Goal: Information Seeking & Learning: Learn about a topic

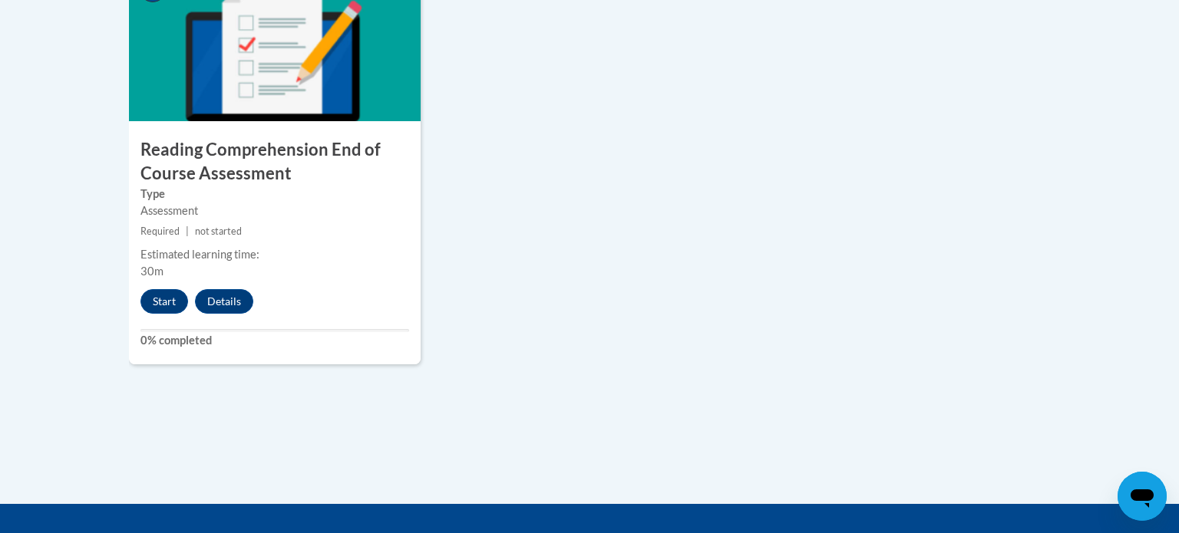
scroll to position [1846, 0]
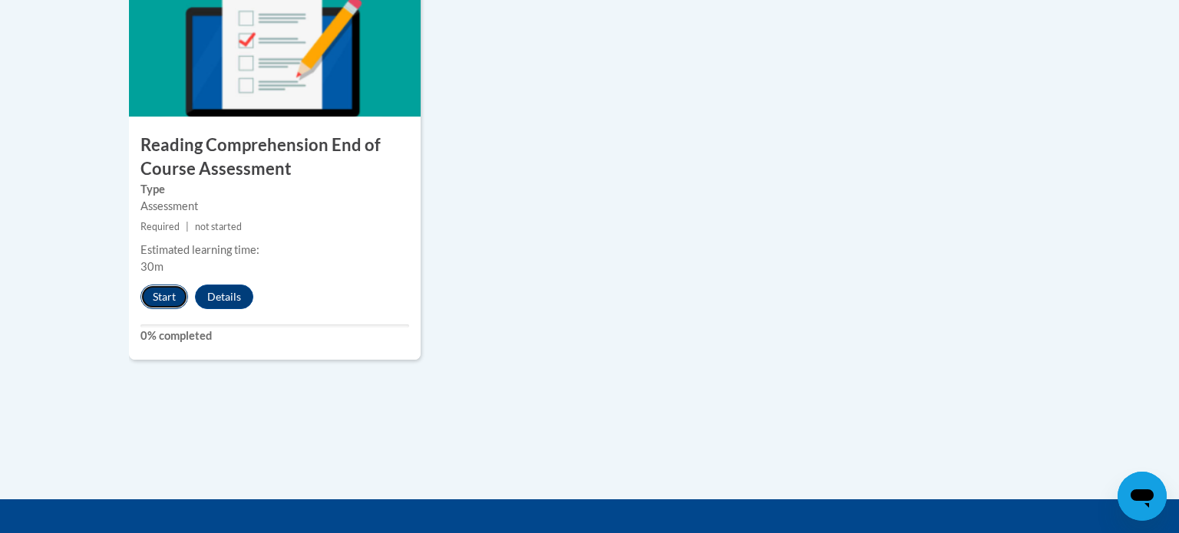
click at [171, 292] on button "Start" at bounding box center [164, 297] width 48 height 25
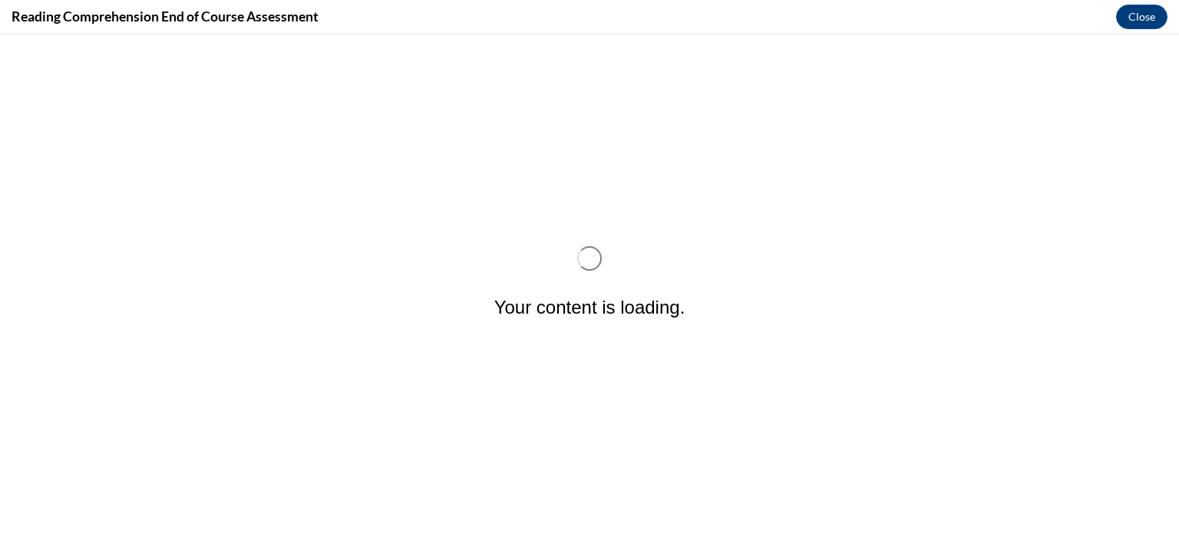
scroll to position [0, 0]
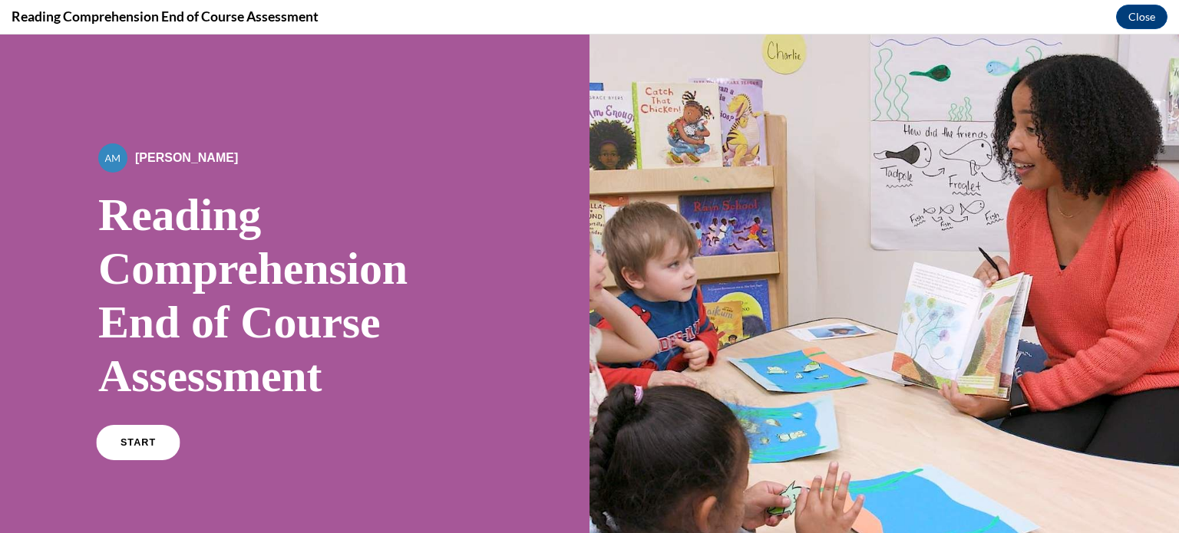
click at [130, 450] on link "START" at bounding box center [138, 442] width 84 height 35
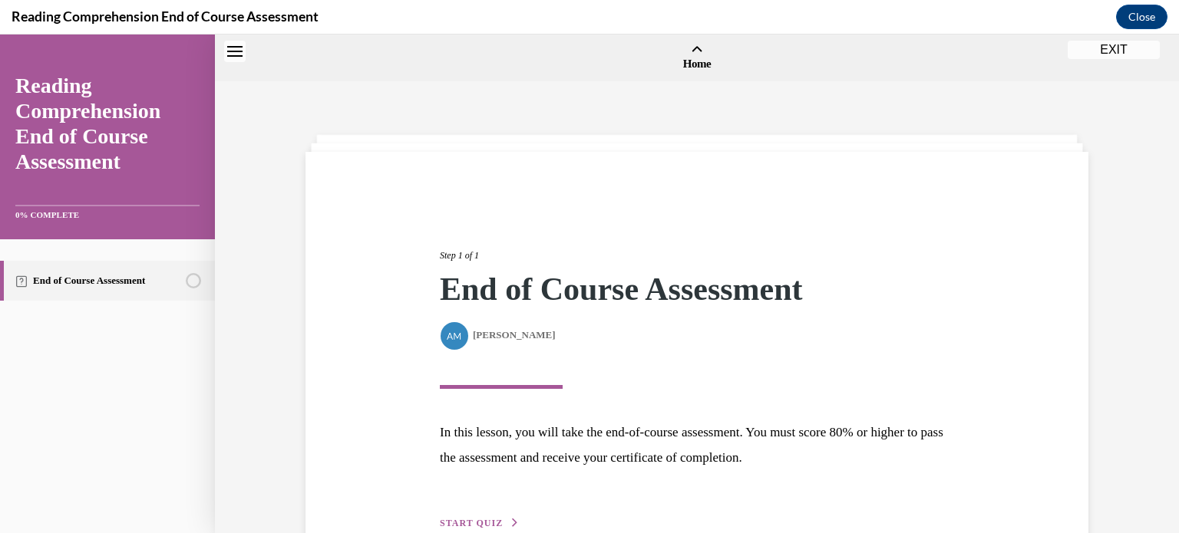
scroll to position [48, 0]
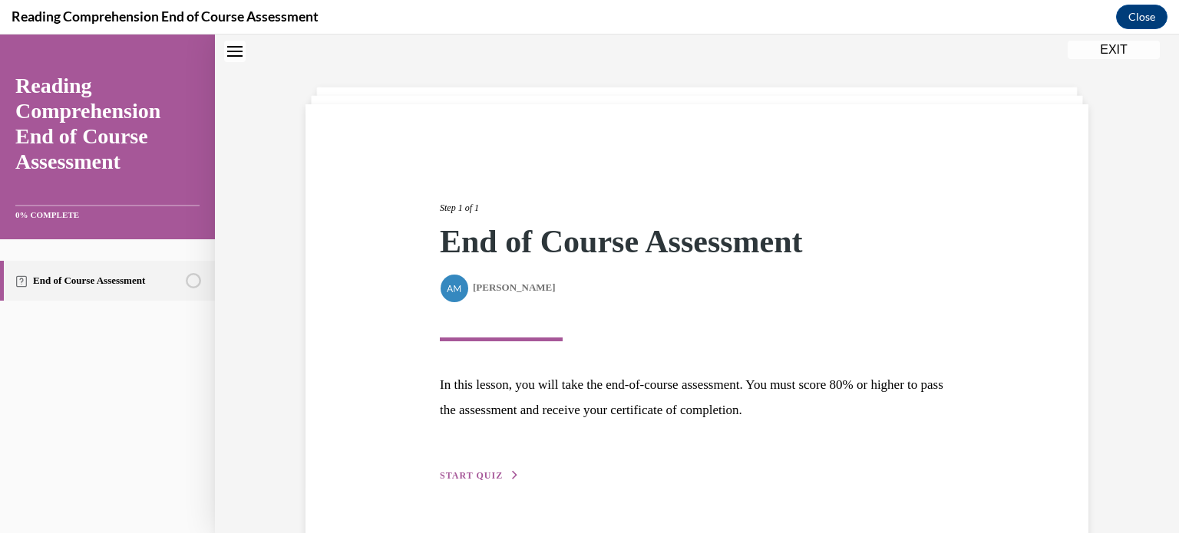
click at [463, 473] on span "START QUIZ" at bounding box center [471, 475] width 63 height 11
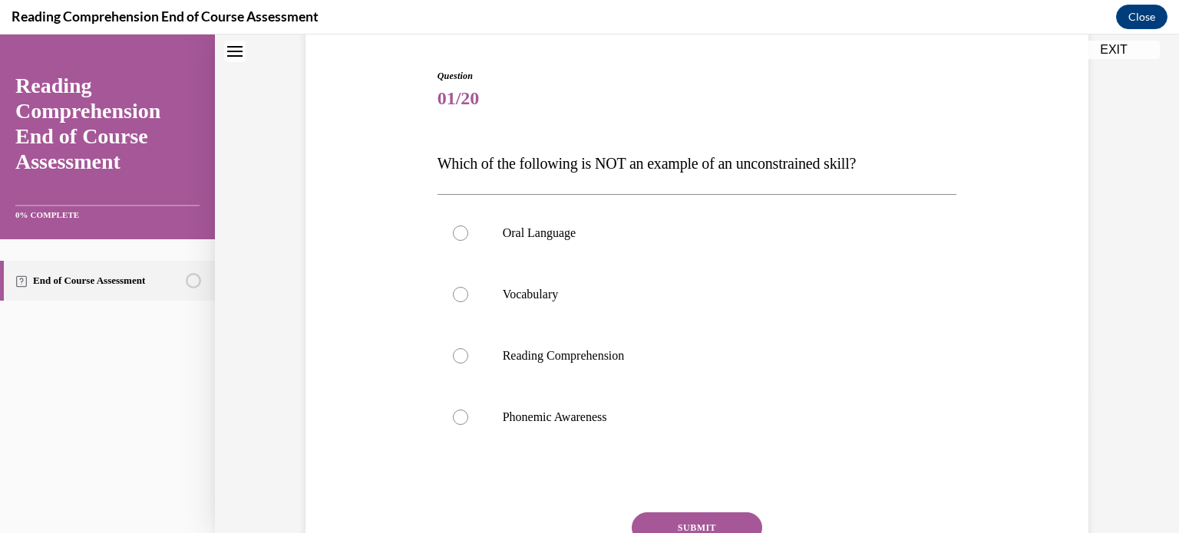
scroll to position [150, 0]
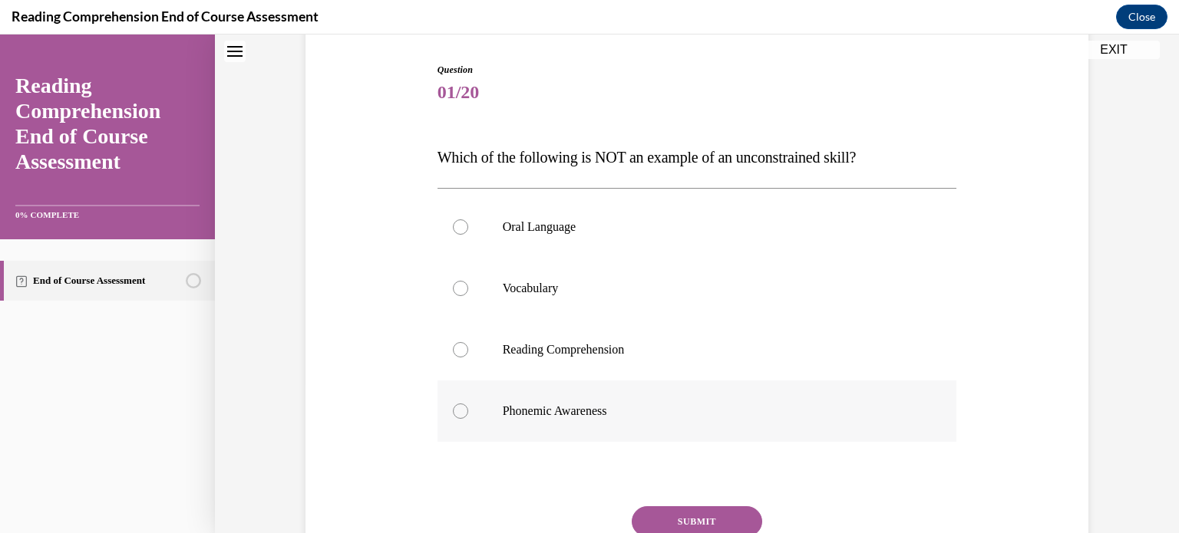
click at [524, 415] on p "Phonemic Awareness" at bounding box center [711, 411] width 416 height 15
click at [468, 415] on input "Phonemic Awareness" at bounding box center [460, 411] width 15 height 15
radio input "true"
click at [689, 519] on button "SUBMIT" at bounding box center [697, 521] width 130 height 31
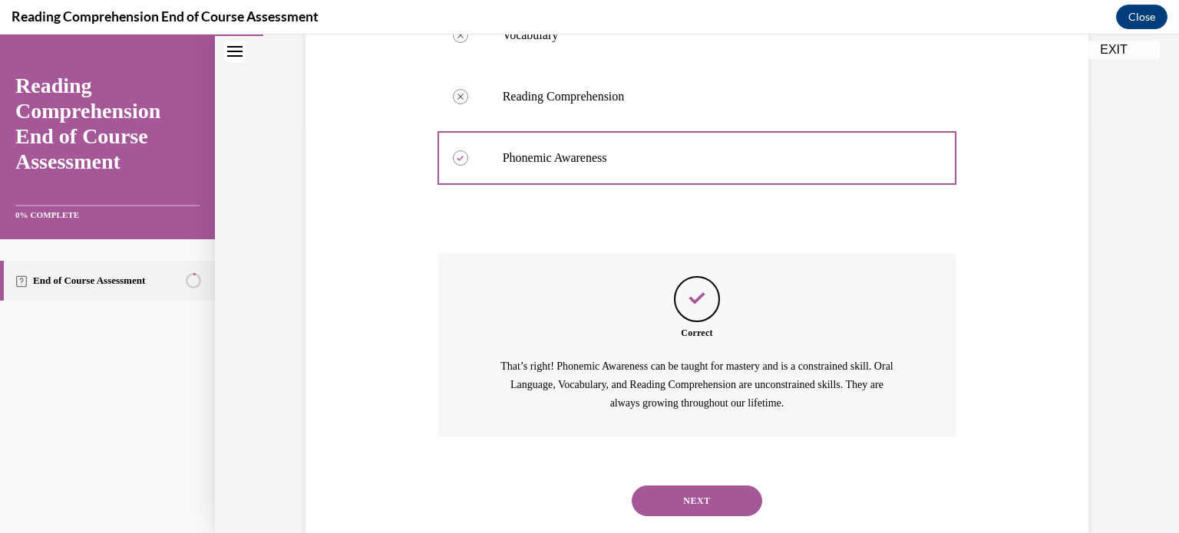
scroll to position [440, 0]
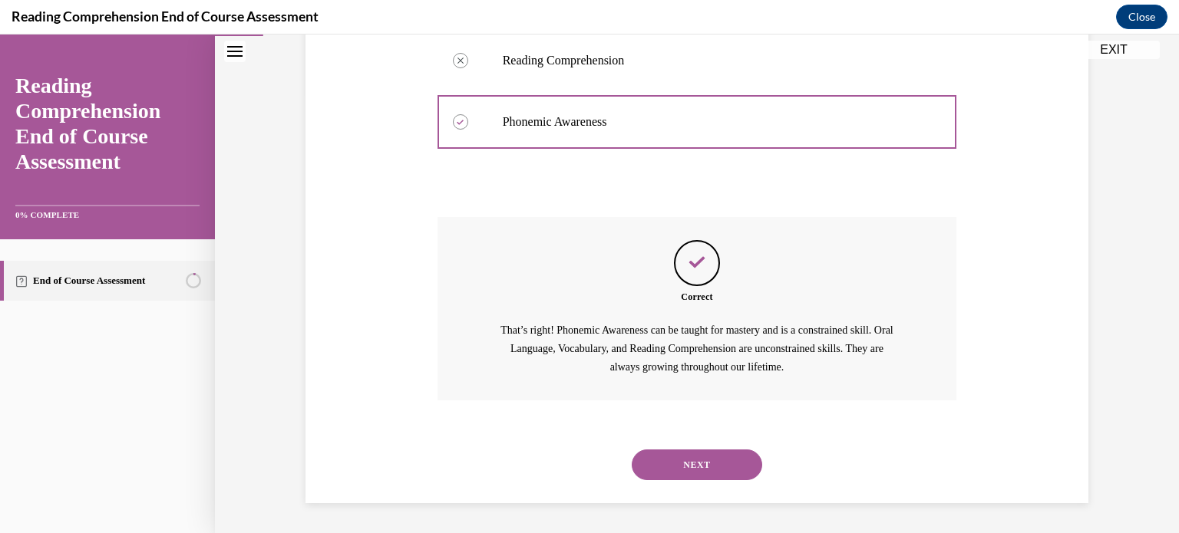
click at [697, 468] on button "NEXT" at bounding box center [697, 465] width 130 height 31
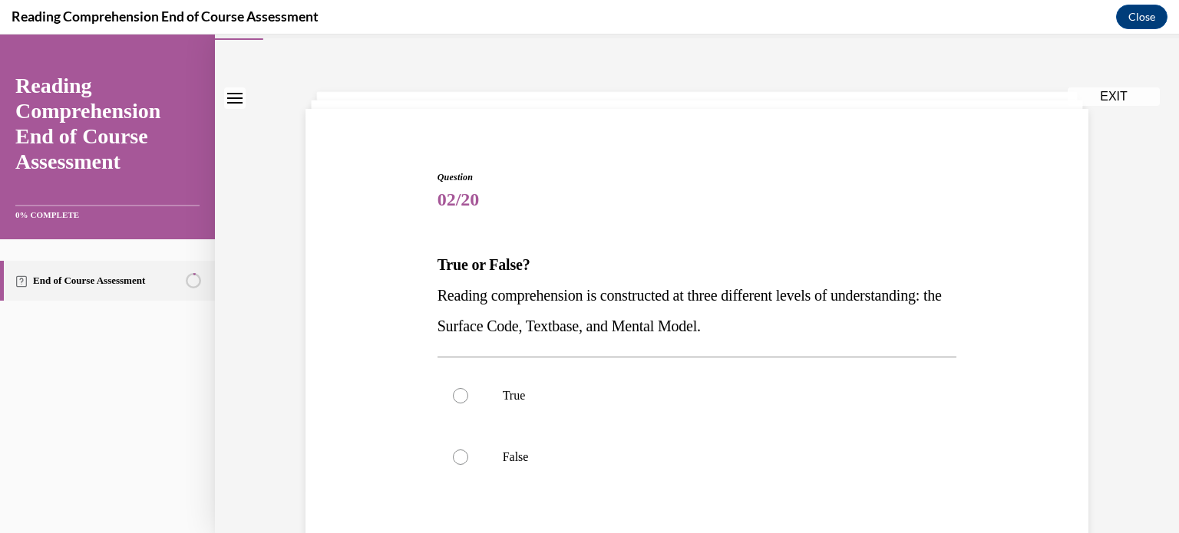
scroll to position [43, 0]
click at [476, 394] on label "True" at bounding box center [696, 395] width 519 height 61
click at [468, 394] on input "True" at bounding box center [460, 395] width 15 height 15
radio input "true"
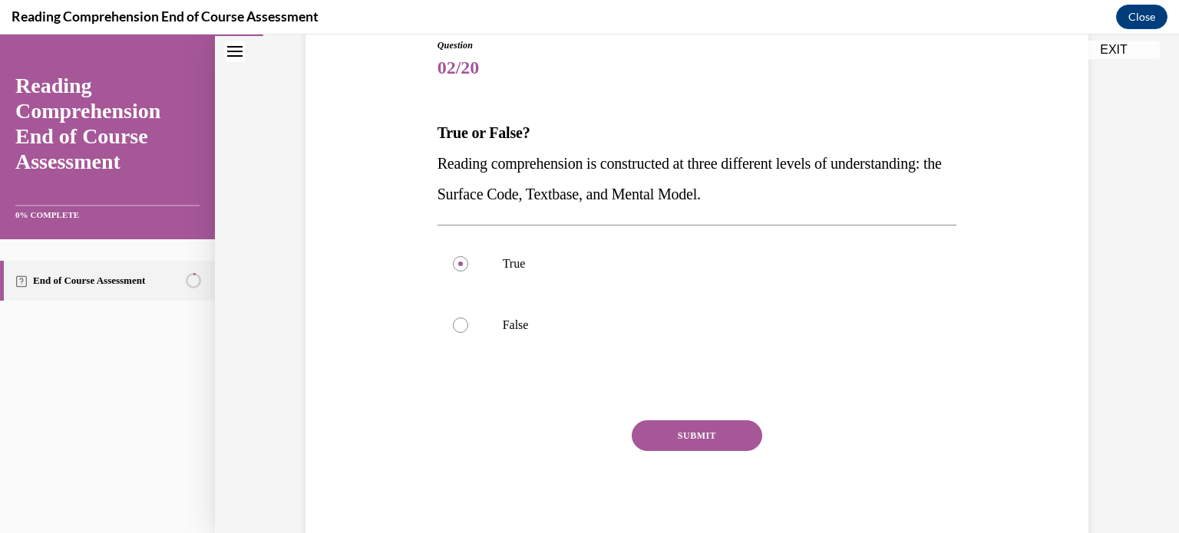
click at [722, 437] on button "SUBMIT" at bounding box center [697, 435] width 130 height 31
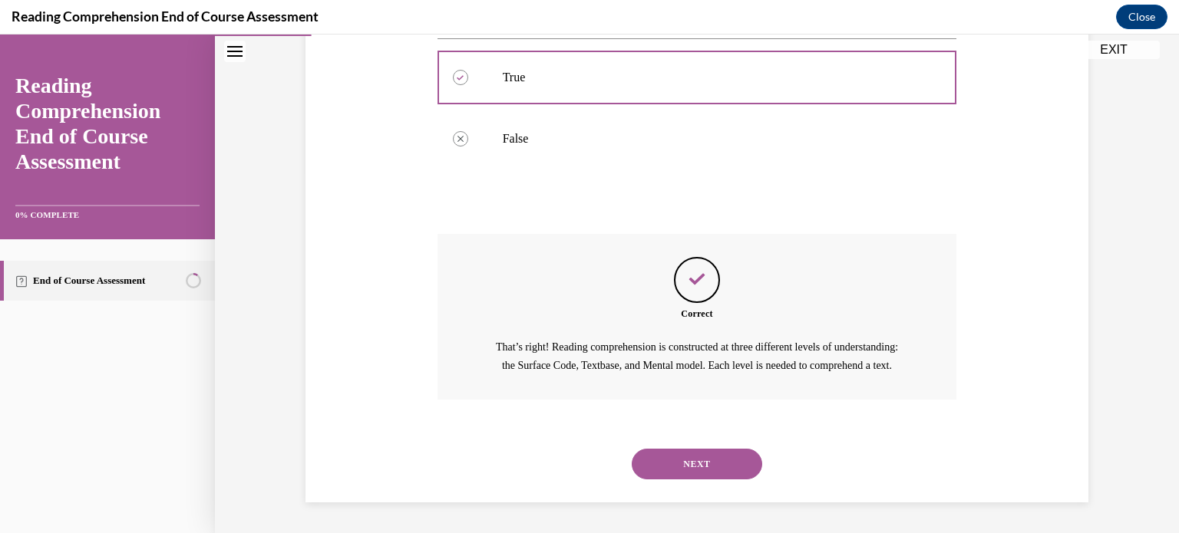
scroll to position [378, 0]
click at [714, 468] on button "NEXT" at bounding box center [697, 464] width 130 height 31
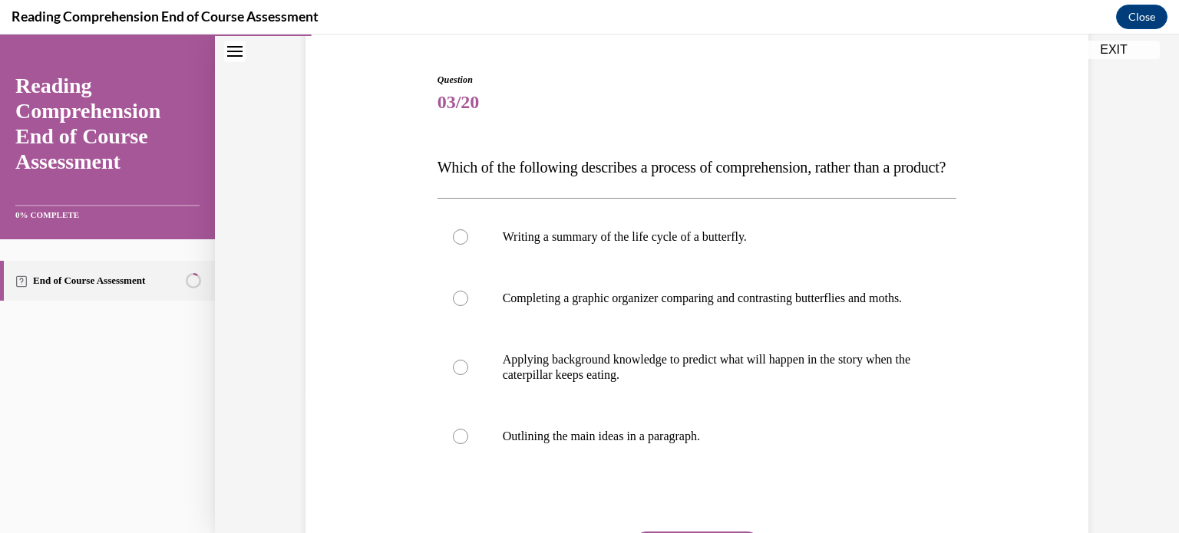
scroll to position [148, 0]
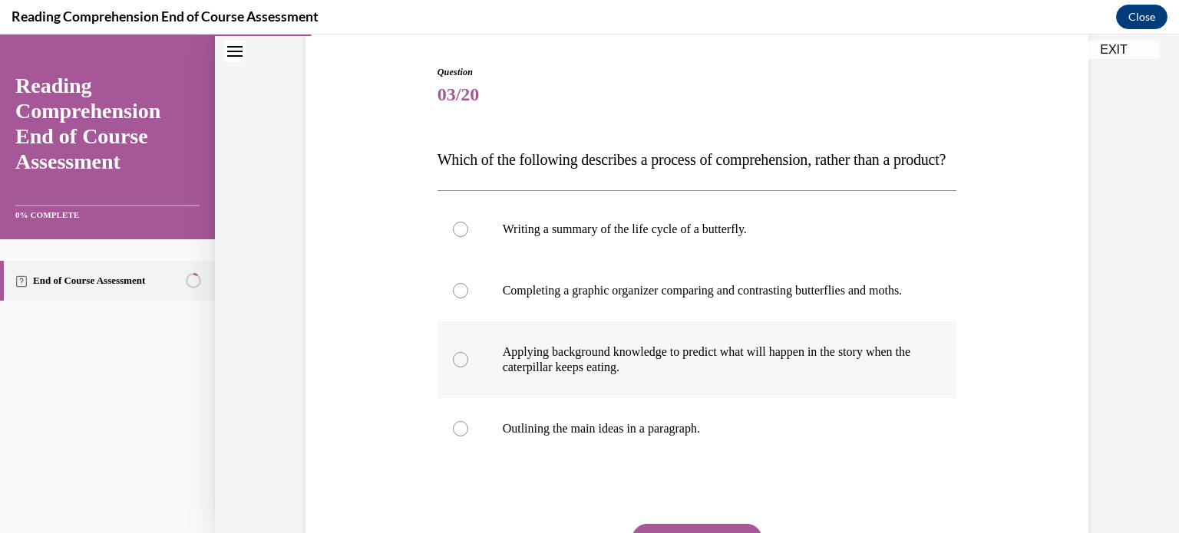
click at [630, 375] on p "Applying background knowledge to predict what will happen in the story when the…" at bounding box center [711, 360] width 416 height 31
click at [468, 368] on input "Applying background knowledge to predict what will happen in the story when the…" at bounding box center [460, 359] width 15 height 15
radio input "true"
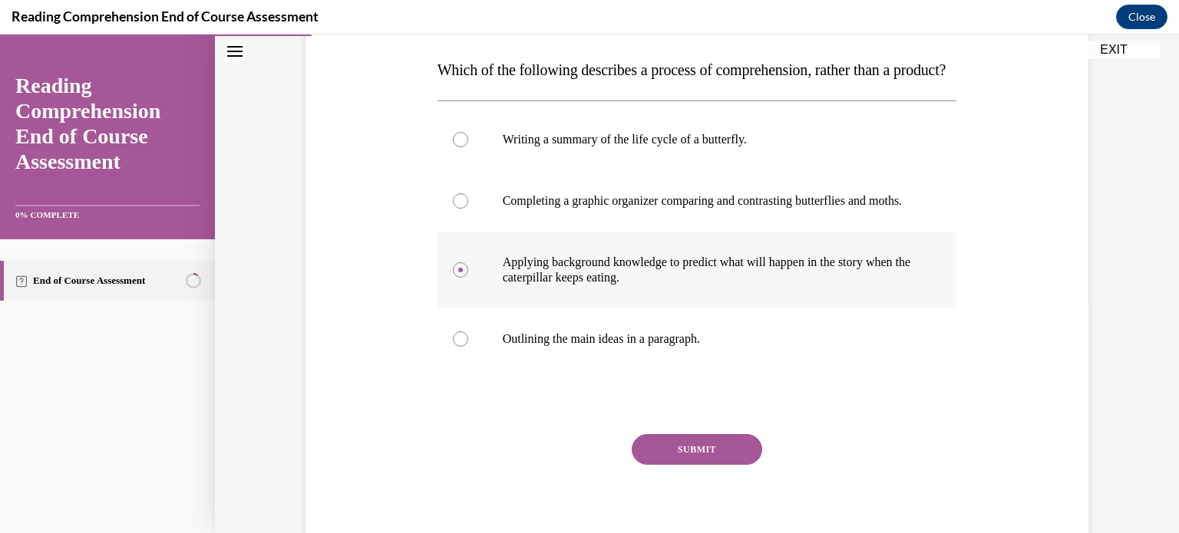
scroll to position [239, 0]
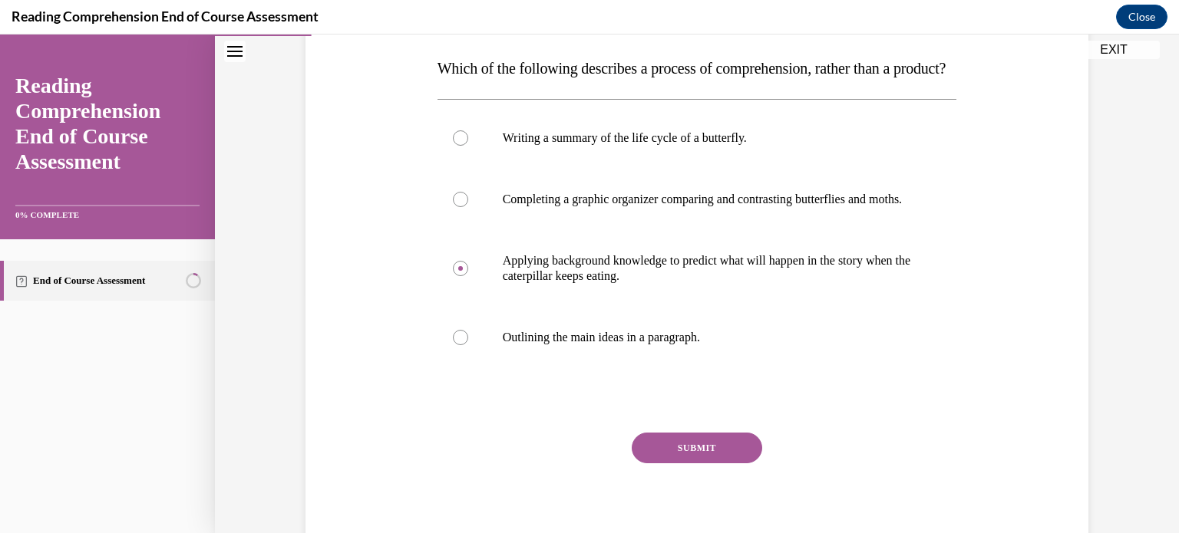
click at [681, 463] on button "SUBMIT" at bounding box center [697, 448] width 130 height 31
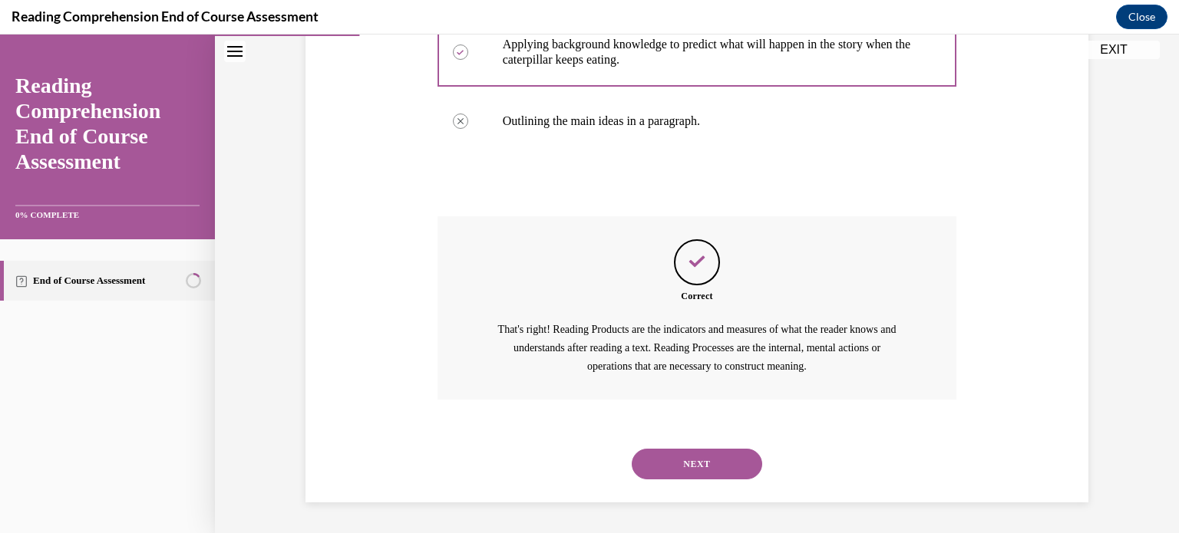
scroll to position [501, 0]
click at [693, 466] on button "NEXT" at bounding box center [697, 464] width 130 height 31
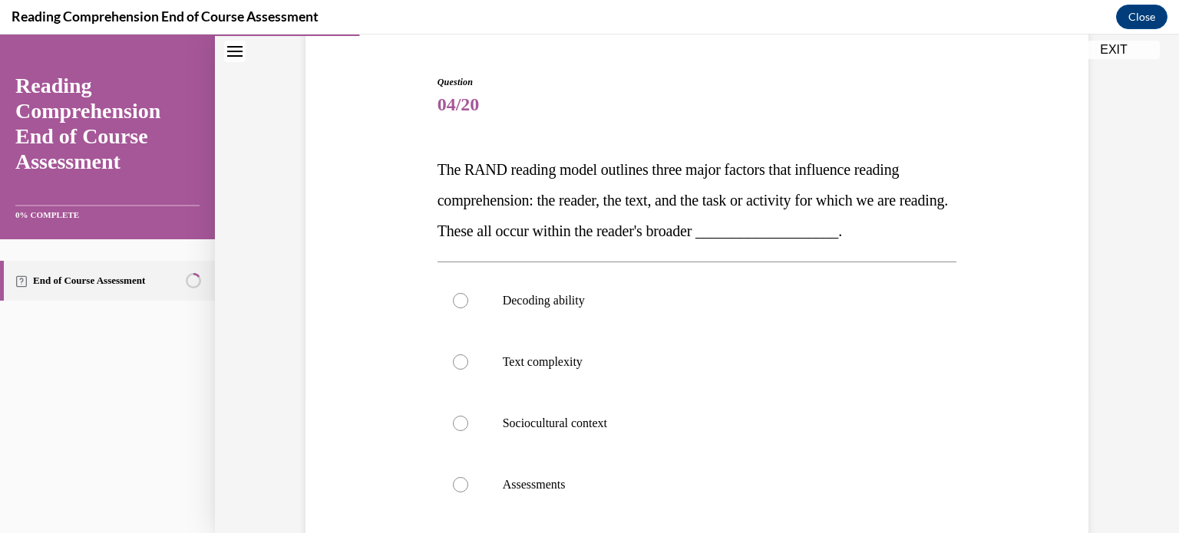
scroll to position [152, 0]
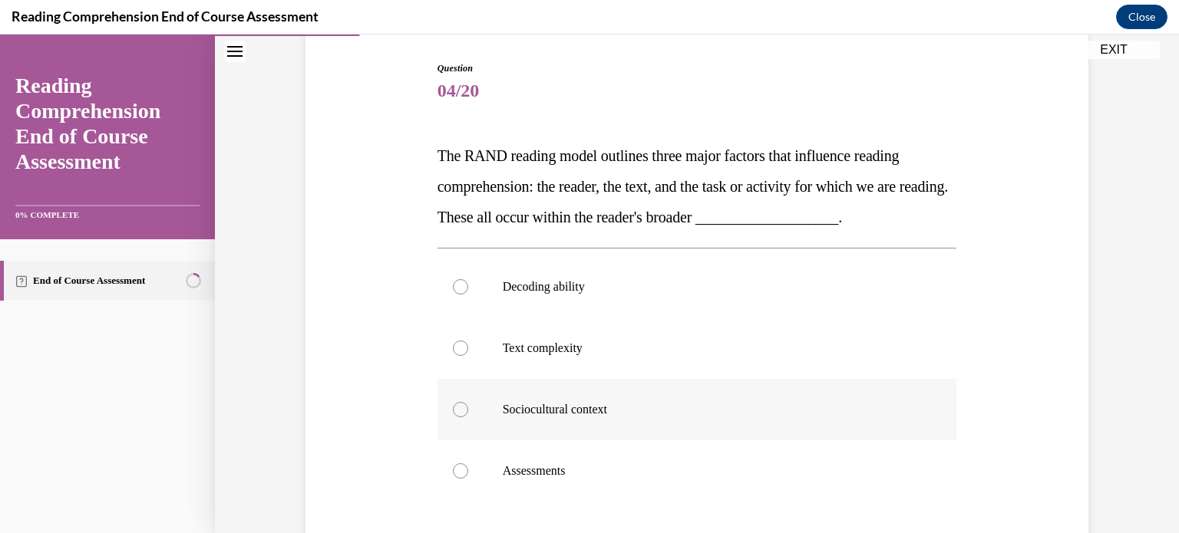
click at [697, 419] on label "Sociocultural context" at bounding box center [696, 409] width 519 height 61
click at [468, 417] on input "Sociocultural context" at bounding box center [460, 409] width 15 height 15
radio input "true"
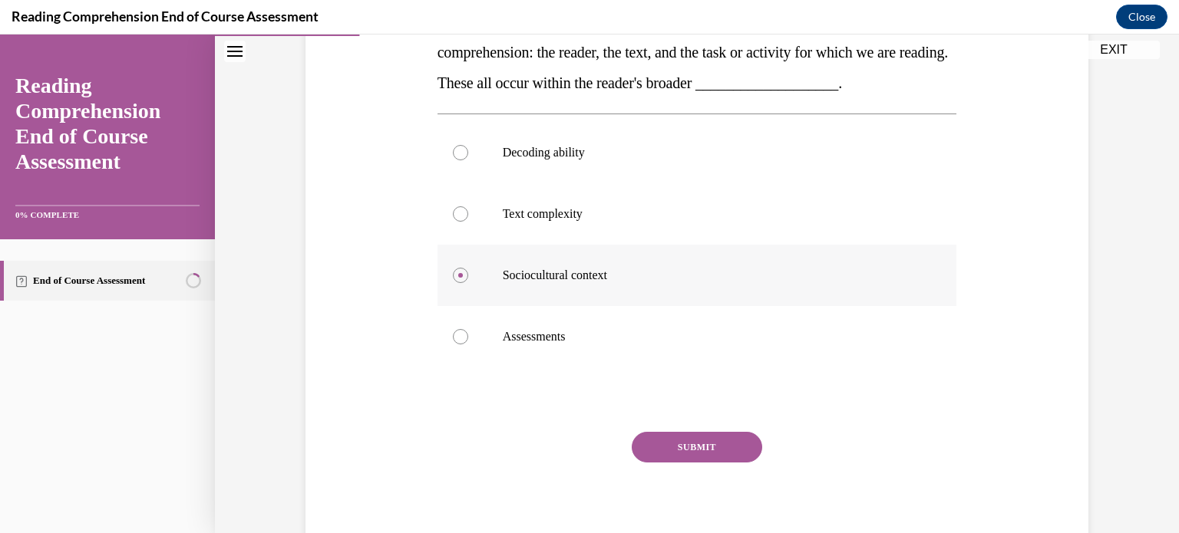
scroll to position [289, 0]
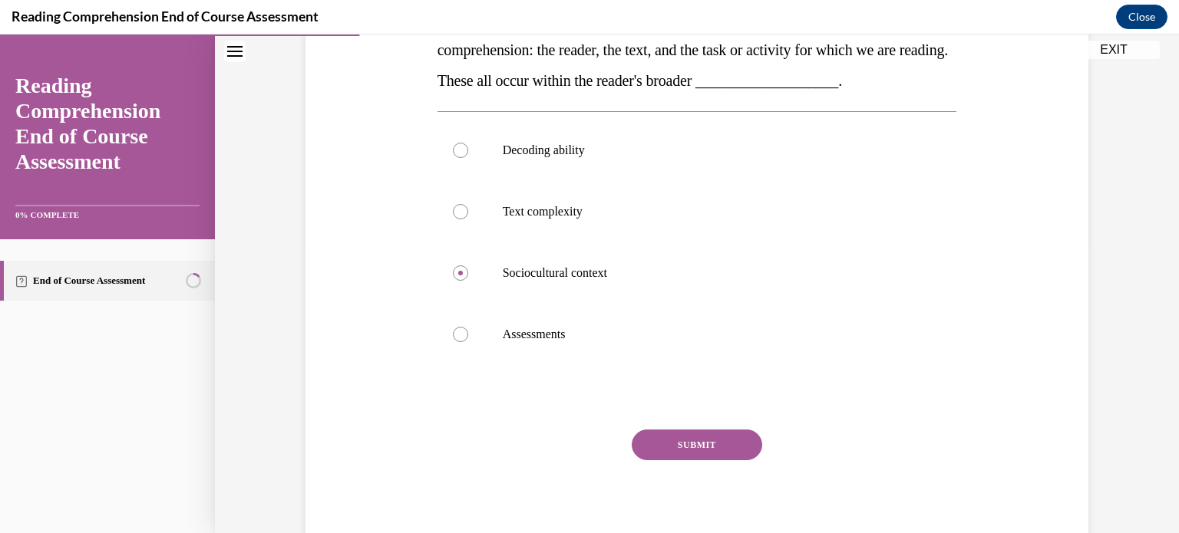
click at [698, 440] on button "SUBMIT" at bounding box center [697, 445] width 130 height 31
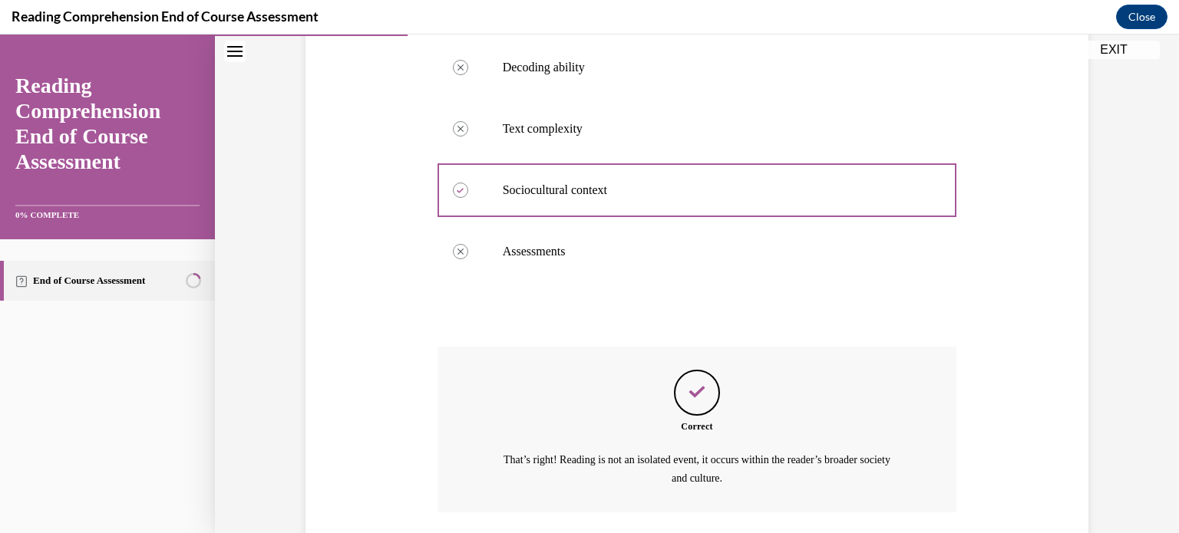
scroll to position [483, 0]
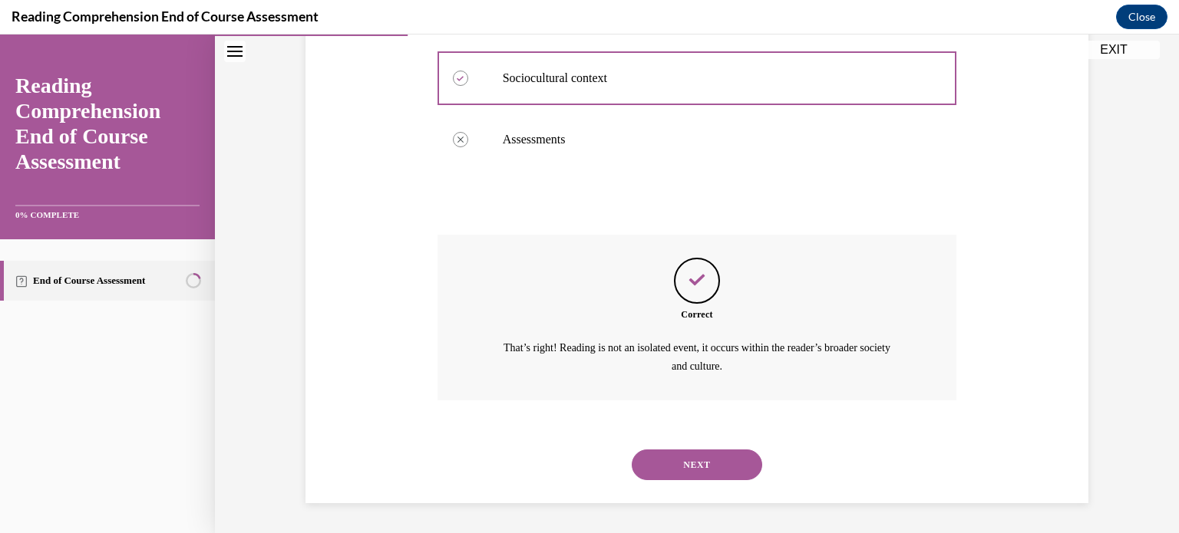
click at [697, 461] on button "NEXT" at bounding box center [697, 465] width 130 height 31
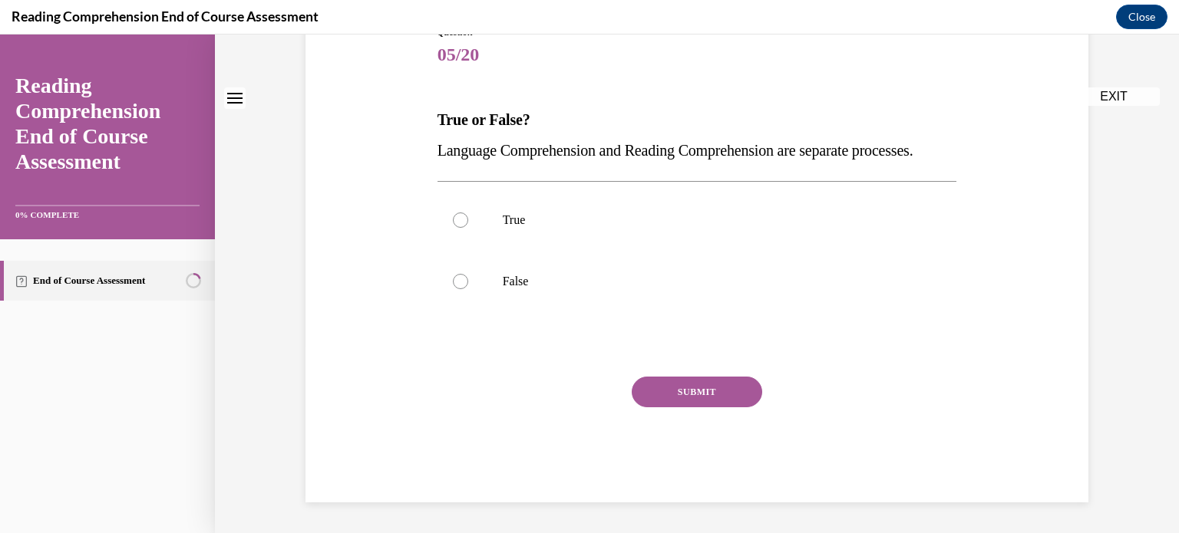
scroll to position [0, 0]
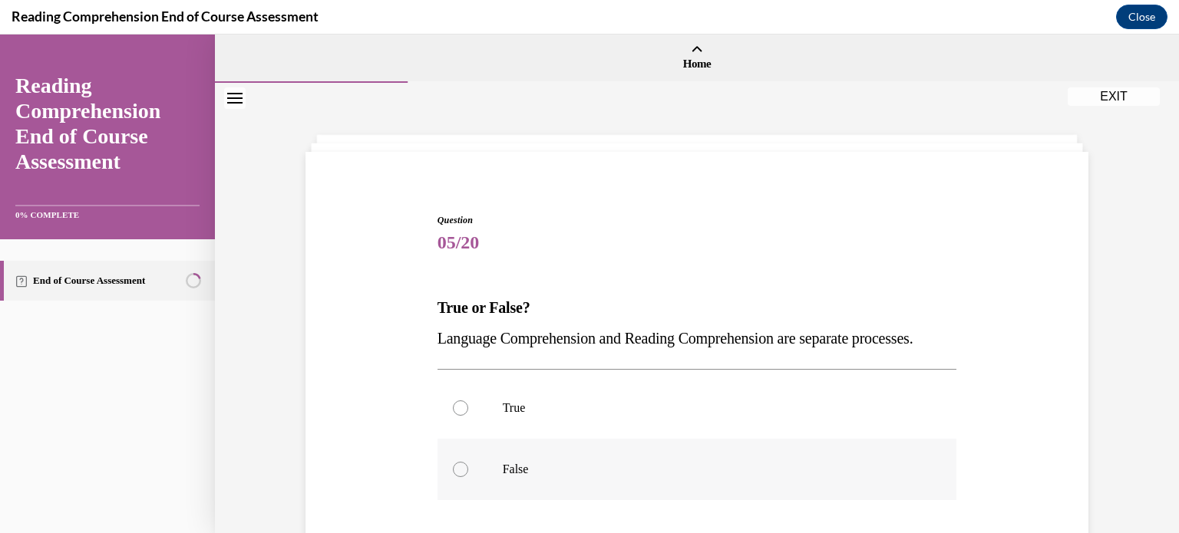
click at [684, 477] on p "False" at bounding box center [711, 469] width 416 height 15
click at [468, 477] on input "False" at bounding box center [460, 469] width 15 height 15
radio input "true"
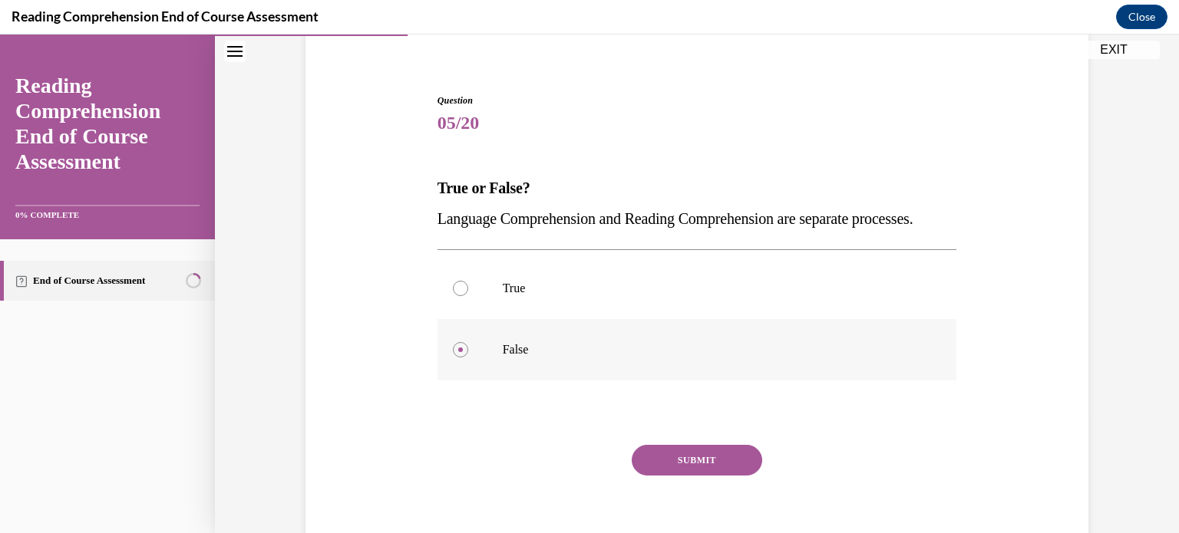
click at [684, 476] on button "SUBMIT" at bounding box center [697, 460] width 130 height 31
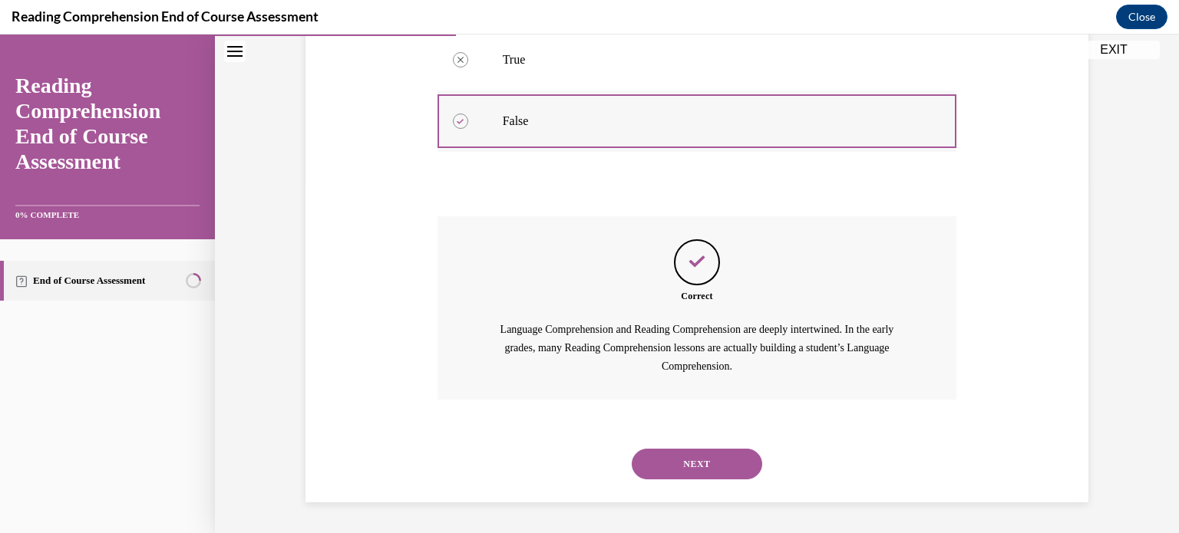
scroll to position [378, 0]
click at [701, 460] on button "NEXT" at bounding box center [697, 464] width 130 height 31
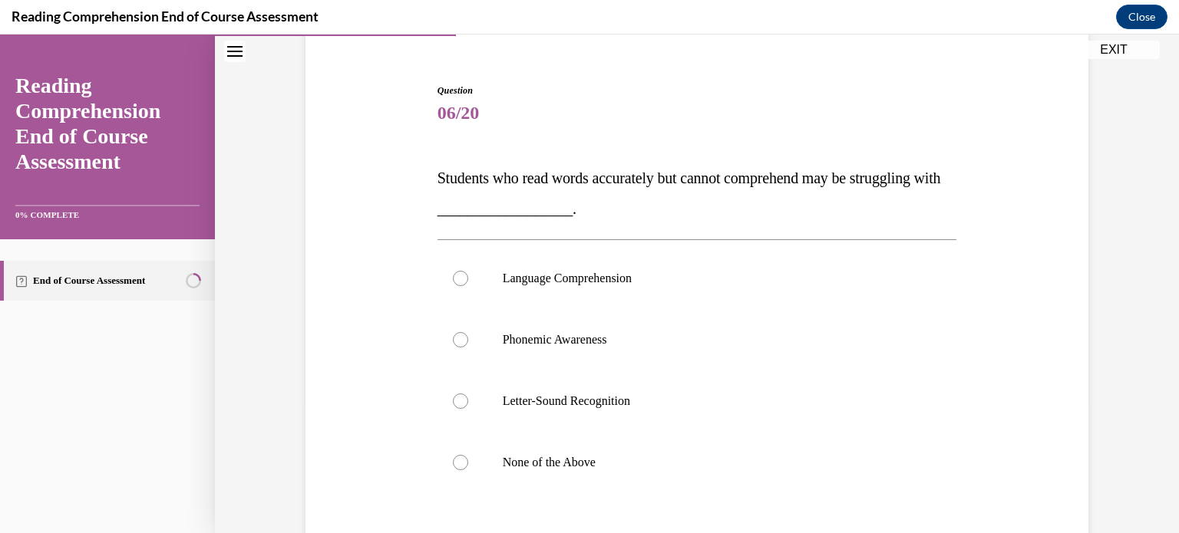
scroll to position [141, 0]
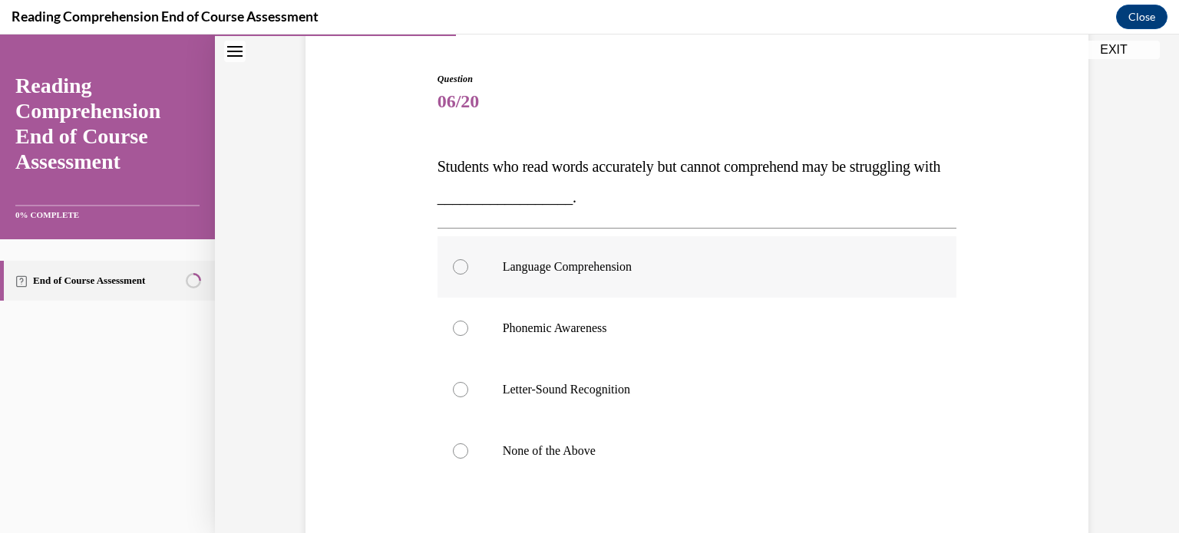
click at [658, 271] on p "Language Comprehension" at bounding box center [711, 266] width 416 height 15
click at [468, 271] on input "Language Comprehension" at bounding box center [460, 266] width 15 height 15
radio input "true"
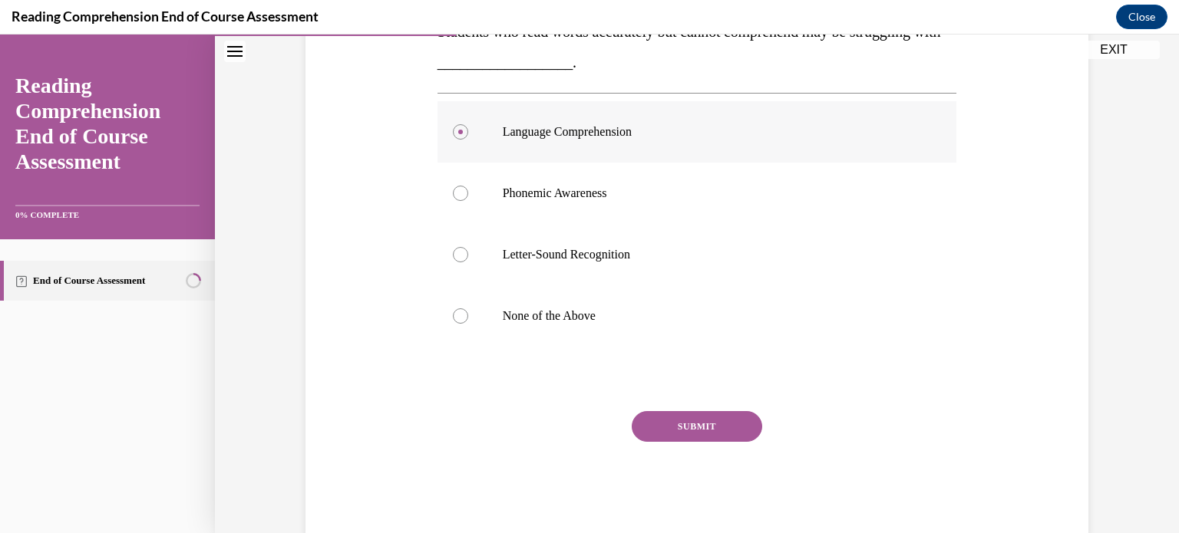
scroll to position [310, 0]
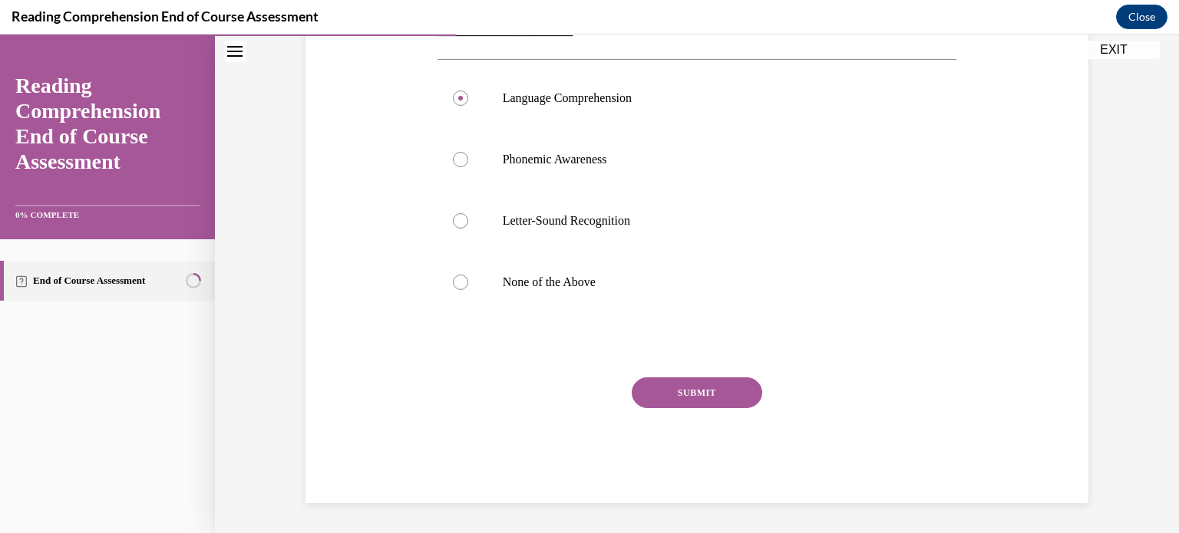
click at [692, 387] on button "SUBMIT" at bounding box center [697, 393] width 130 height 31
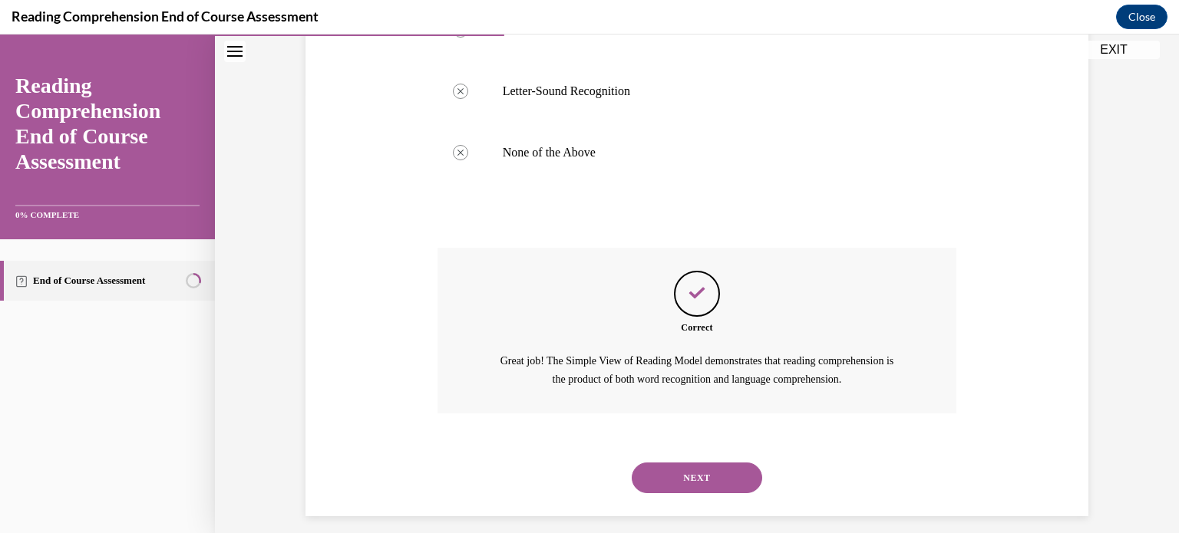
scroll to position [453, 0]
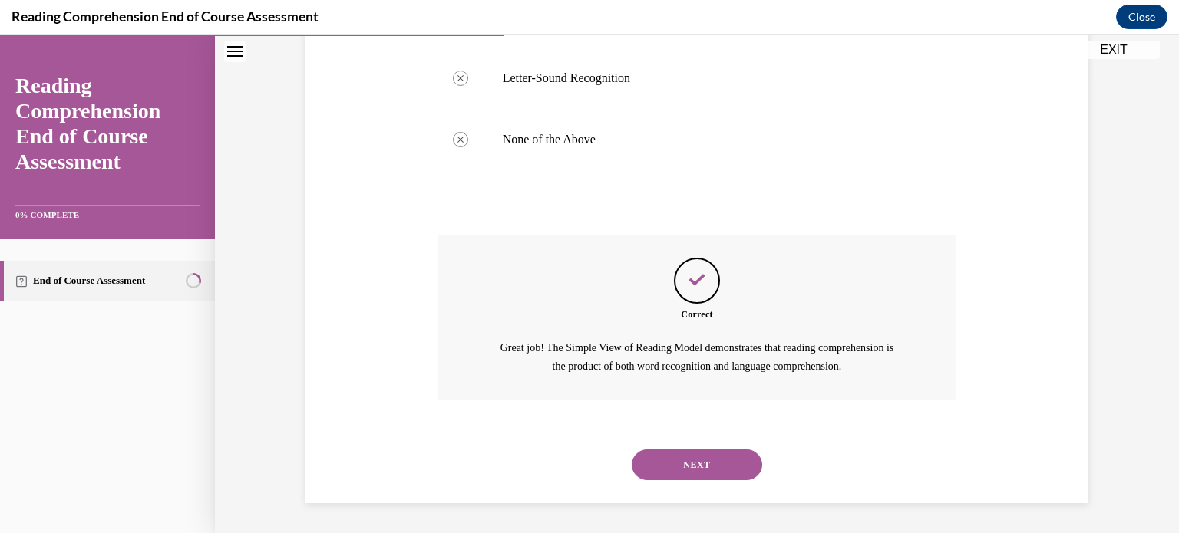
click at [696, 463] on button "NEXT" at bounding box center [697, 465] width 130 height 31
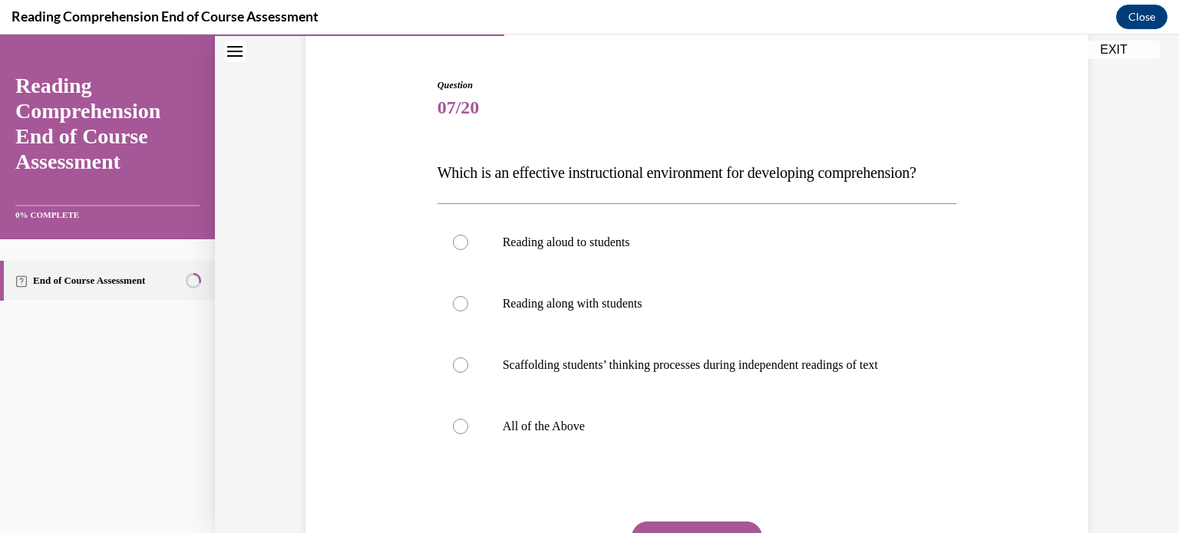
scroll to position [150, 0]
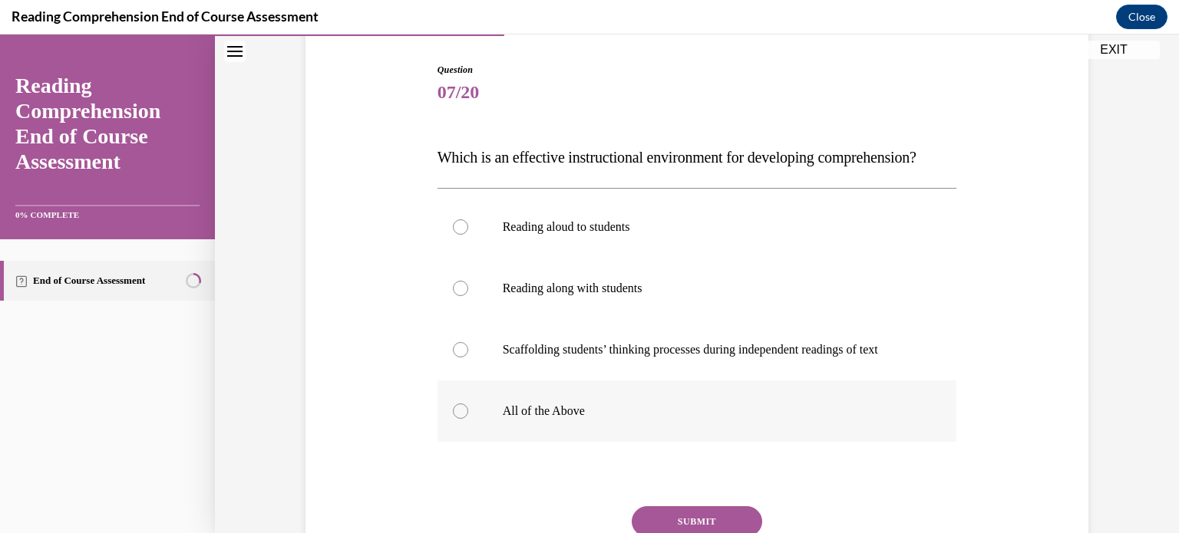
click at [698, 442] on label "All of the Above" at bounding box center [696, 411] width 519 height 61
click at [468, 419] on input "All of the Above" at bounding box center [460, 411] width 15 height 15
radio input "true"
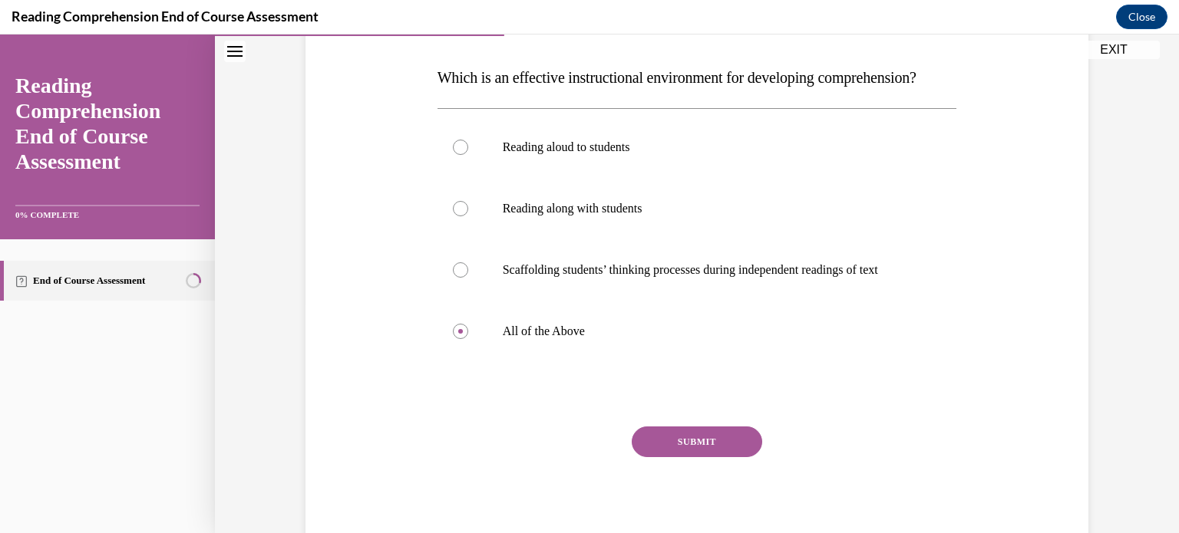
scroll to position [232, 0]
click at [702, 456] on button "SUBMIT" at bounding box center [697, 440] width 130 height 31
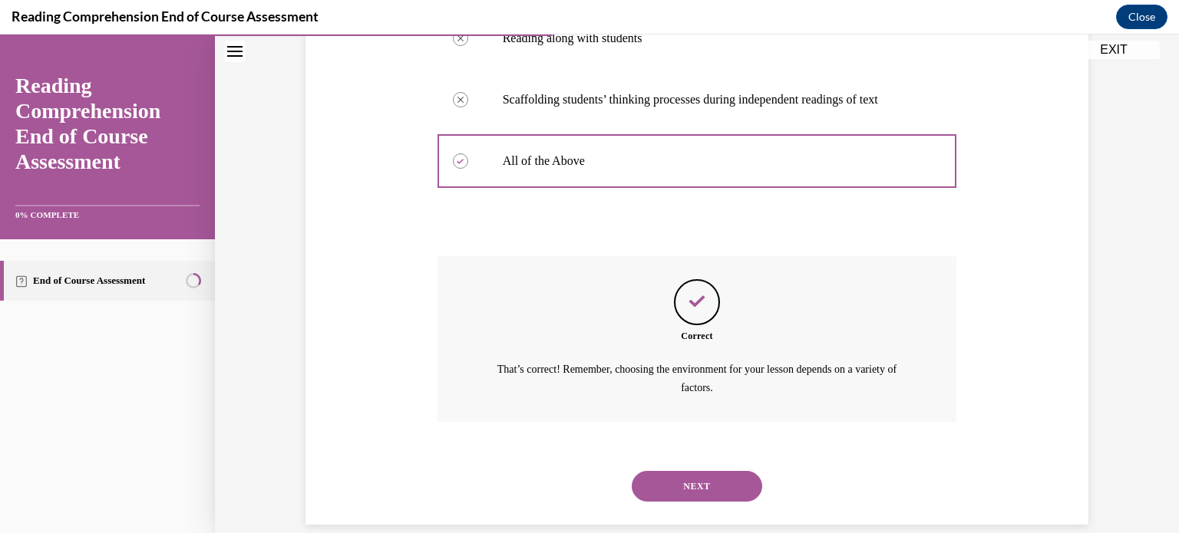
scroll to position [453, 0]
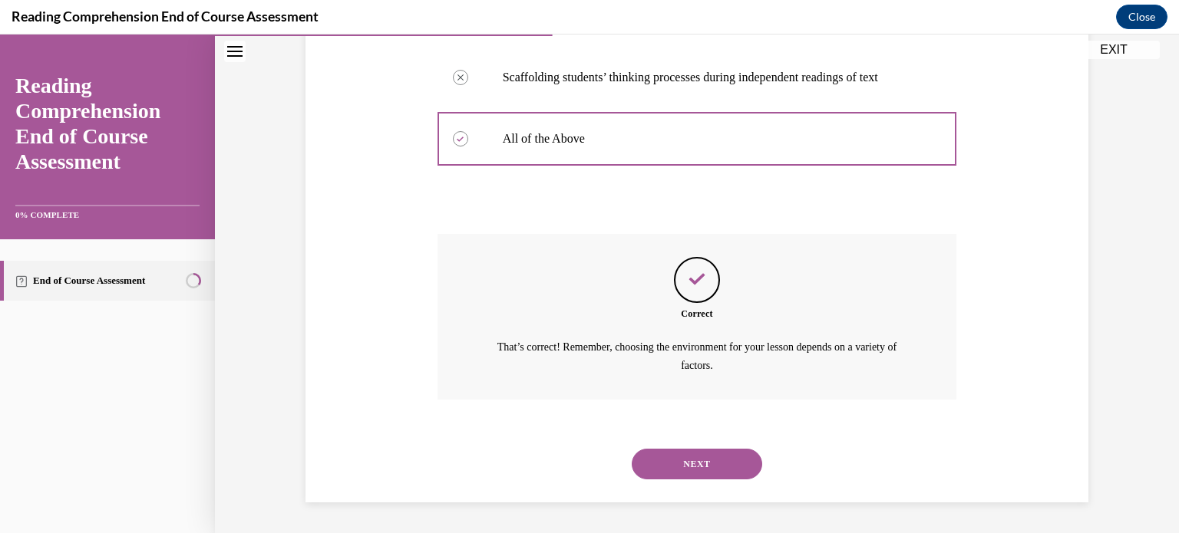
click at [708, 463] on button "NEXT" at bounding box center [697, 464] width 130 height 31
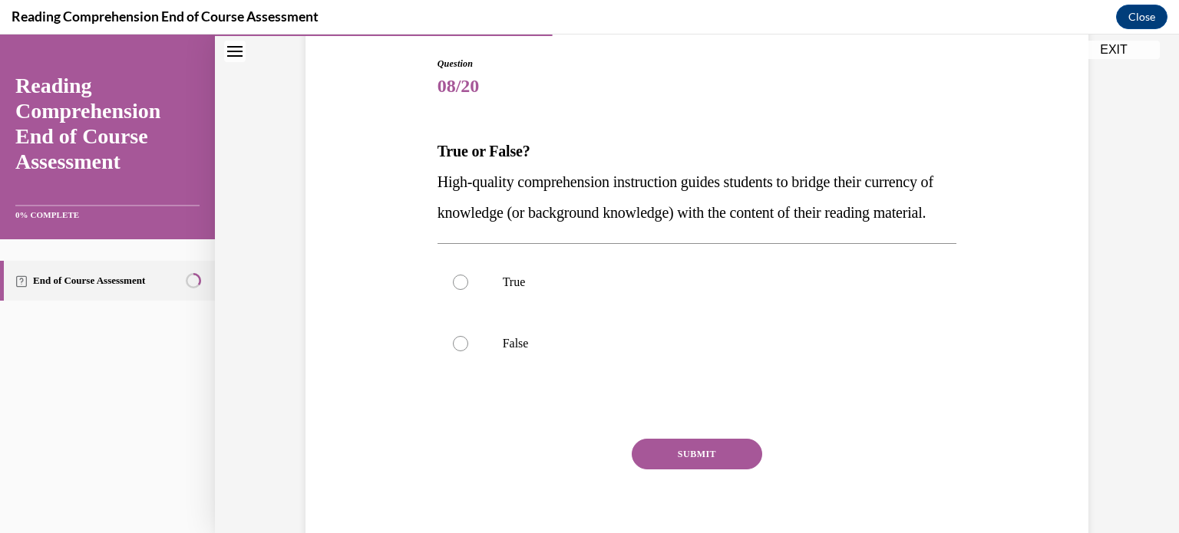
scroll to position [157, 0]
click at [607, 312] on label "True" at bounding box center [696, 281] width 519 height 61
click at [468, 289] on input "True" at bounding box center [460, 281] width 15 height 15
radio input "true"
click at [699, 469] on button "SUBMIT" at bounding box center [697, 453] width 130 height 31
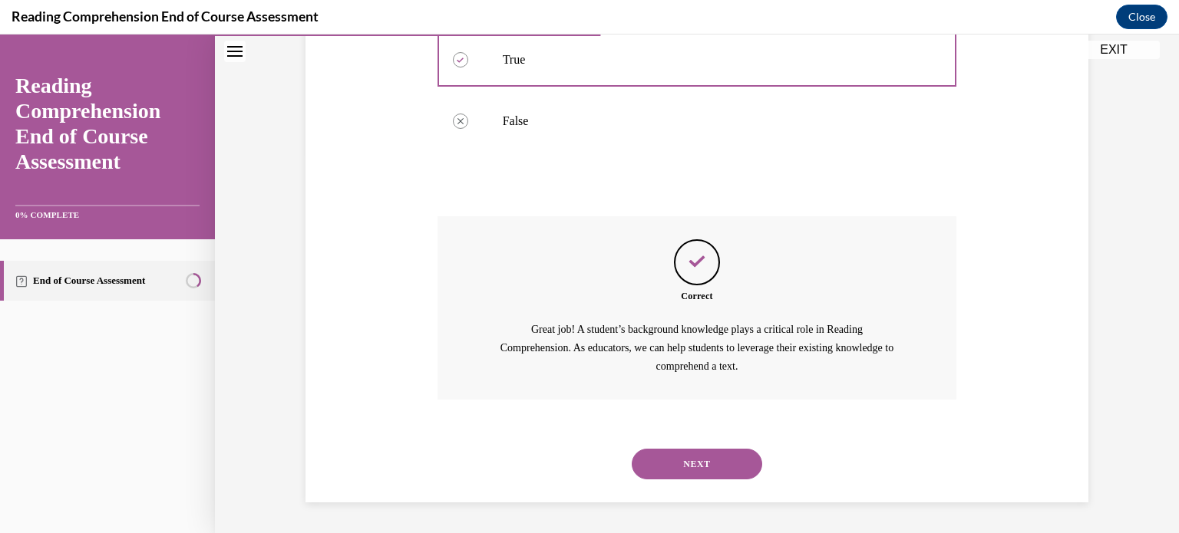
scroll to position [409, 0]
click at [704, 468] on button "NEXT" at bounding box center [697, 464] width 130 height 31
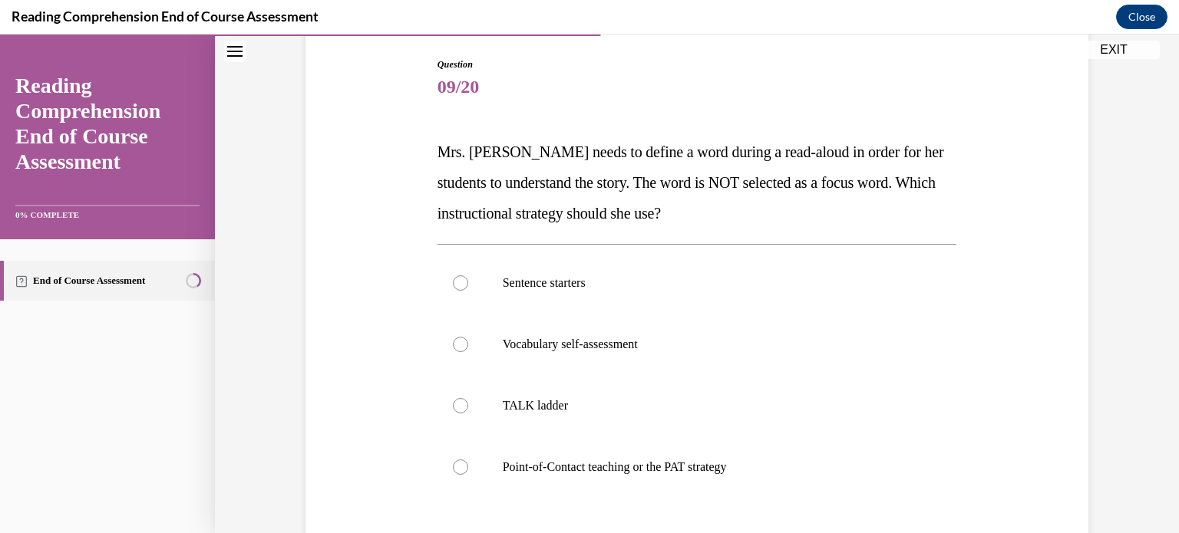
scroll to position [164, 0]
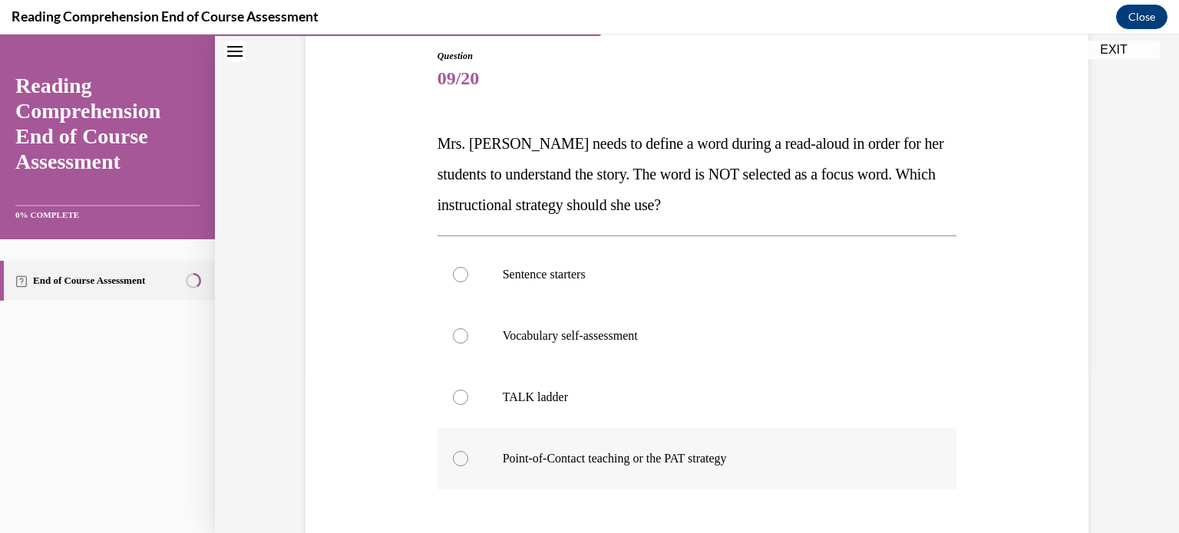
click at [708, 460] on p "Point-of-Contact teaching or the PAT strategy" at bounding box center [711, 458] width 416 height 15
click at [468, 460] on input "Point-of-Contact teaching or the PAT strategy" at bounding box center [460, 458] width 15 height 15
radio input "true"
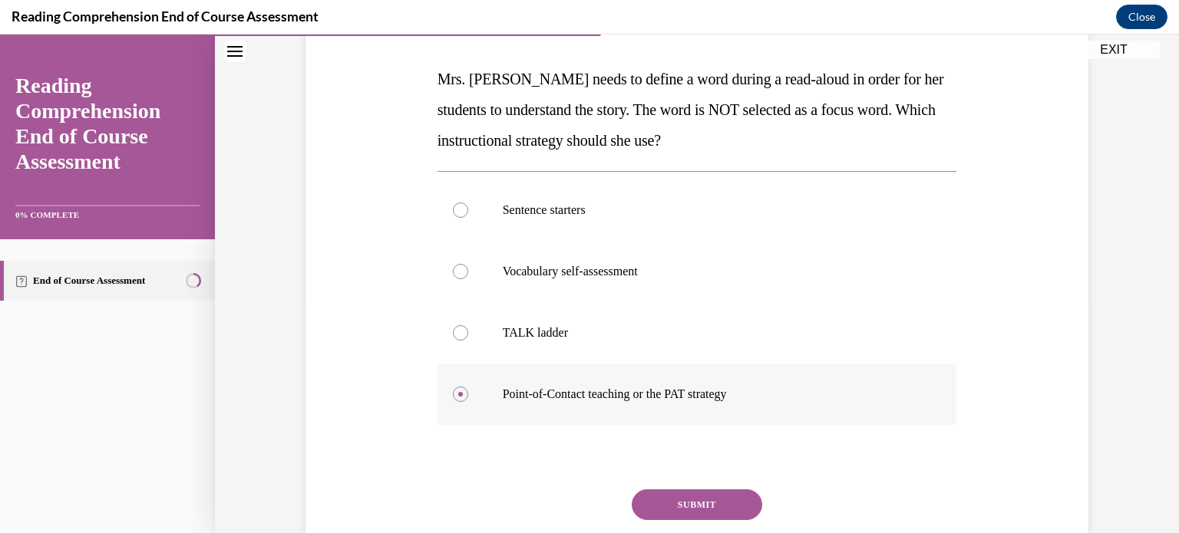
scroll to position [231, 0]
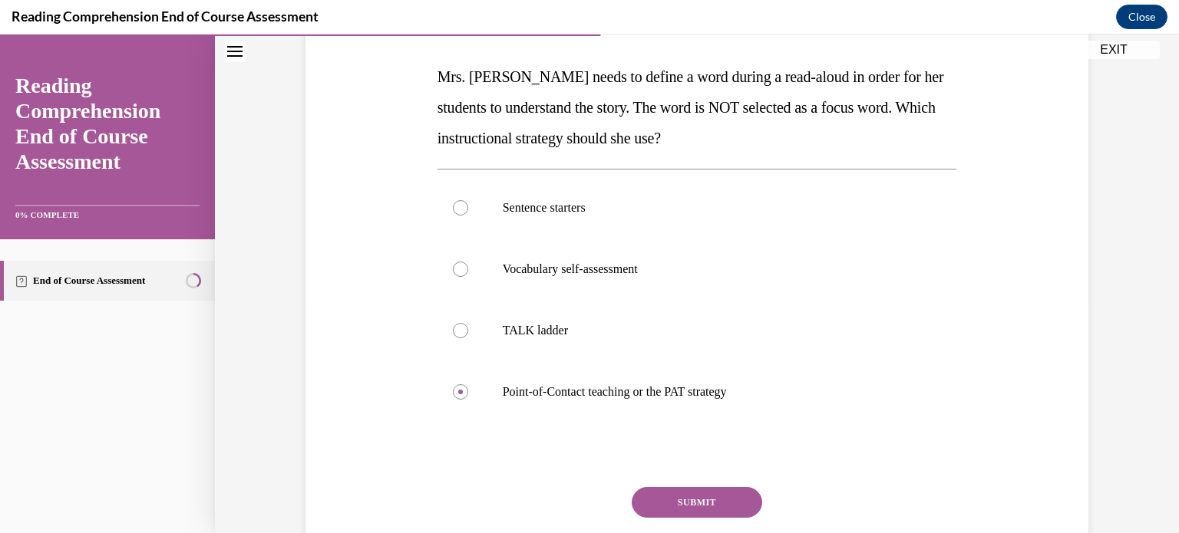
click at [707, 503] on button "SUBMIT" at bounding box center [697, 502] width 130 height 31
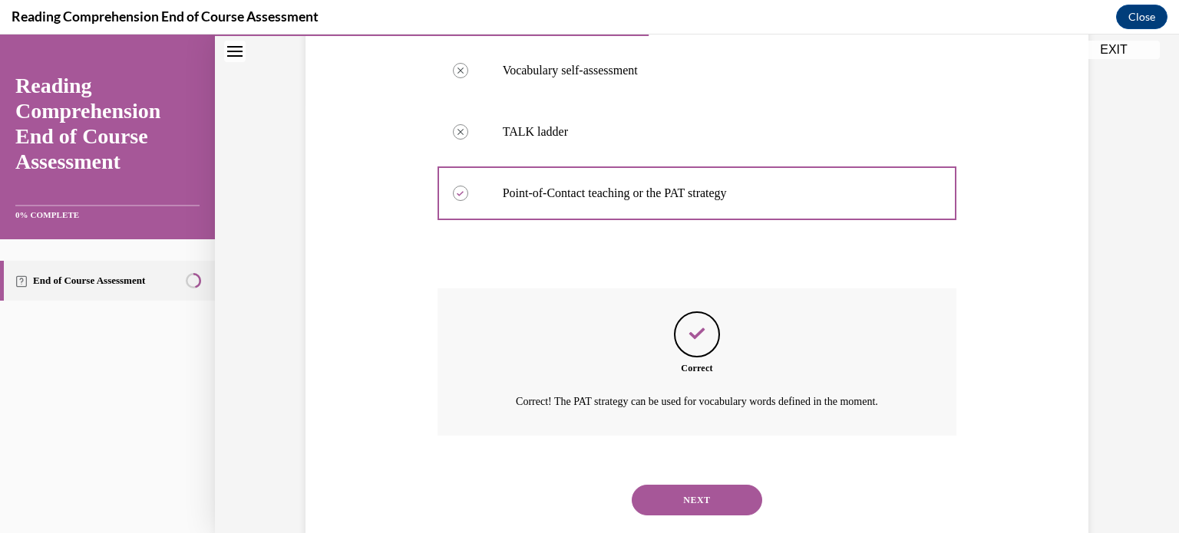
scroll to position [465, 0]
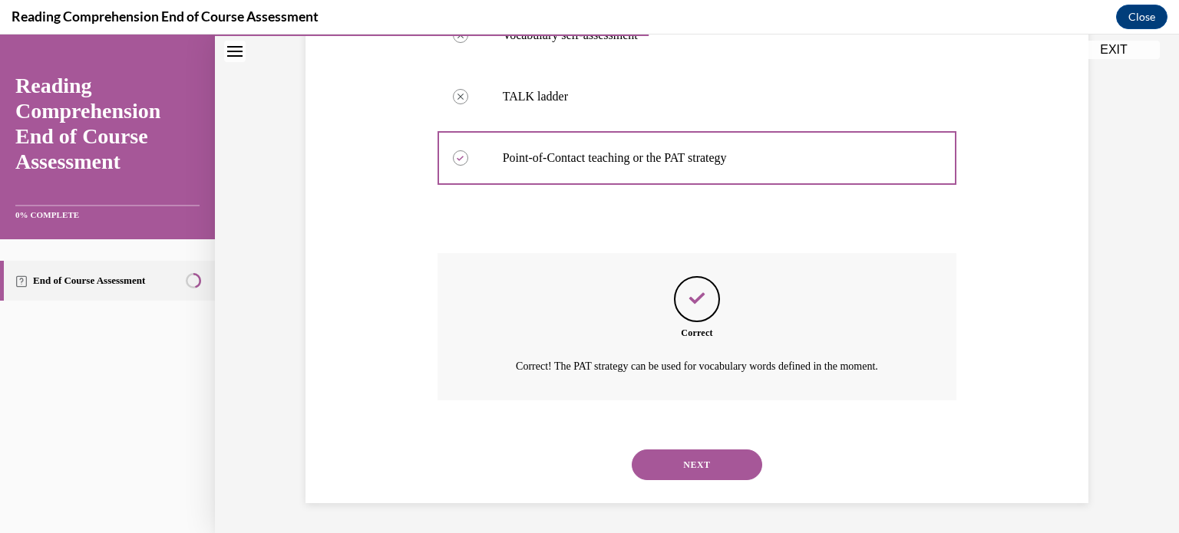
click at [714, 467] on button "NEXT" at bounding box center [697, 465] width 130 height 31
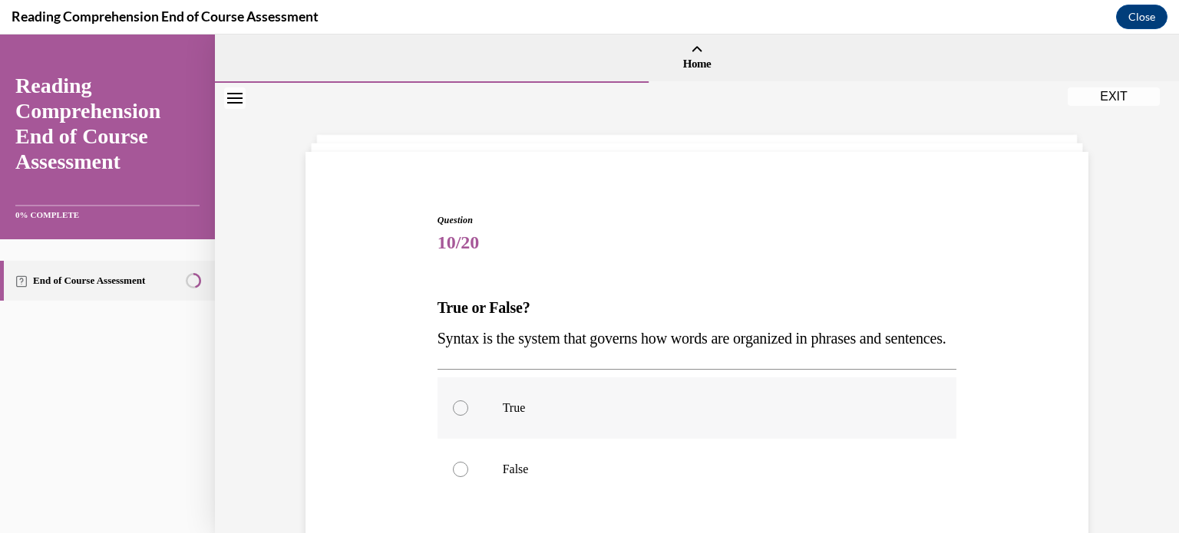
click at [714, 416] on p "True" at bounding box center [711, 408] width 416 height 15
click at [468, 416] on input "True" at bounding box center [460, 408] width 15 height 15
radio input "true"
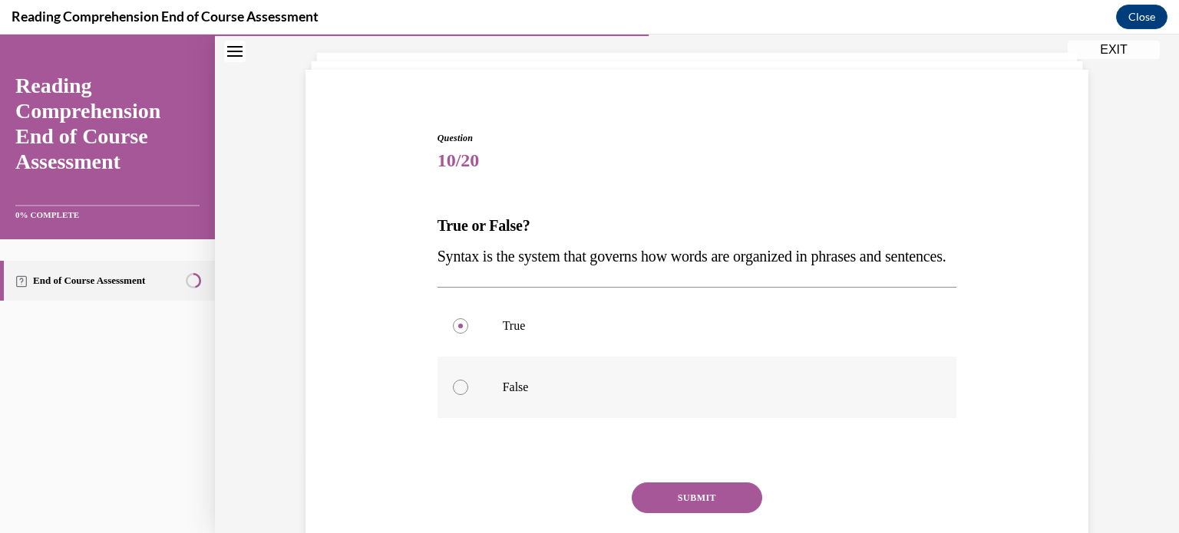
scroll to position [88, 0]
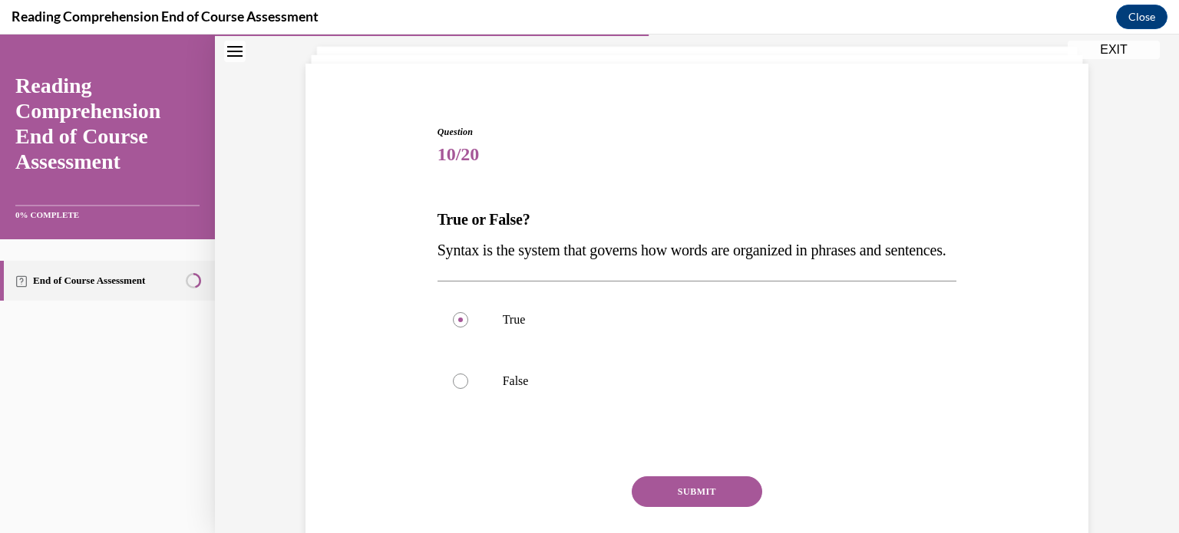
click at [729, 507] on button "SUBMIT" at bounding box center [697, 492] width 130 height 31
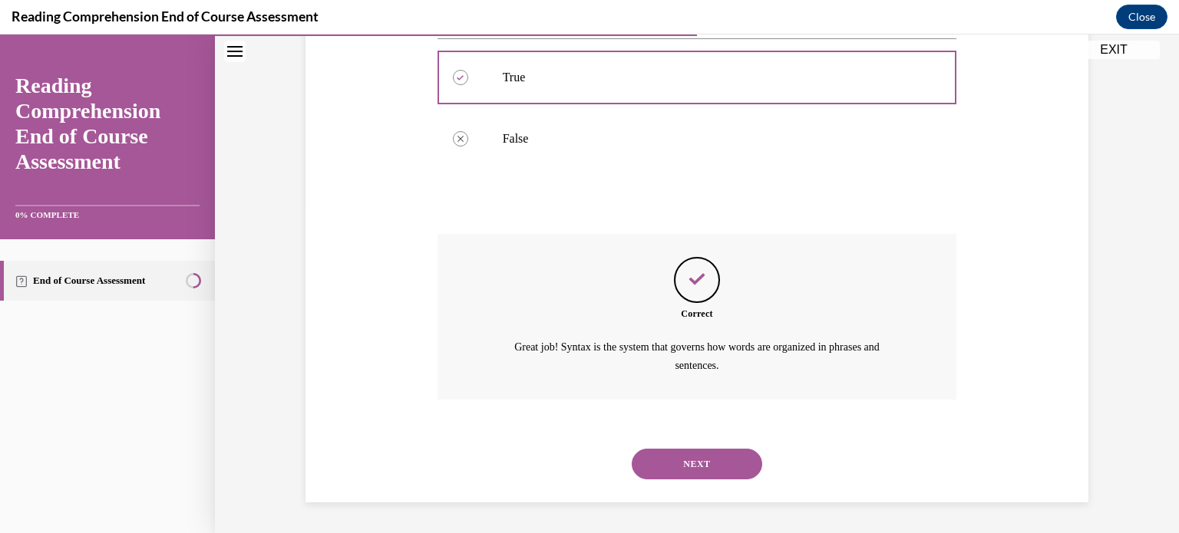
scroll to position [361, 0]
click at [726, 467] on button "NEXT" at bounding box center [697, 464] width 130 height 31
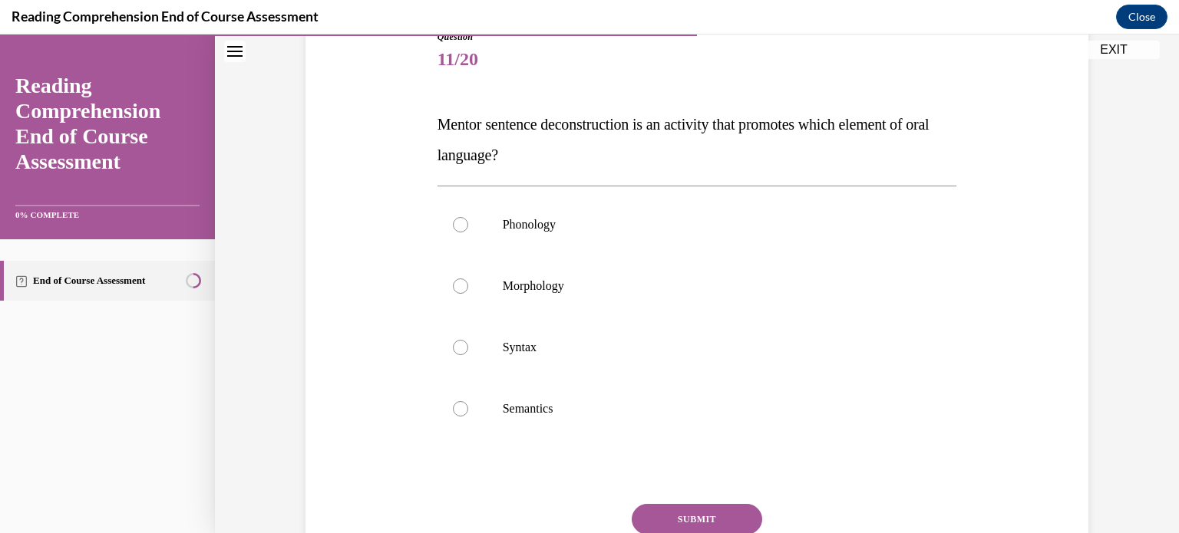
scroll to position [193, 0]
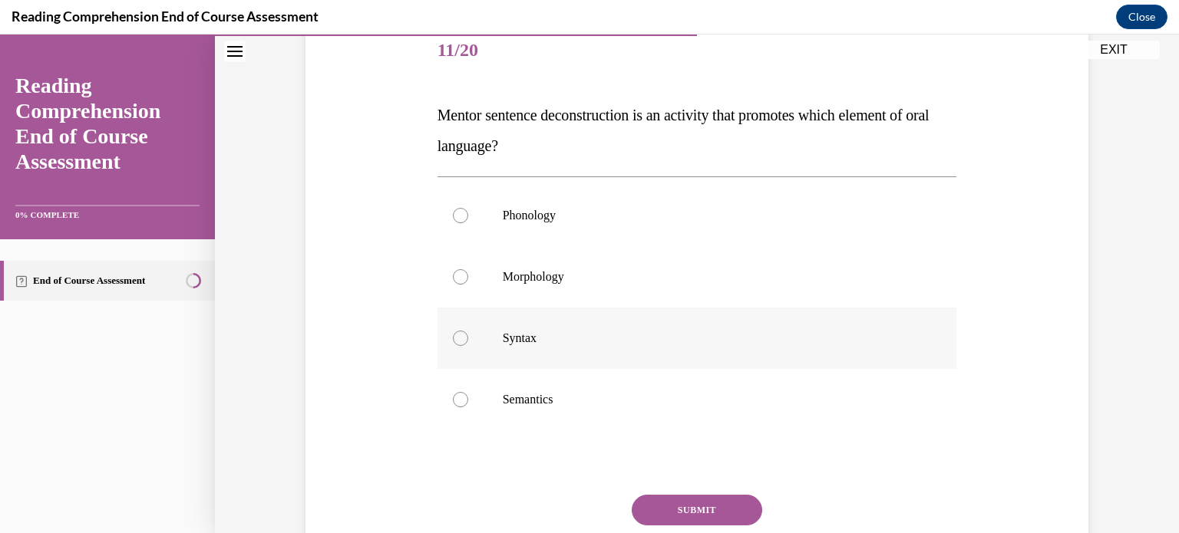
click at [694, 362] on label "Syntax" at bounding box center [696, 338] width 519 height 61
click at [468, 346] on input "Syntax" at bounding box center [460, 338] width 15 height 15
radio input "true"
click at [685, 509] on button "SUBMIT" at bounding box center [697, 510] width 130 height 31
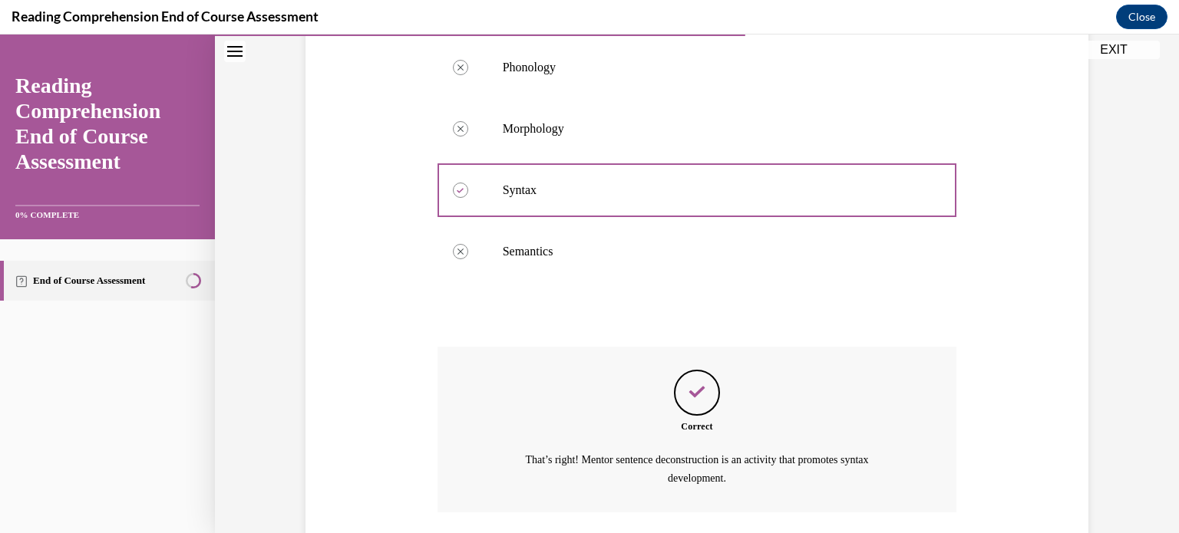
scroll to position [453, 0]
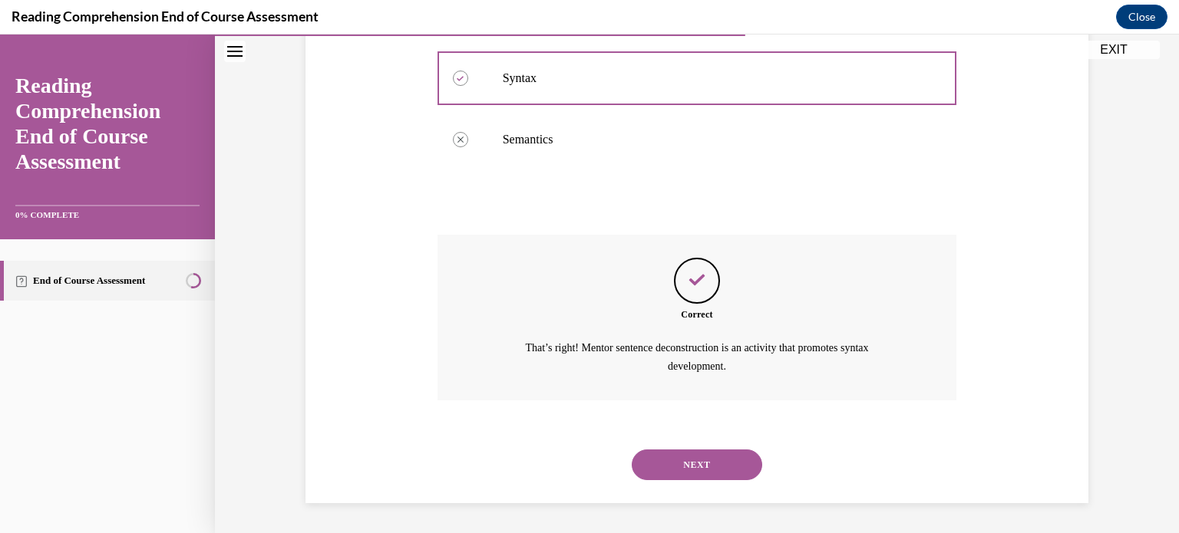
click at [720, 460] on button "NEXT" at bounding box center [697, 465] width 130 height 31
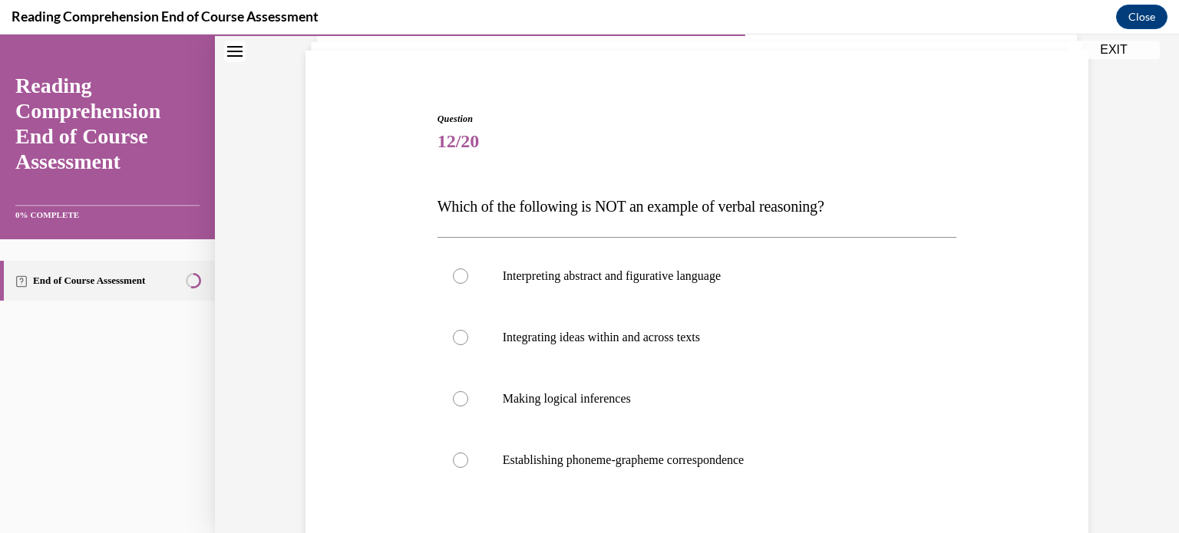
scroll to position [110, 0]
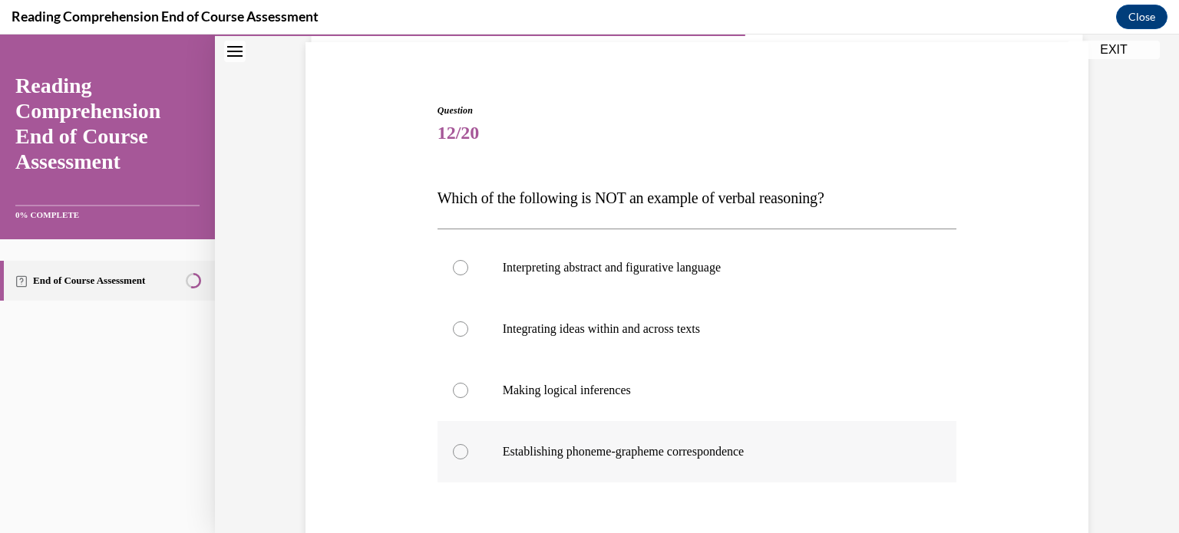
click at [721, 450] on p "Establishing phoneme-grapheme correspondence" at bounding box center [711, 451] width 416 height 15
click at [468, 450] on input "Establishing phoneme-grapheme correspondence" at bounding box center [460, 451] width 15 height 15
radio input "true"
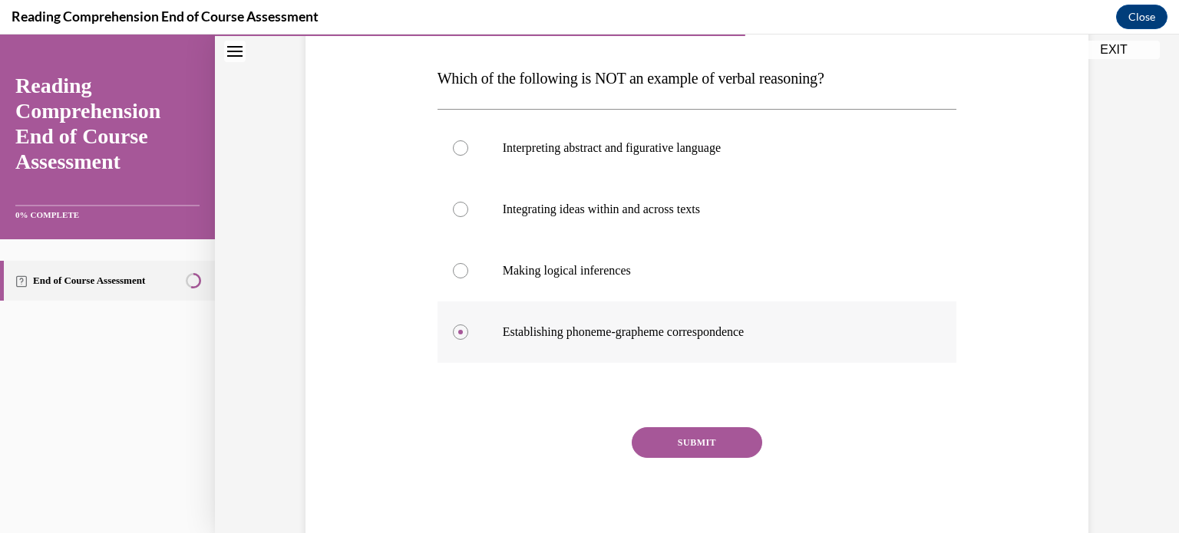
click at [721, 450] on button "SUBMIT" at bounding box center [697, 442] width 130 height 31
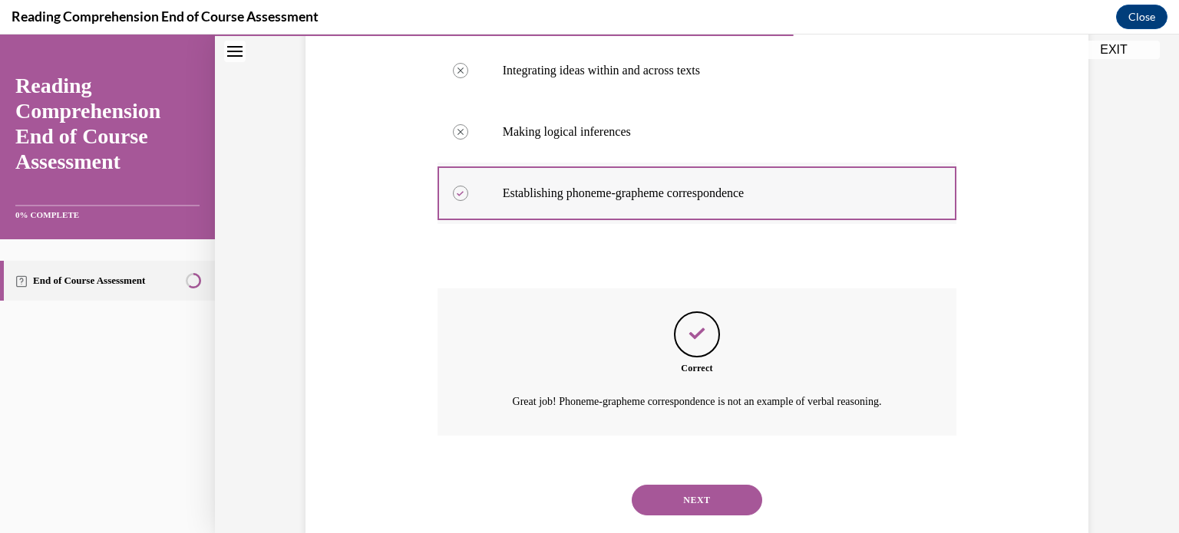
scroll to position [404, 0]
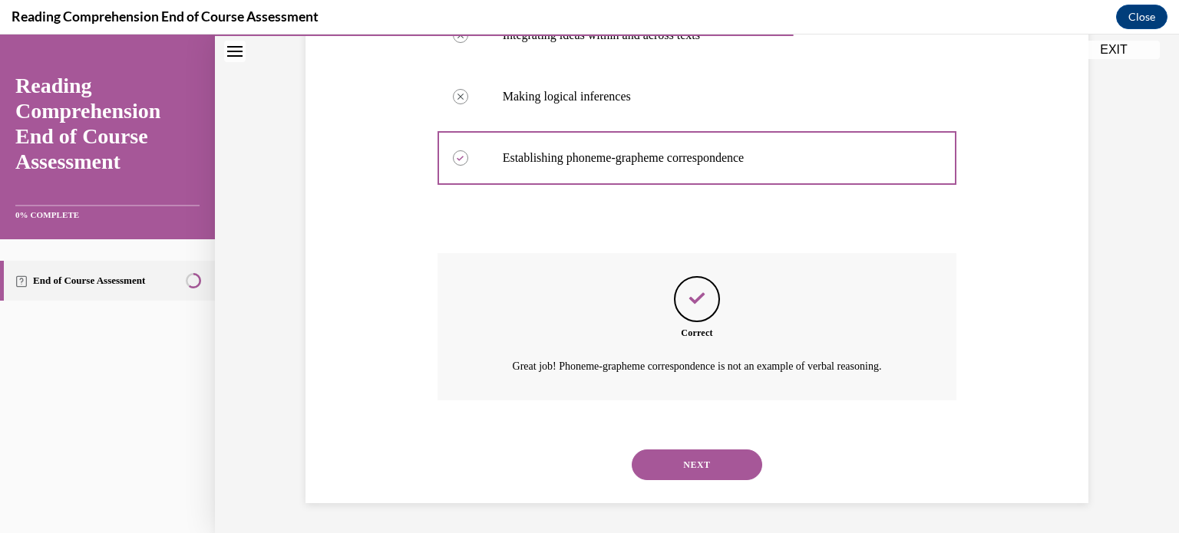
click at [719, 463] on button "NEXT" at bounding box center [697, 465] width 130 height 31
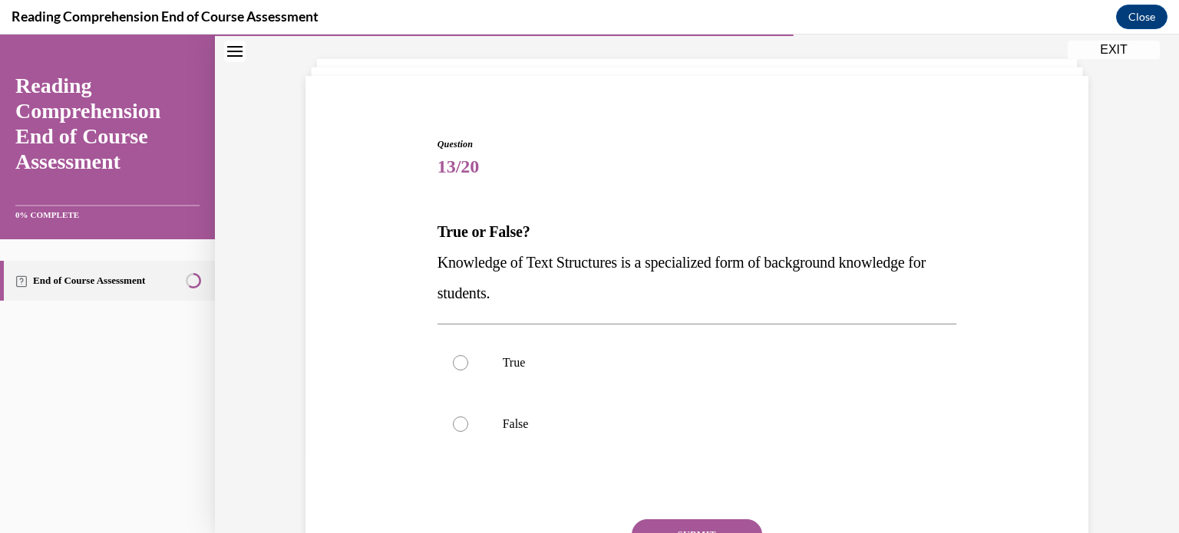
scroll to position [89, 0]
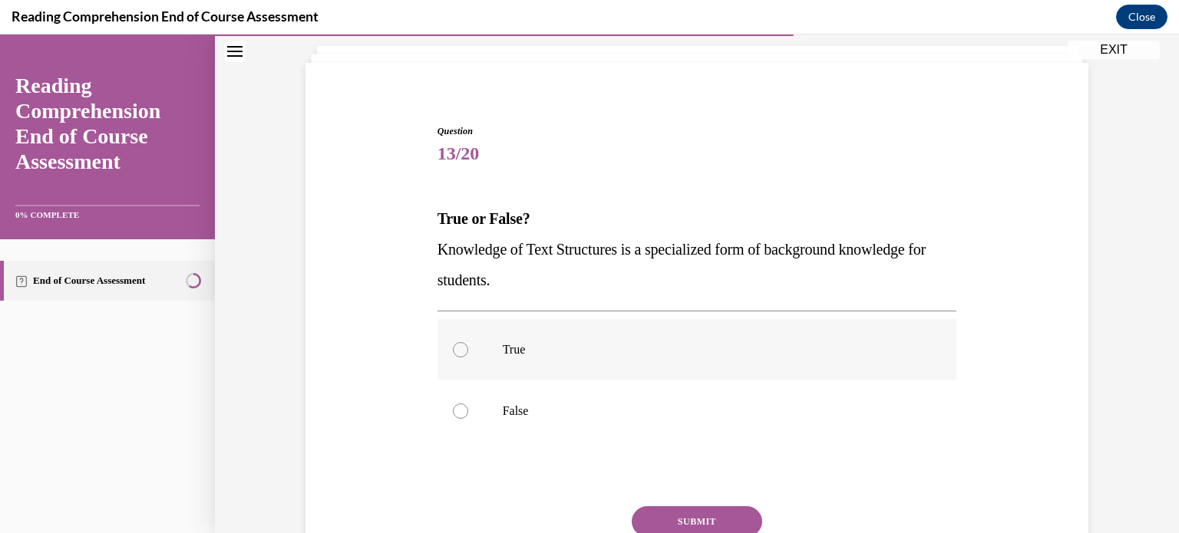
click at [559, 351] on p "True" at bounding box center [711, 349] width 416 height 15
click at [468, 351] on input "True" at bounding box center [460, 349] width 15 height 15
radio input "true"
click at [650, 526] on button "SUBMIT" at bounding box center [697, 521] width 130 height 31
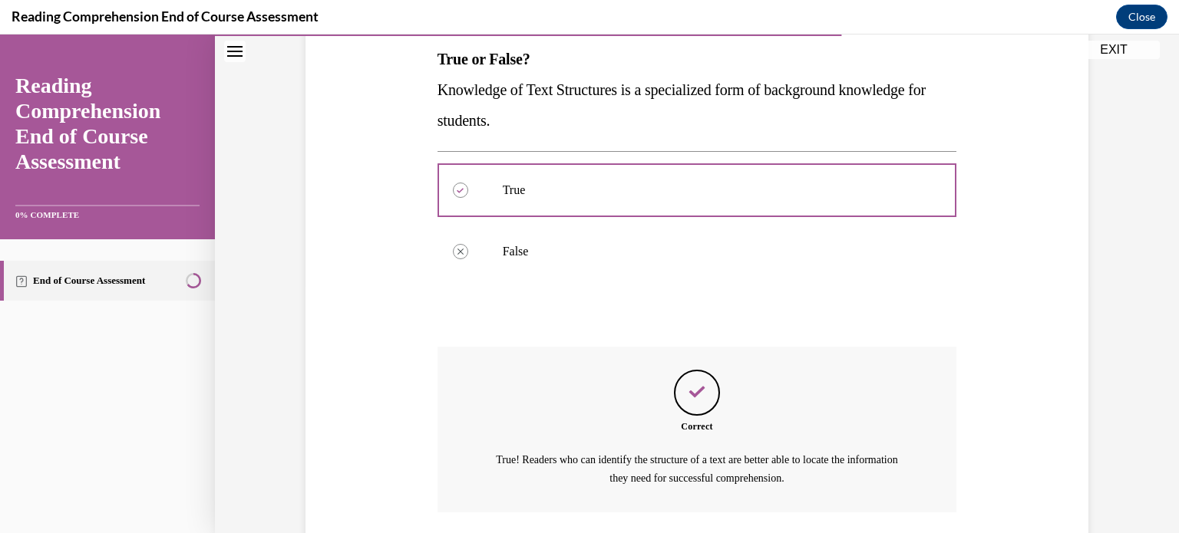
scroll to position [361, 0]
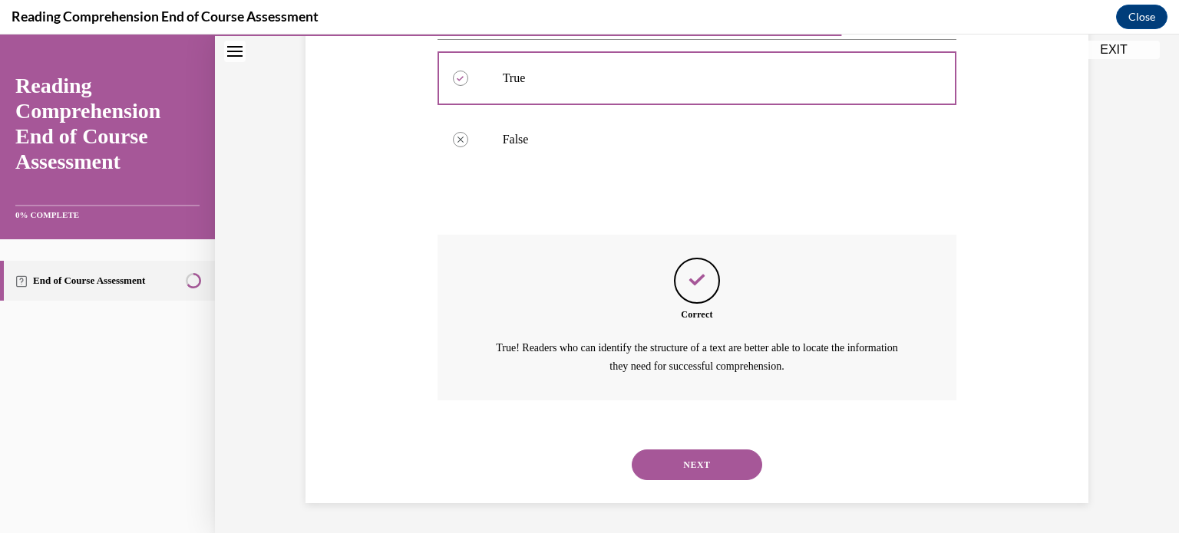
click at [681, 472] on button "NEXT" at bounding box center [697, 465] width 130 height 31
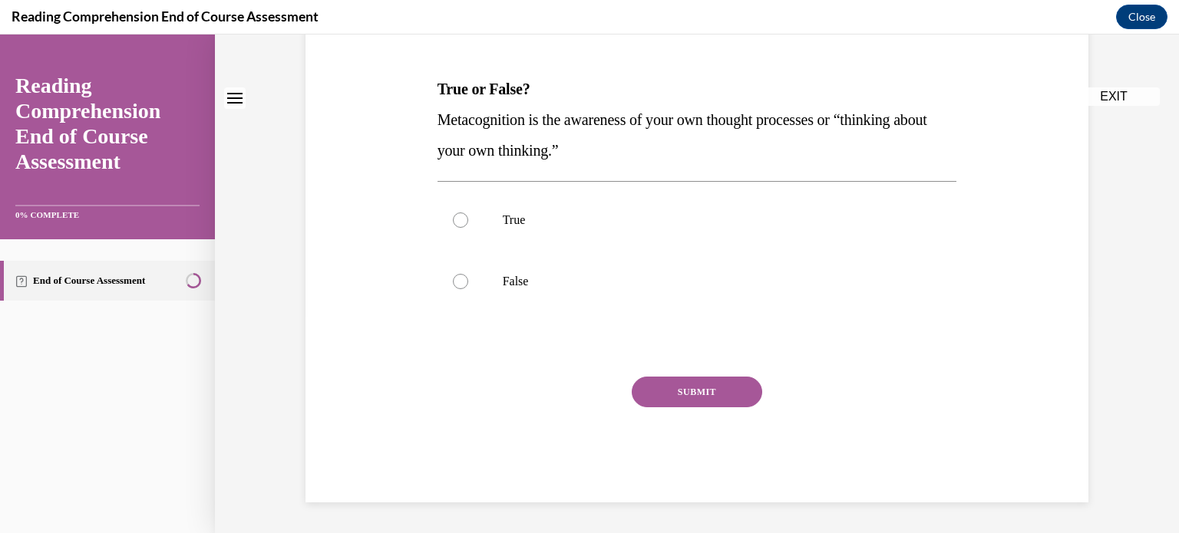
scroll to position [0, 0]
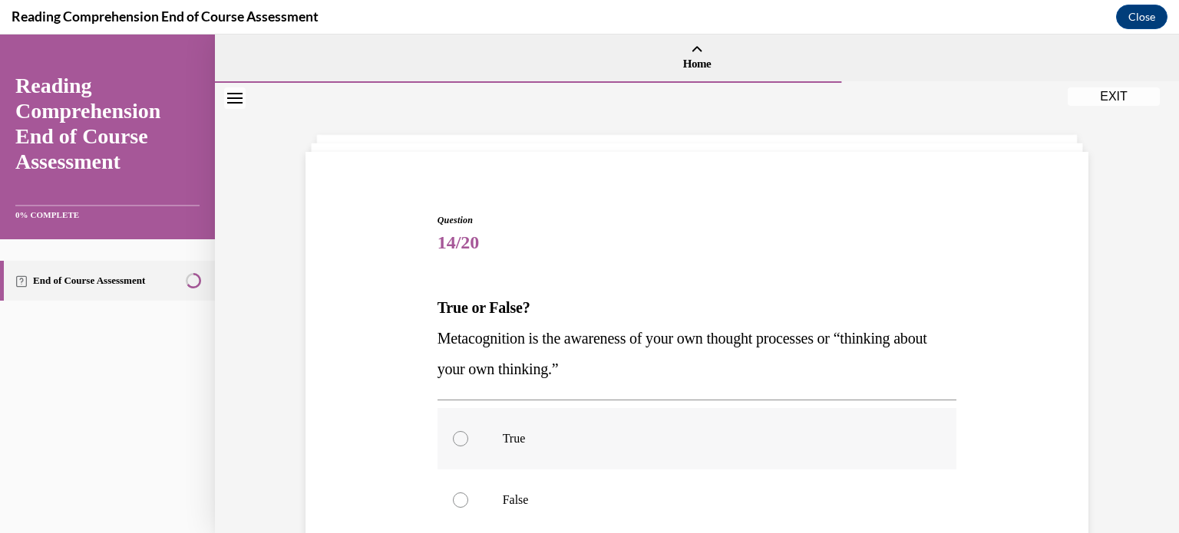
click at [682, 437] on p "True" at bounding box center [711, 438] width 416 height 15
click at [468, 437] on input "True" at bounding box center [460, 438] width 15 height 15
radio input "true"
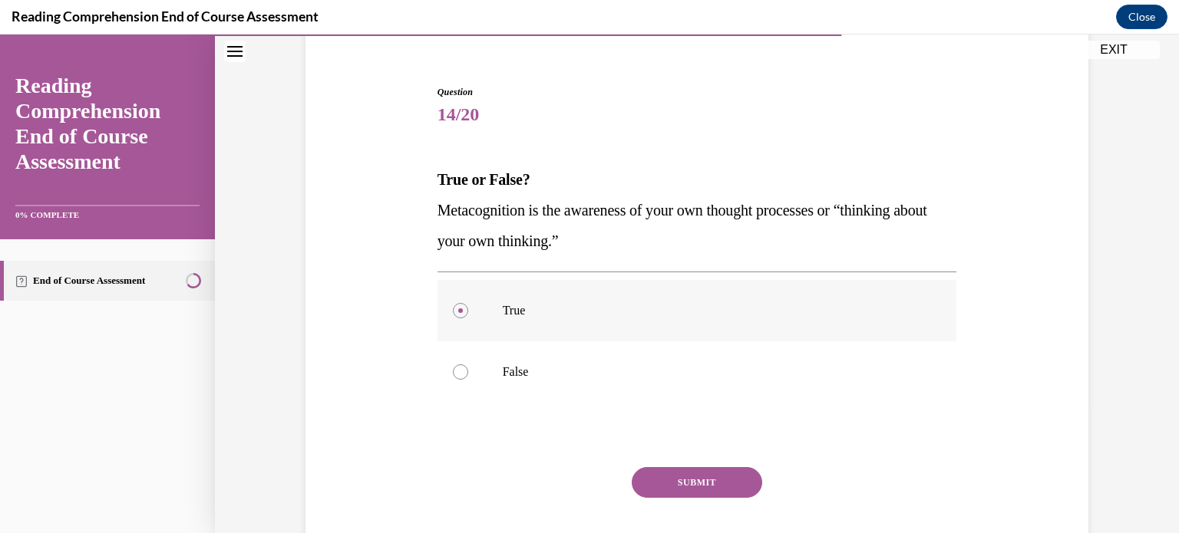
scroll to position [141, 0]
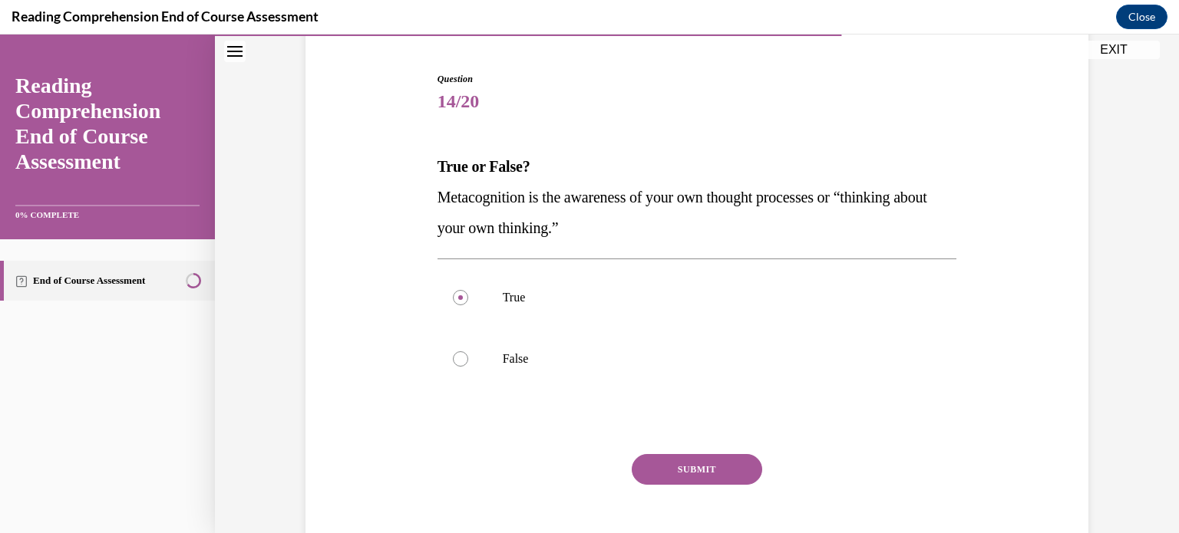
click at [682, 473] on button "SUBMIT" at bounding box center [697, 469] width 130 height 31
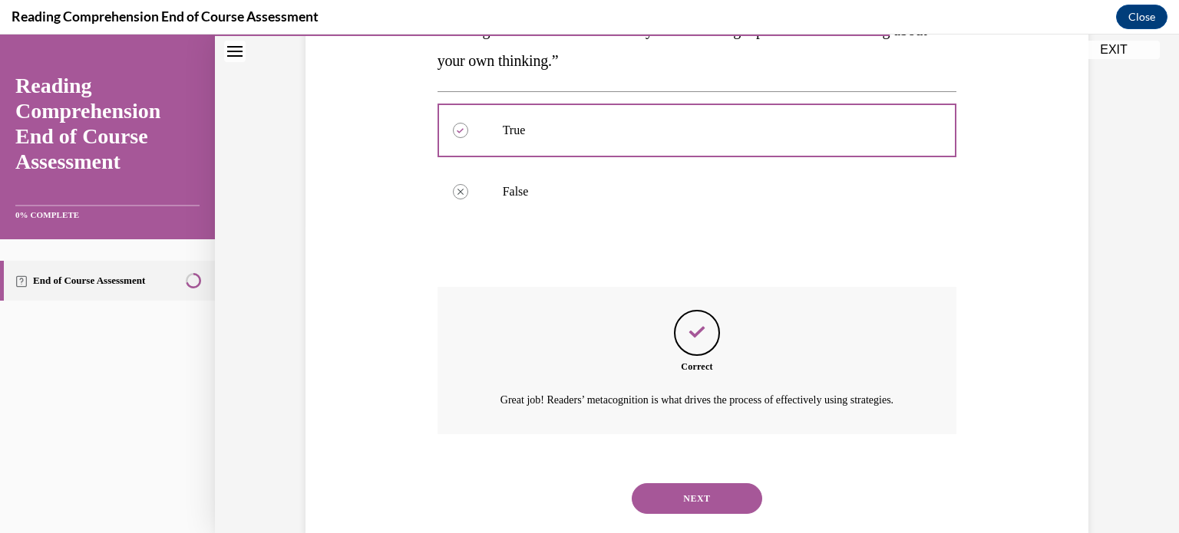
scroll to position [361, 0]
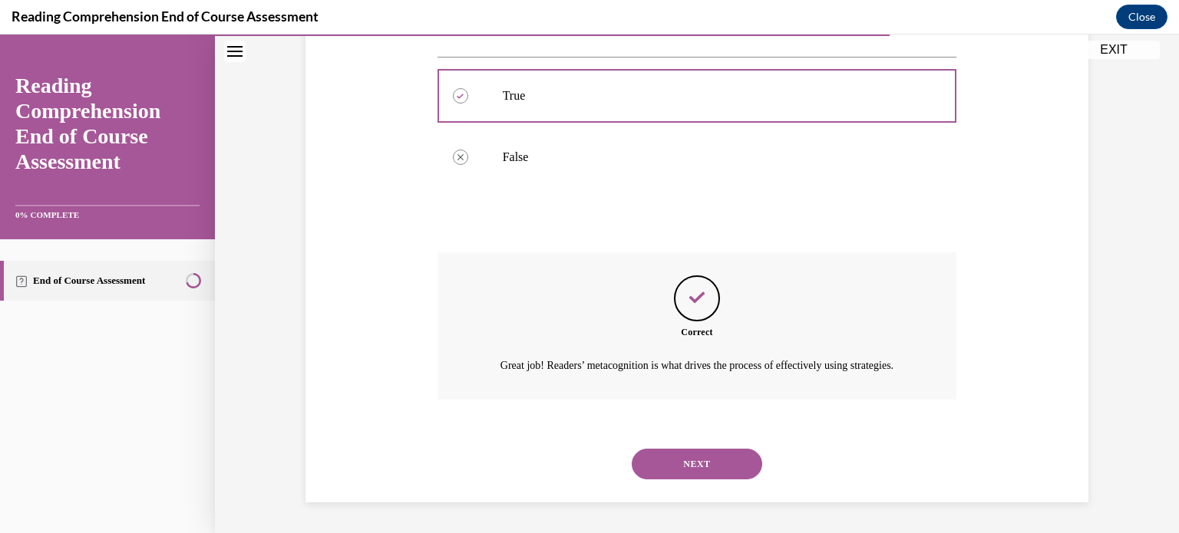
click at [684, 468] on button "NEXT" at bounding box center [697, 464] width 130 height 31
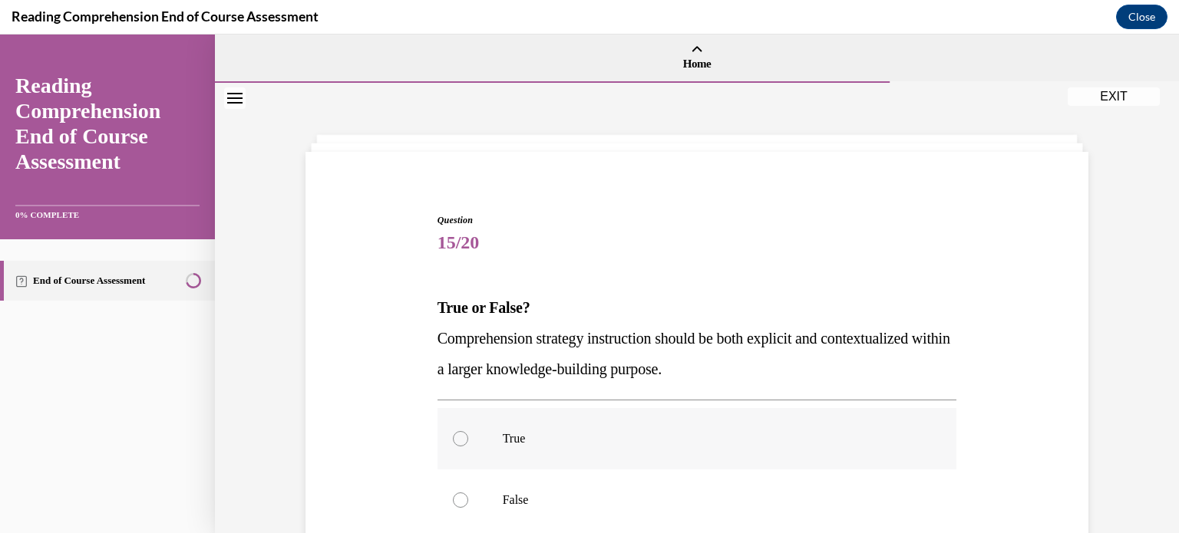
click at [688, 450] on label "True" at bounding box center [696, 438] width 519 height 61
click at [468, 447] on input "True" at bounding box center [460, 438] width 15 height 15
radio input "true"
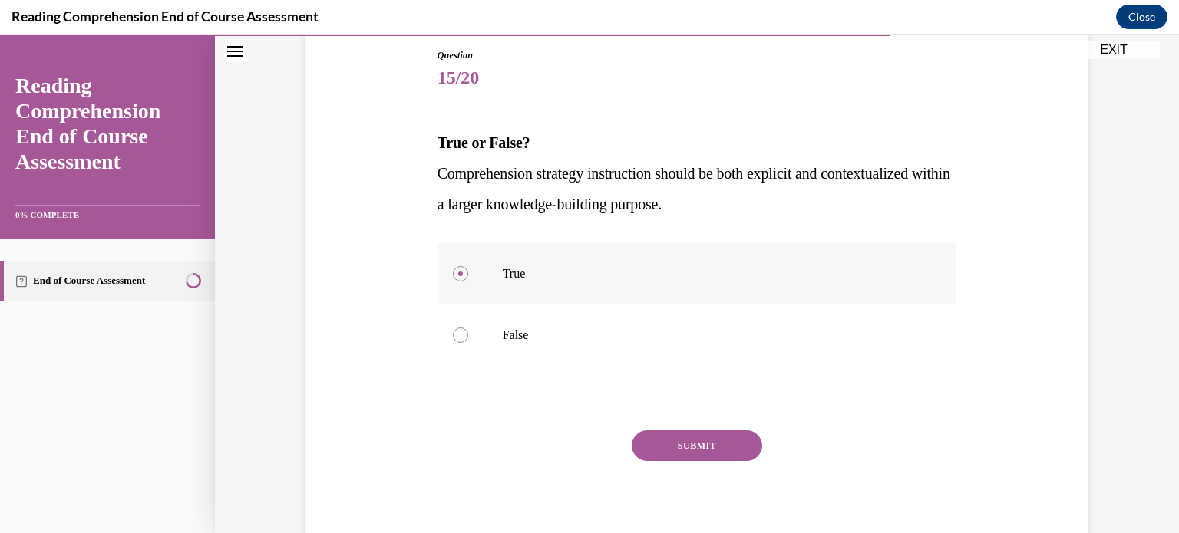
scroll to position [168, 0]
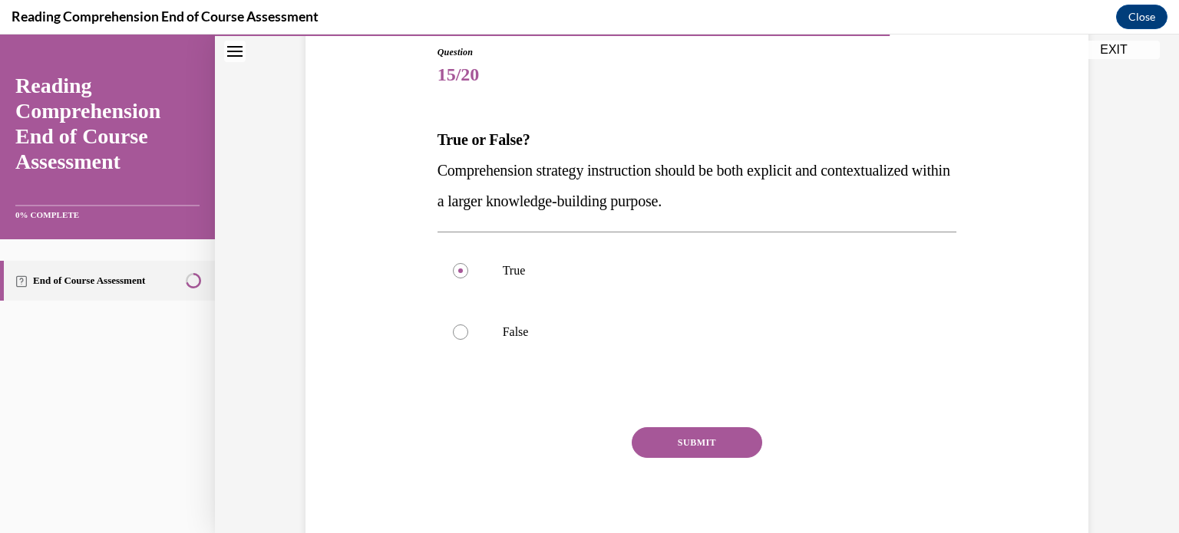
click at [688, 446] on button "SUBMIT" at bounding box center [697, 442] width 130 height 31
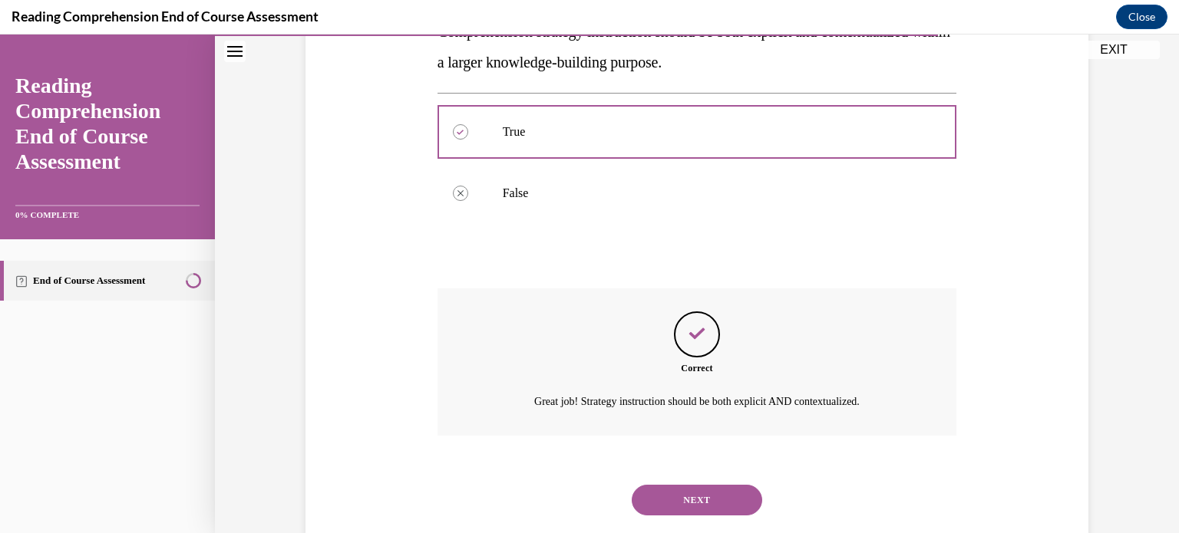
scroll to position [342, 0]
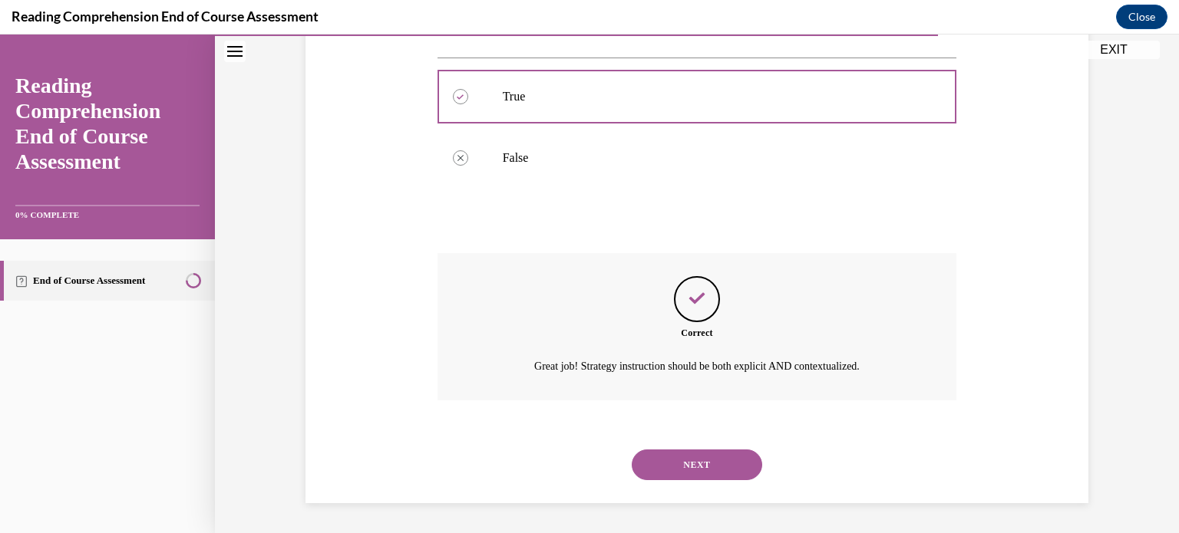
click at [688, 464] on button "NEXT" at bounding box center [697, 465] width 130 height 31
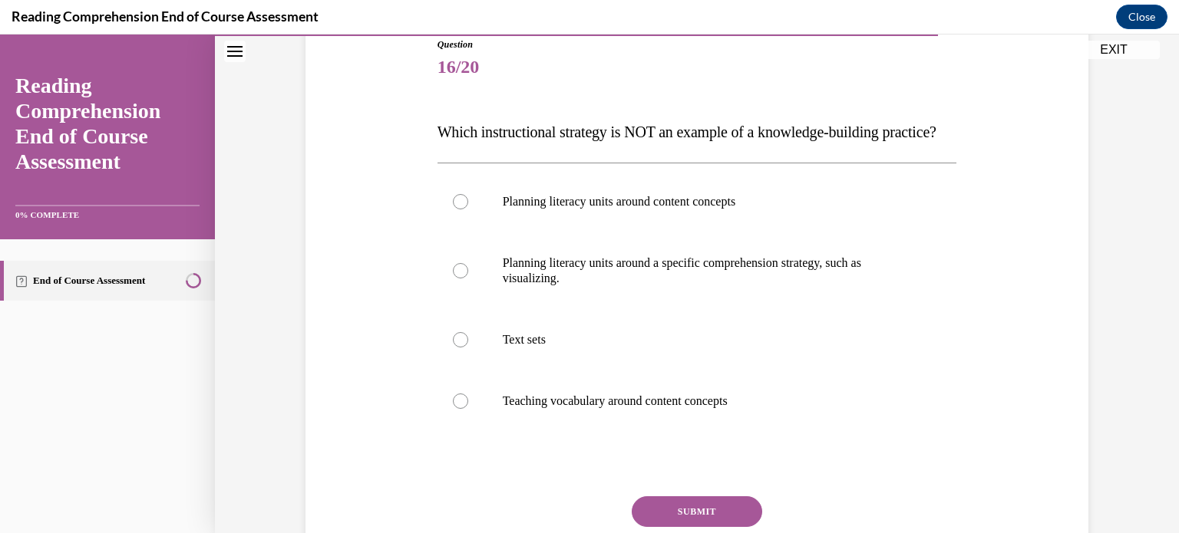
scroll to position [180, 0]
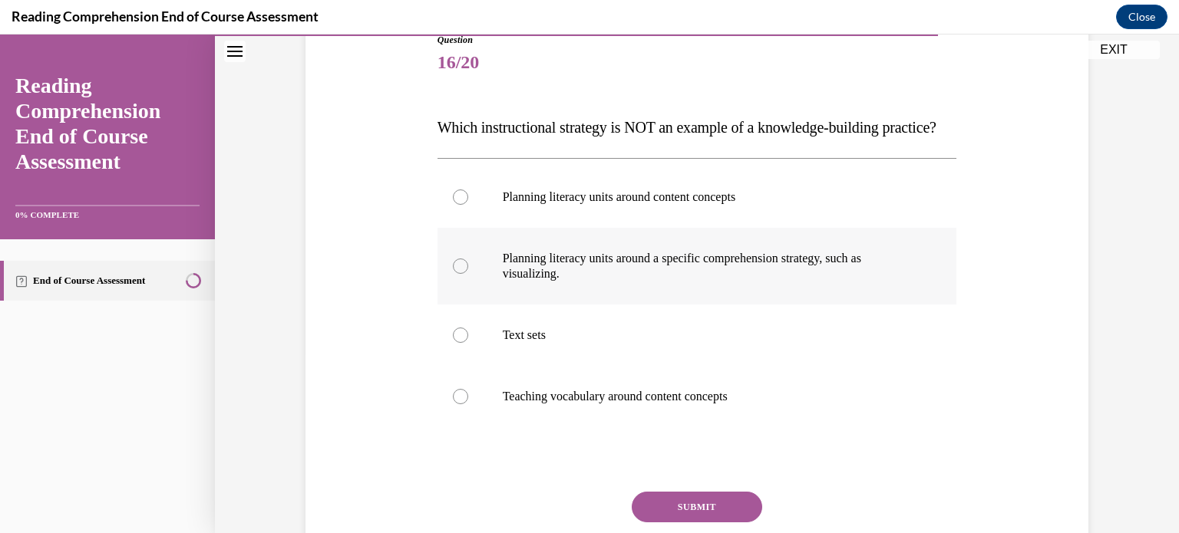
click at [709, 305] on label "Planning literacy units around a specific comprehension strategy, such as visua…" at bounding box center [696, 266] width 519 height 77
click at [468, 274] on input "Planning literacy units around a specific comprehension strategy, such as visua…" at bounding box center [460, 266] width 15 height 15
radio input "true"
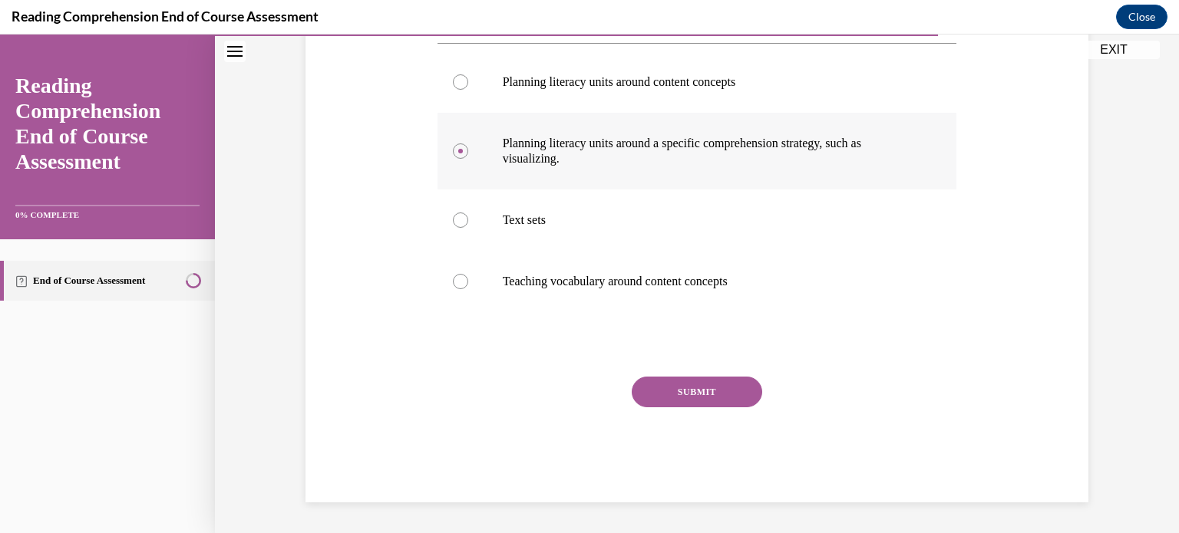
scroll to position [325, 0]
click at [688, 384] on button "SUBMIT" at bounding box center [697, 392] width 130 height 31
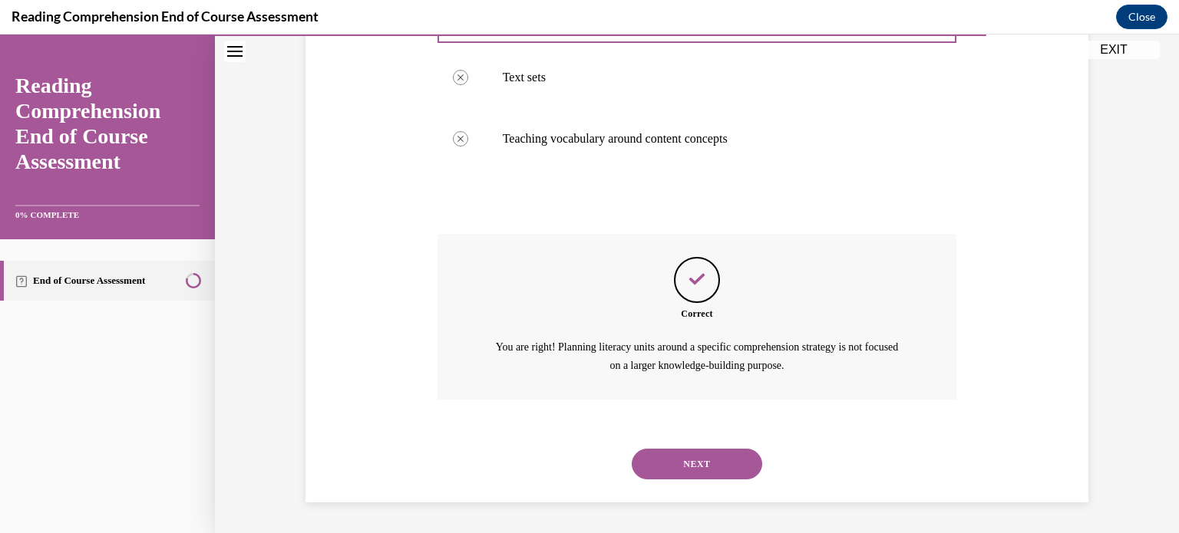
scroll to position [468, 0]
click at [688, 466] on button "NEXT" at bounding box center [697, 464] width 130 height 31
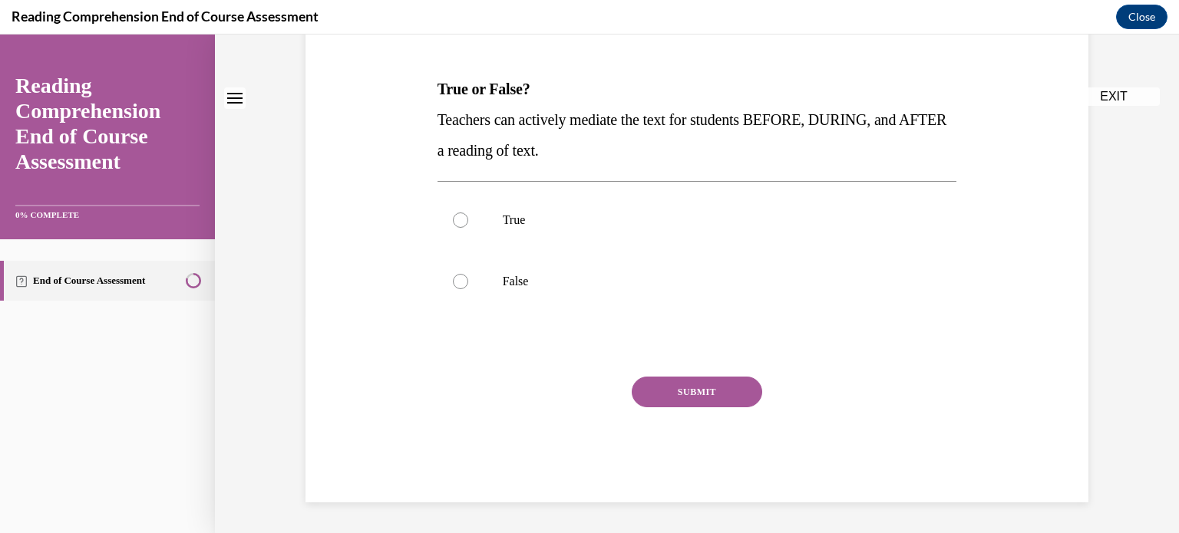
scroll to position [0, 0]
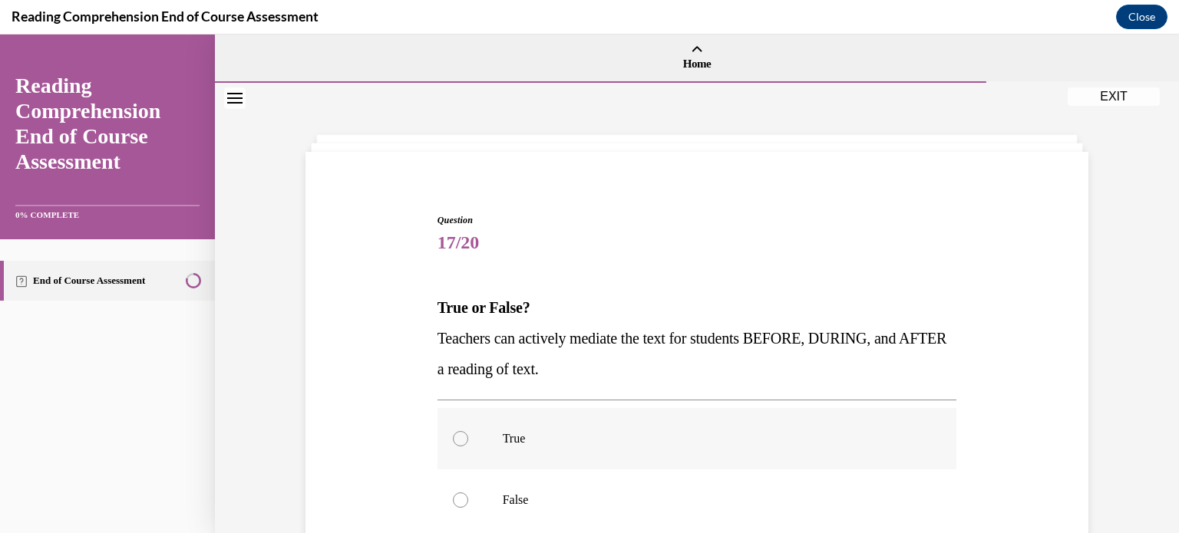
click at [693, 449] on label "True" at bounding box center [696, 438] width 519 height 61
click at [468, 447] on input "True" at bounding box center [460, 438] width 15 height 15
radio input "true"
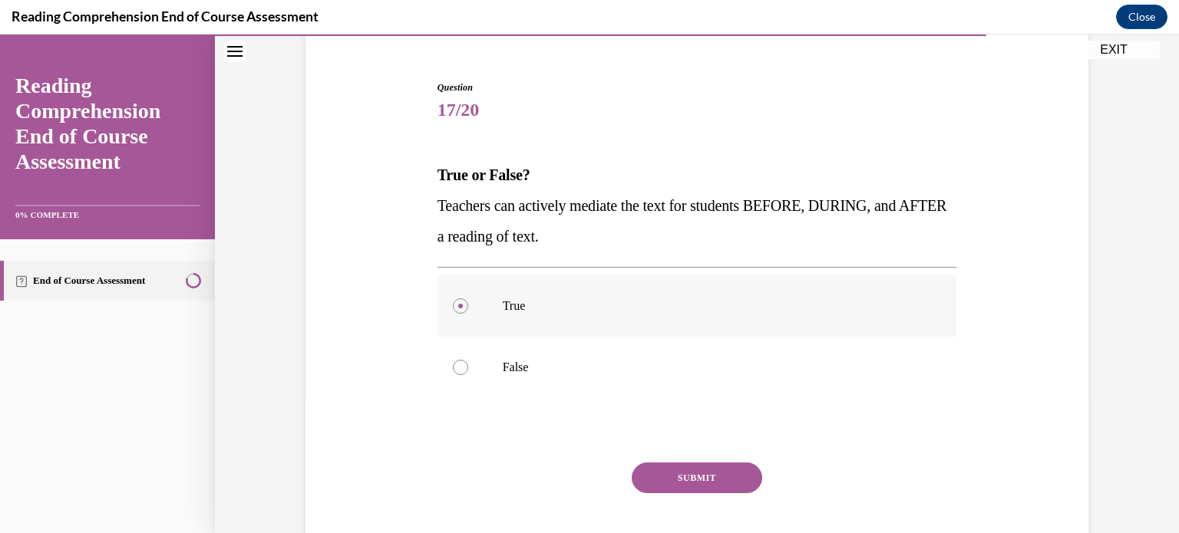
scroll to position [135, 0]
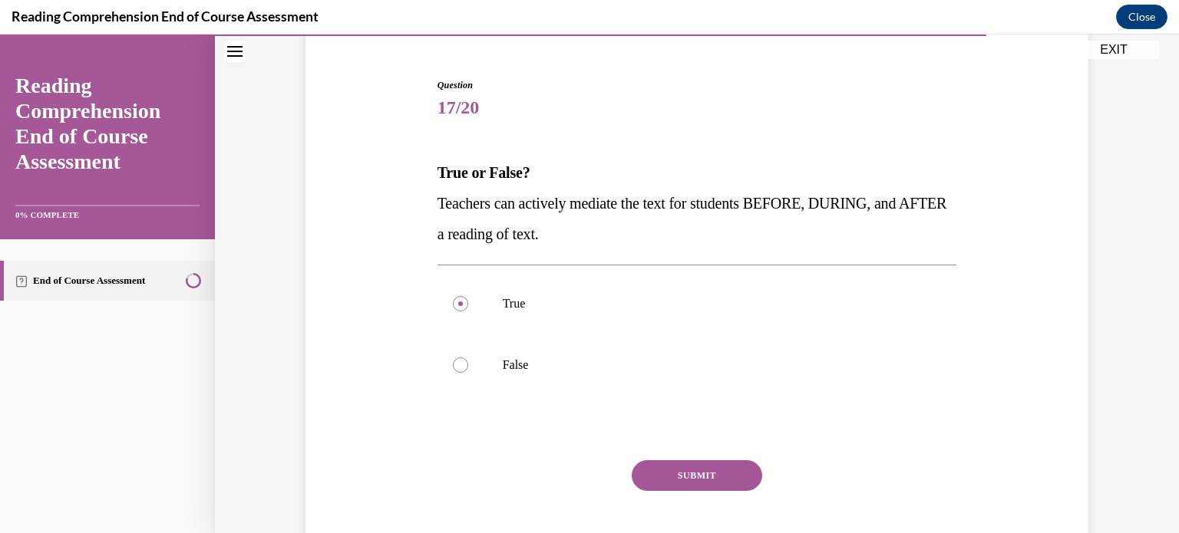
click at [692, 473] on button "SUBMIT" at bounding box center [697, 475] width 130 height 31
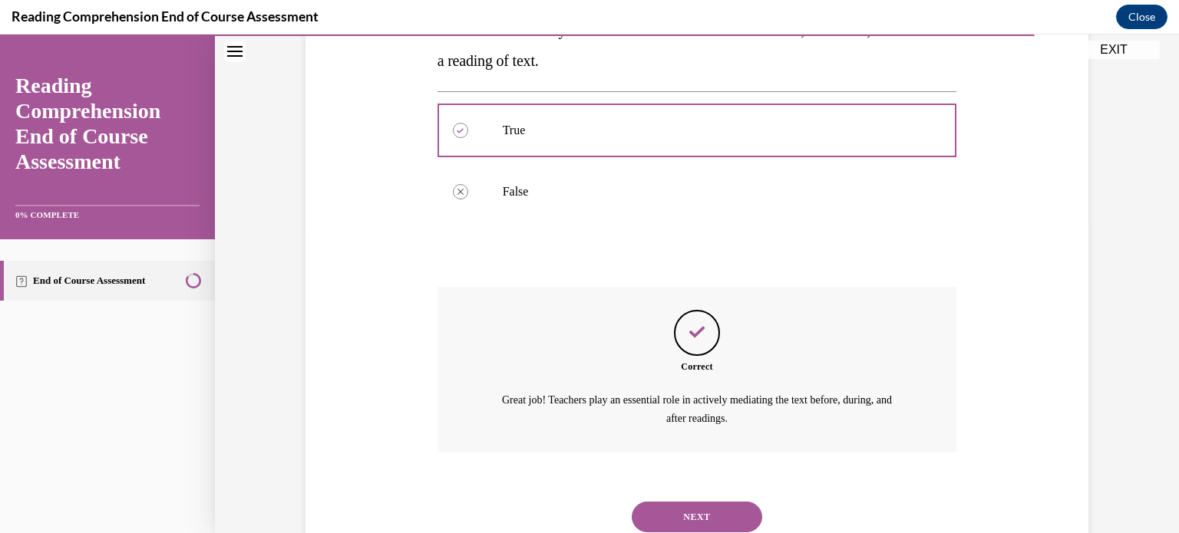
scroll to position [361, 0]
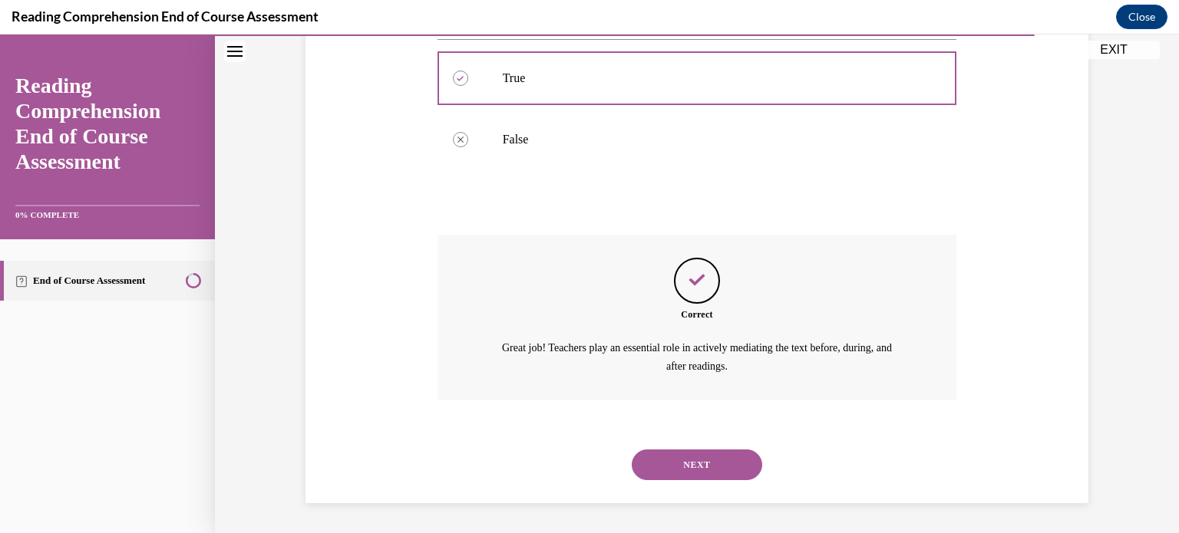
click at [692, 473] on button "NEXT" at bounding box center [697, 465] width 130 height 31
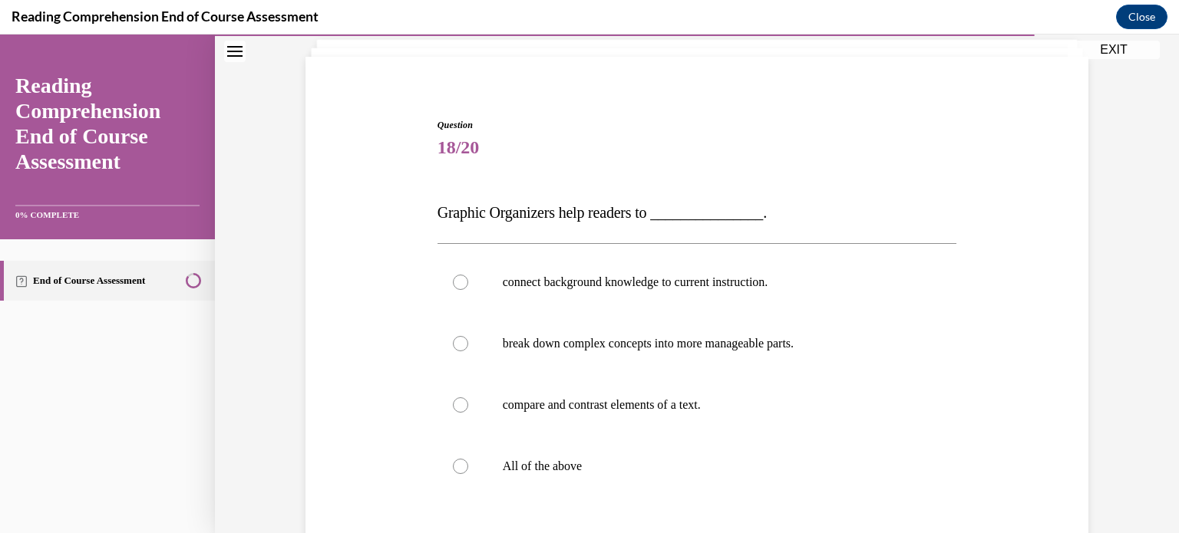
scroll to position [96, 0]
click at [693, 467] on p "All of the above" at bounding box center [711, 465] width 416 height 15
click at [468, 467] on input "All of the above" at bounding box center [460, 465] width 15 height 15
radio input "true"
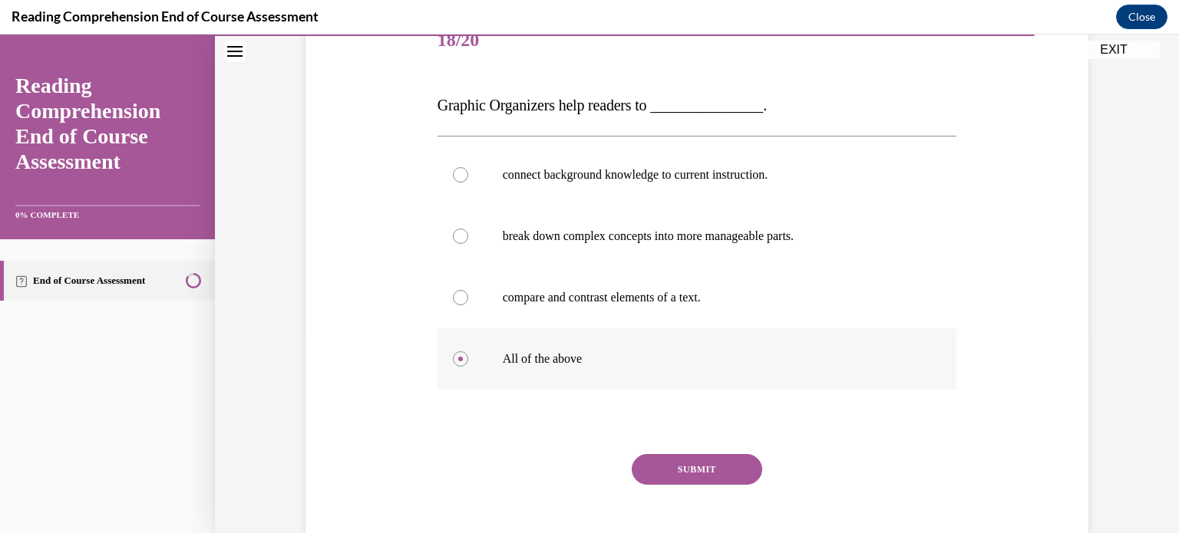
click at [693, 467] on button "SUBMIT" at bounding box center [697, 469] width 130 height 31
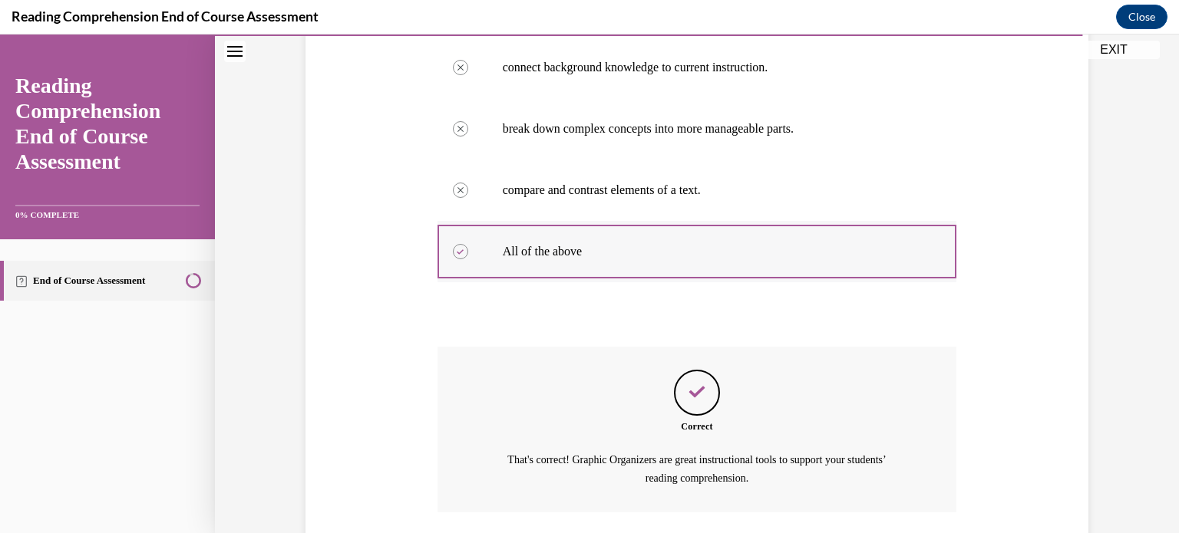
scroll to position [422, 0]
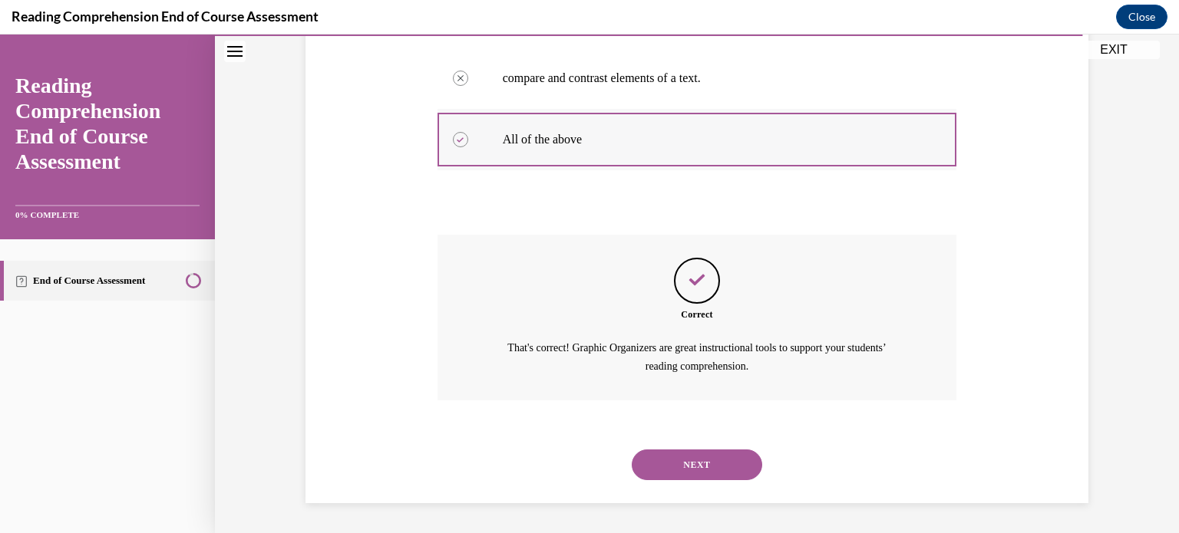
click at [693, 467] on button "NEXT" at bounding box center [697, 465] width 130 height 31
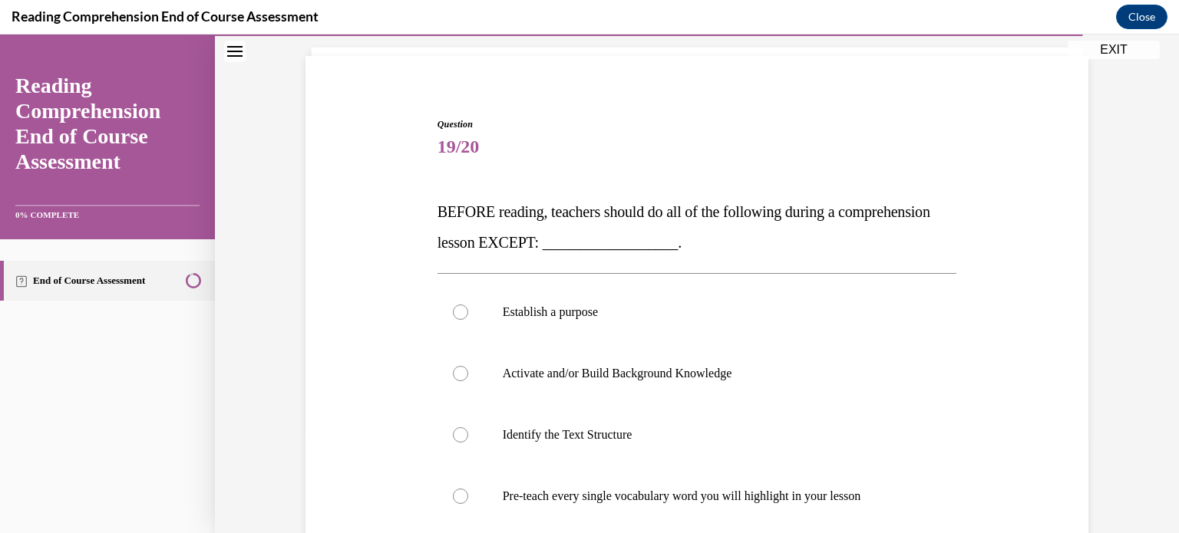
scroll to position [107, 0]
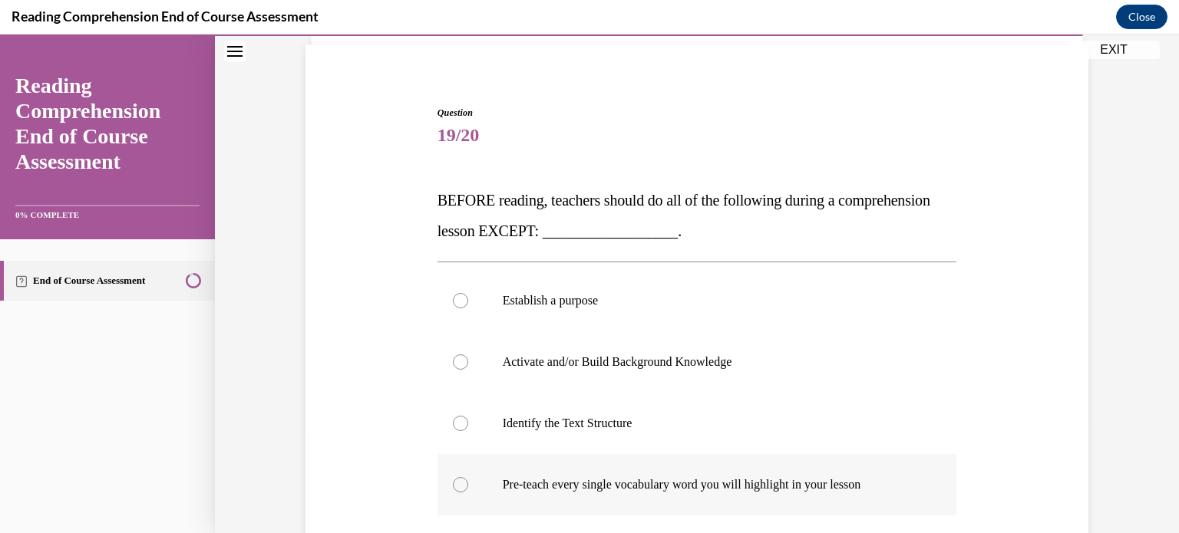
click at [692, 493] on label "Pre-teach every single vocabulary word you will highlight in your lesson" at bounding box center [696, 484] width 519 height 61
click at [468, 493] on input "Pre-teach every single vocabulary word you will highlight in your lesson" at bounding box center [460, 484] width 15 height 15
radio input "true"
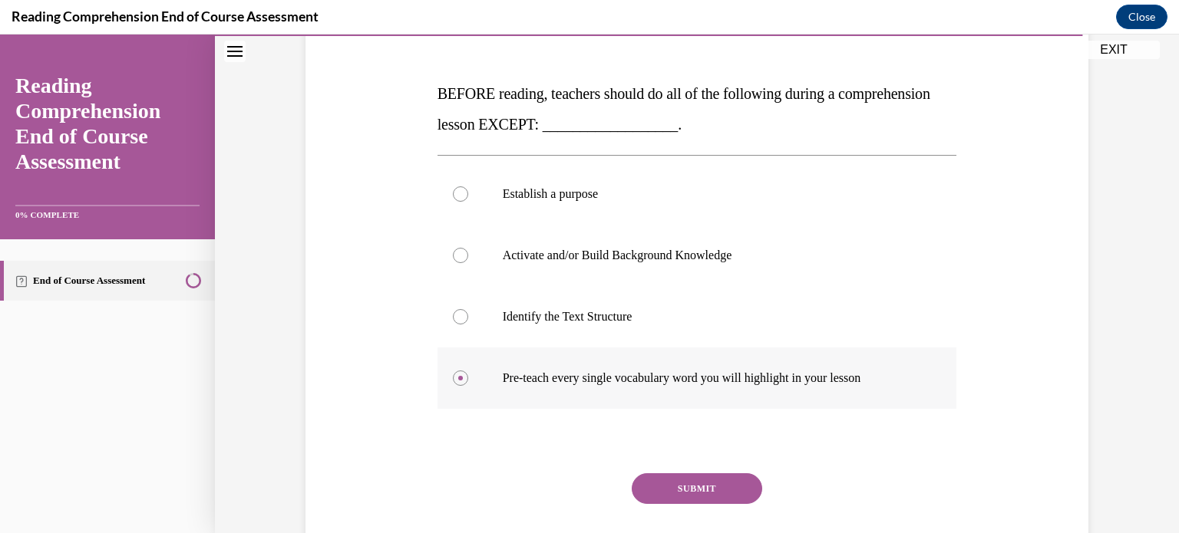
click at [692, 493] on button "SUBMIT" at bounding box center [697, 488] width 130 height 31
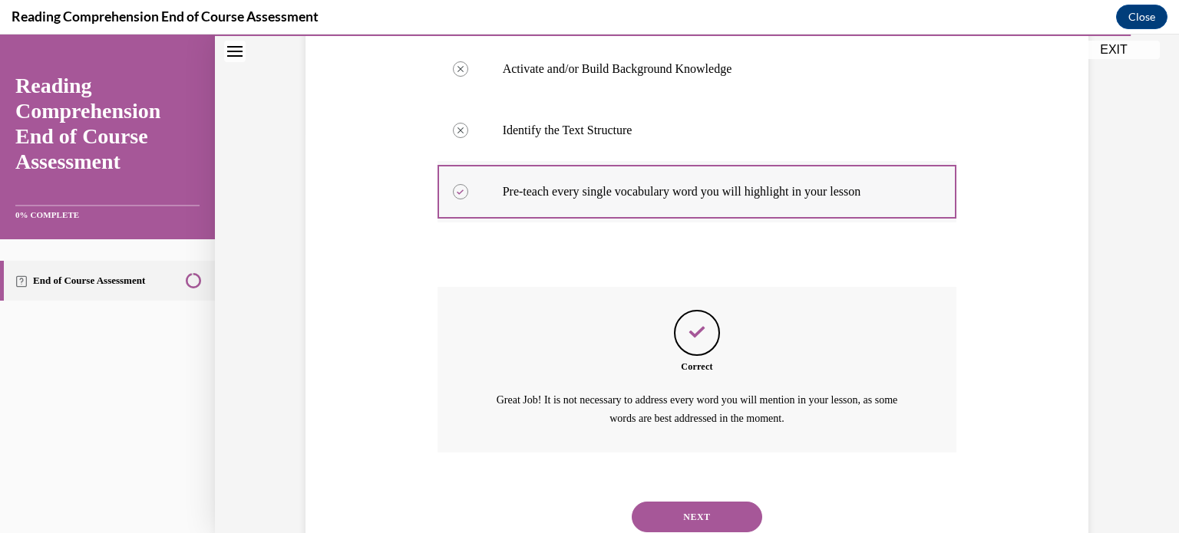
scroll to position [453, 0]
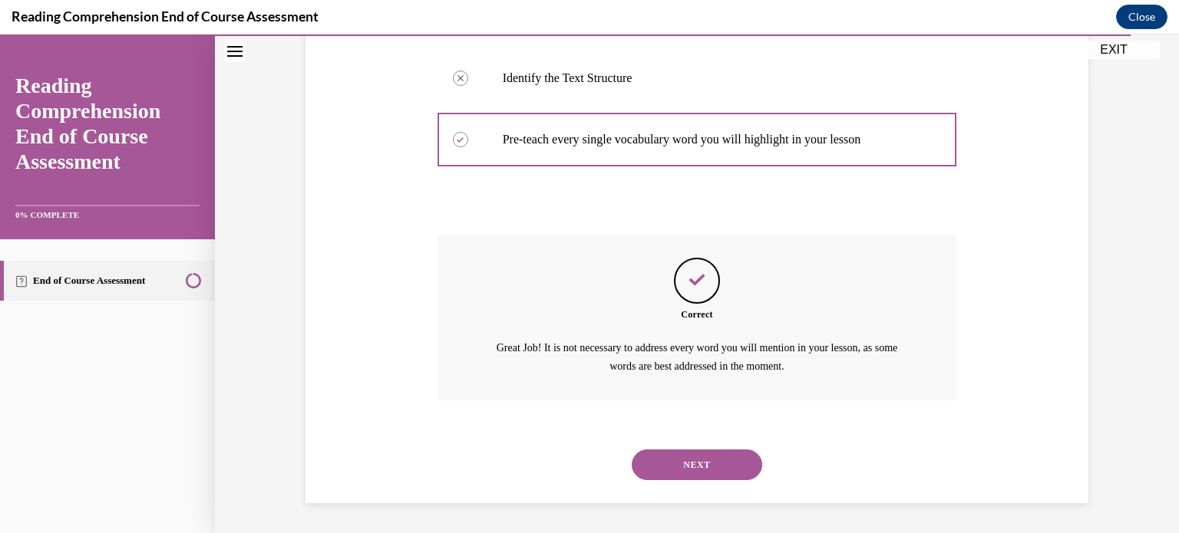
click at [698, 473] on button "NEXT" at bounding box center [697, 465] width 130 height 31
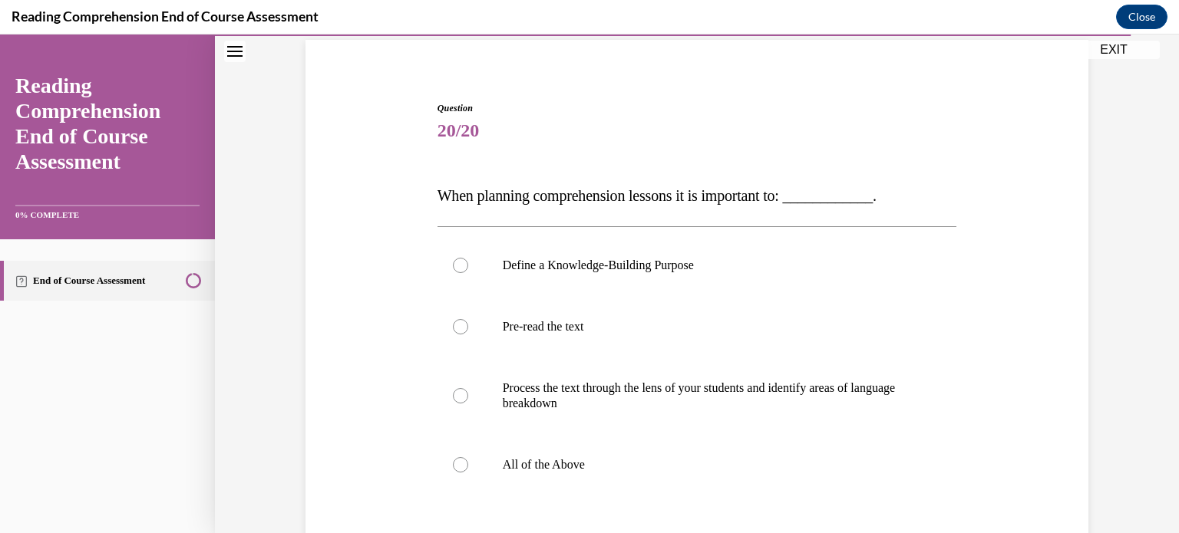
scroll to position [115, 0]
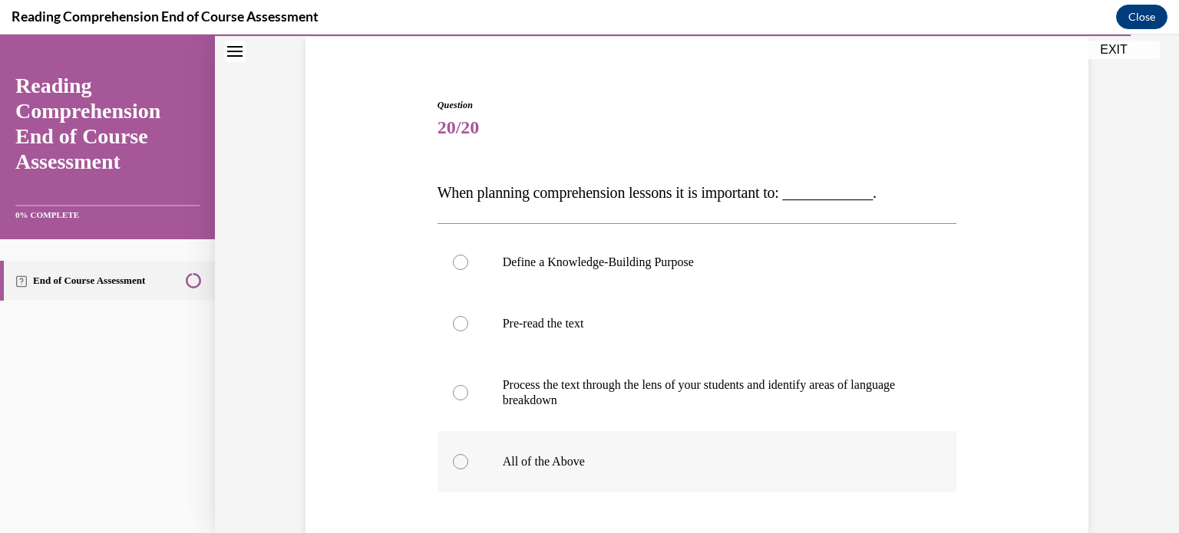
click at [698, 470] on label "All of the Above" at bounding box center [696, 461] width 519 height 61
click at [468, 470] on input "All of the Above" at bounding box center [460, 461] width 15 height 15
radio input "true"
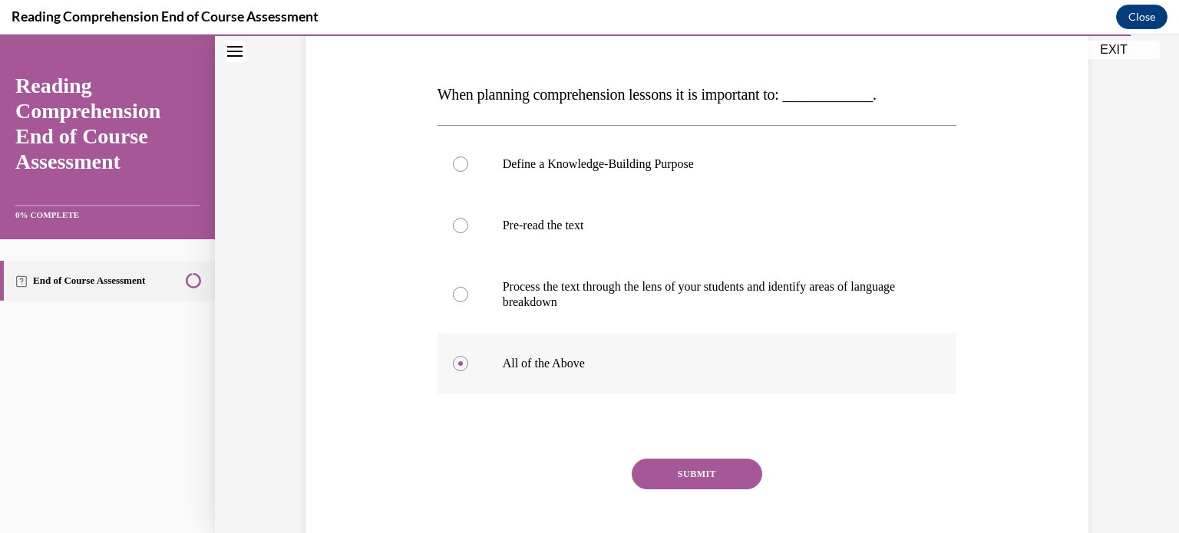
click at [698, 470] on button "SUBMIT" at bounding box center [697, 474] width 130 height 31
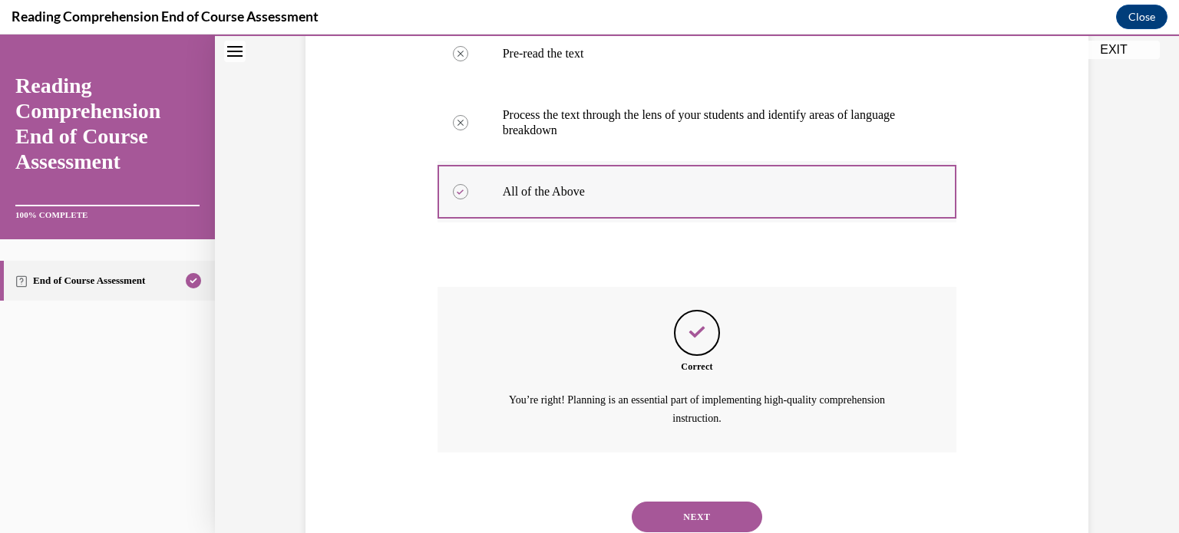
scroll to position [437, 0]
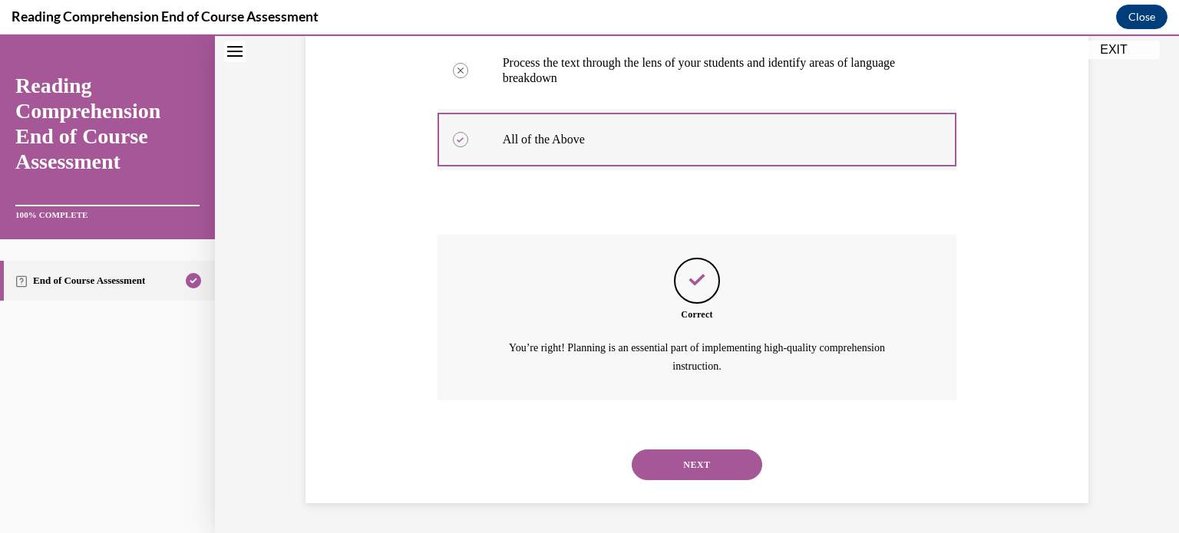
click at [698, 470] on button "NEXT" at bounding box center [697, 465] width 130 height 31
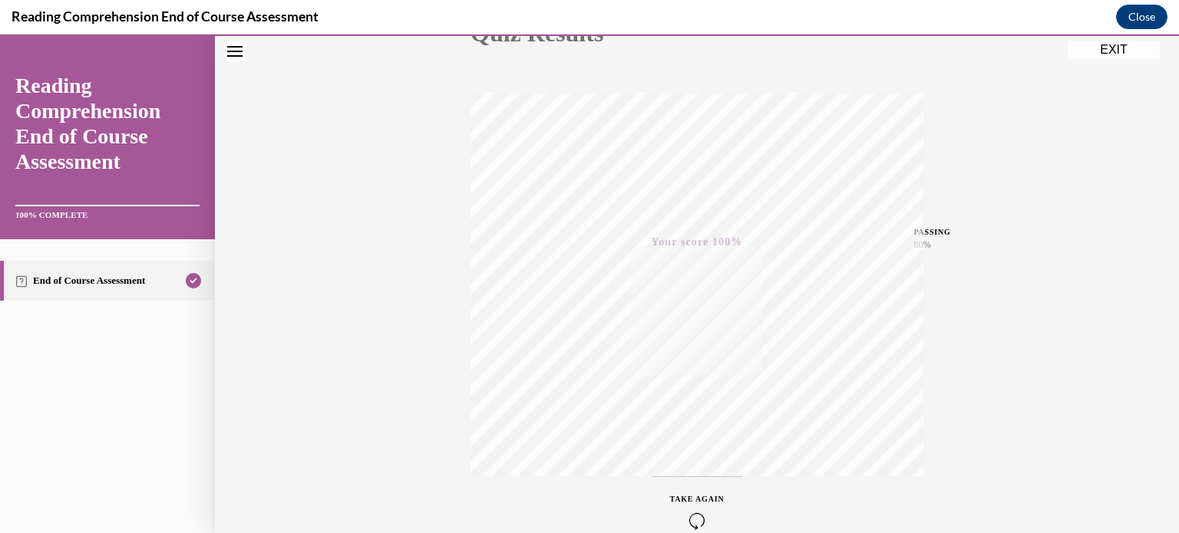
scroll to position [287, 0]
click at [1102, 51] on button "EXIT" at bounding box center [1113, 50] width 92 height 18
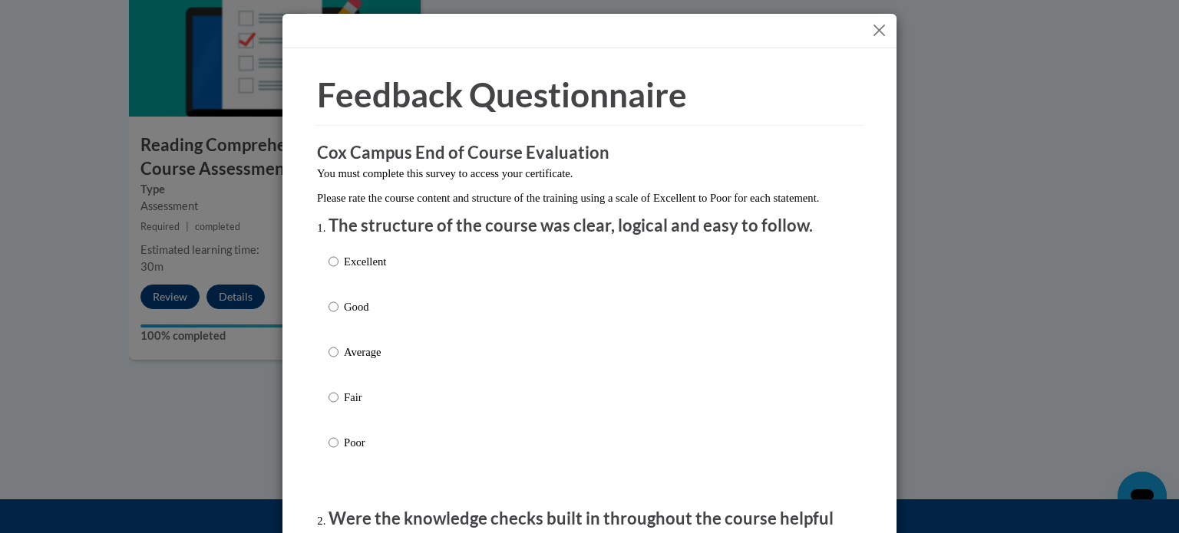
click at [391, 273] on div "Excellent Good Average Fair Poor" at bounding box center [589, 371] width 522 height 250
click at [382, 270] on p "Excellent" at bounding box center [365, 261] width 42 height 17
click at [338, 270] on input "Excellent" at bounding box center [333, 261] width 10 height 17
radio input "true"
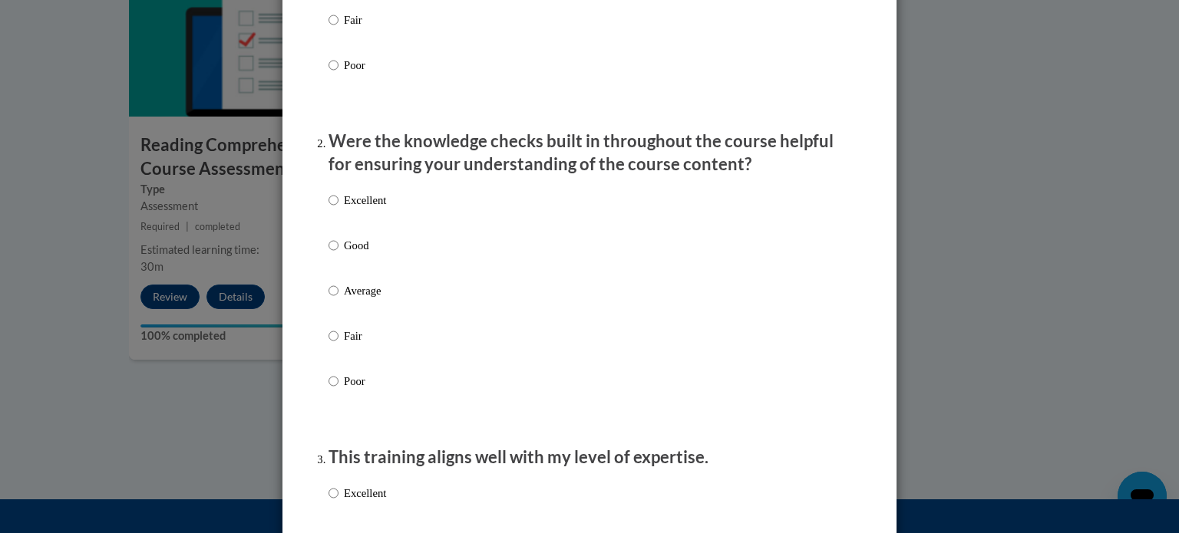
scroll to position [381, 0]
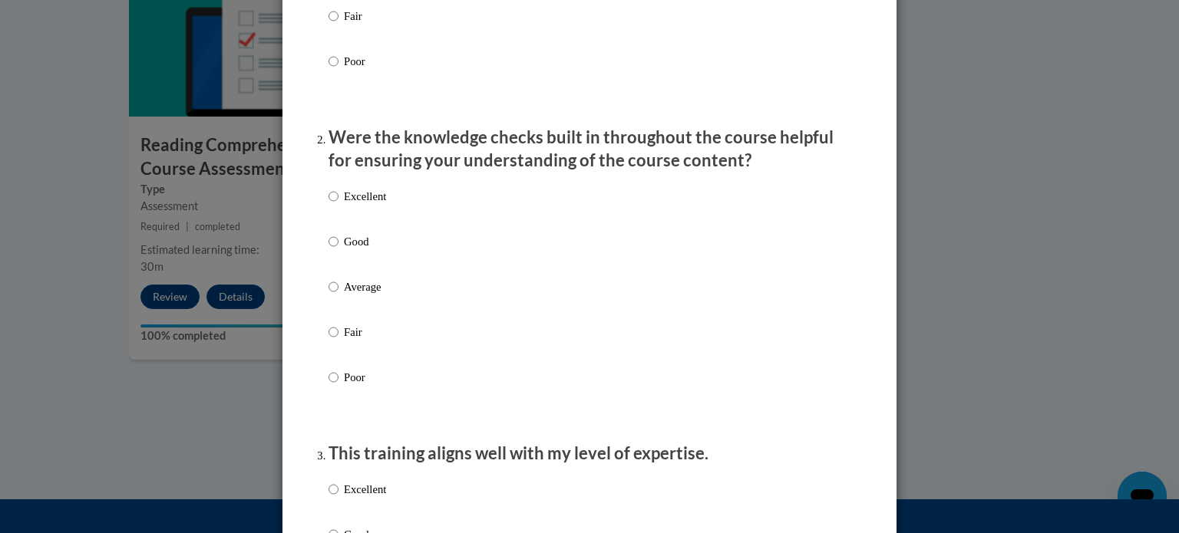
click at [651, 255] on div "Excellent Good Average Fair Poor" at bounding box center [589, 305] width 522 height 250
click at [368, 250] on p "Good" at bounding box center [365, 241] width 42 height 17
click at [338, 250] on input "Good" at bounding box center [333, 241] width 10 height 17
radio input "true"
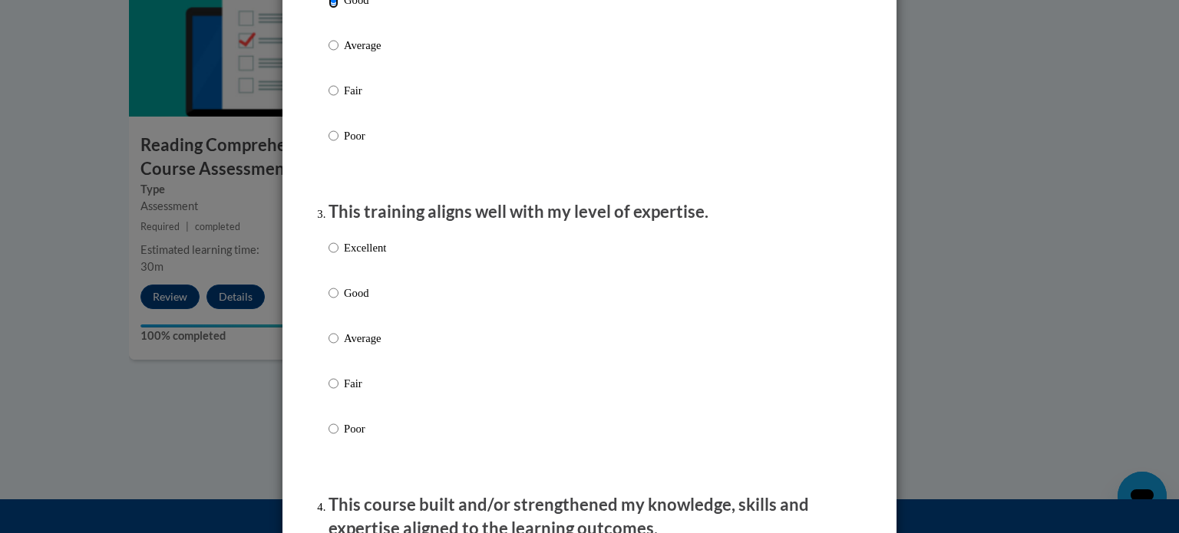
scroll to position [628, 0]
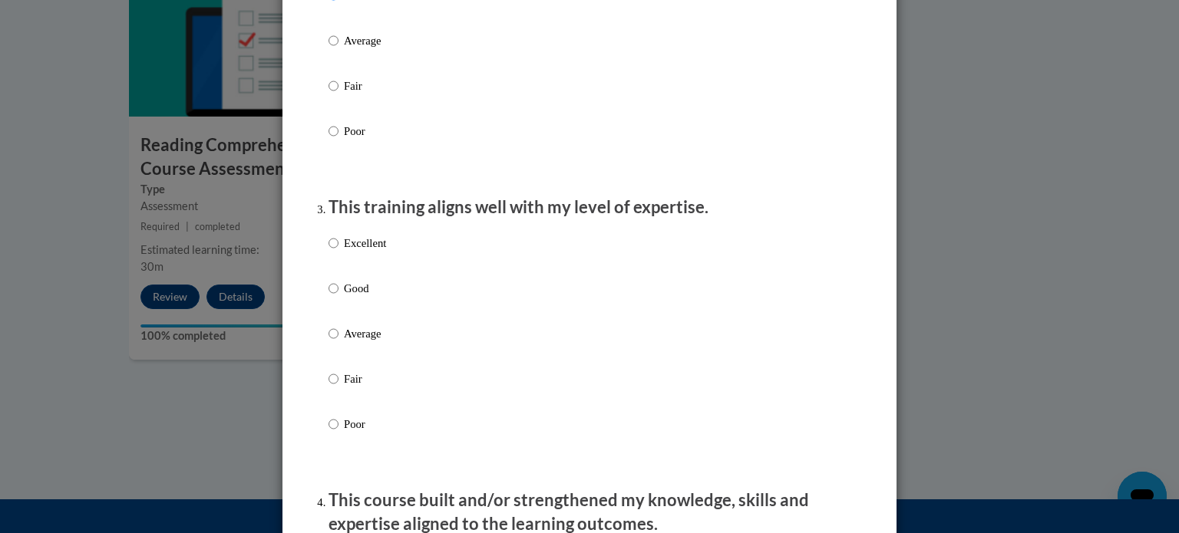
click at [368, 252] on p "Excellent" at bounding box center [365, 243] width 42 height 17
click at [338, 252] on input "Excellent" at bounding box center [333, 243] width 10 height 17
radio input "true"
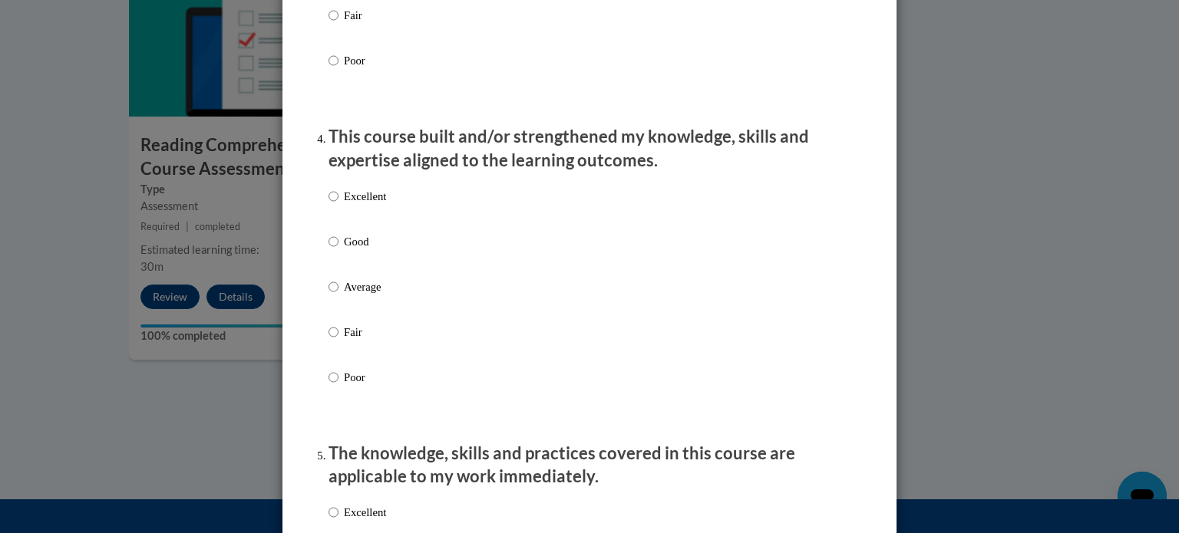
scroll to position [993, 0]
click at [365, 249] on p "Good" at bounding box center [365, 240] width 42 height 17
click at [338, 249] on input "Good" at bounding box center [333, 240] width 10 height 17
radio input "true"
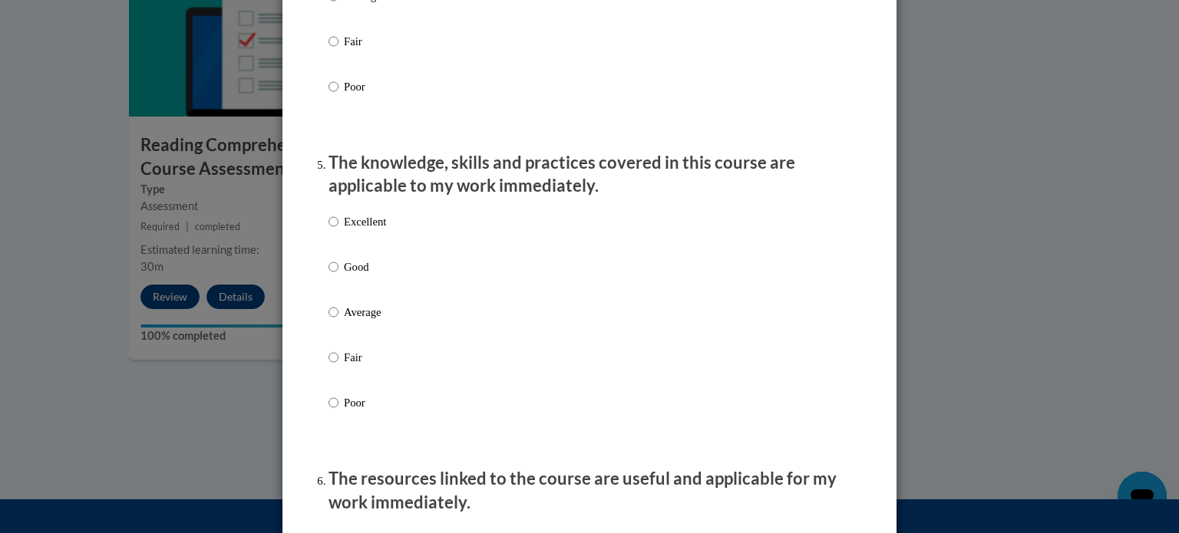
scroll to position [1288, 0]
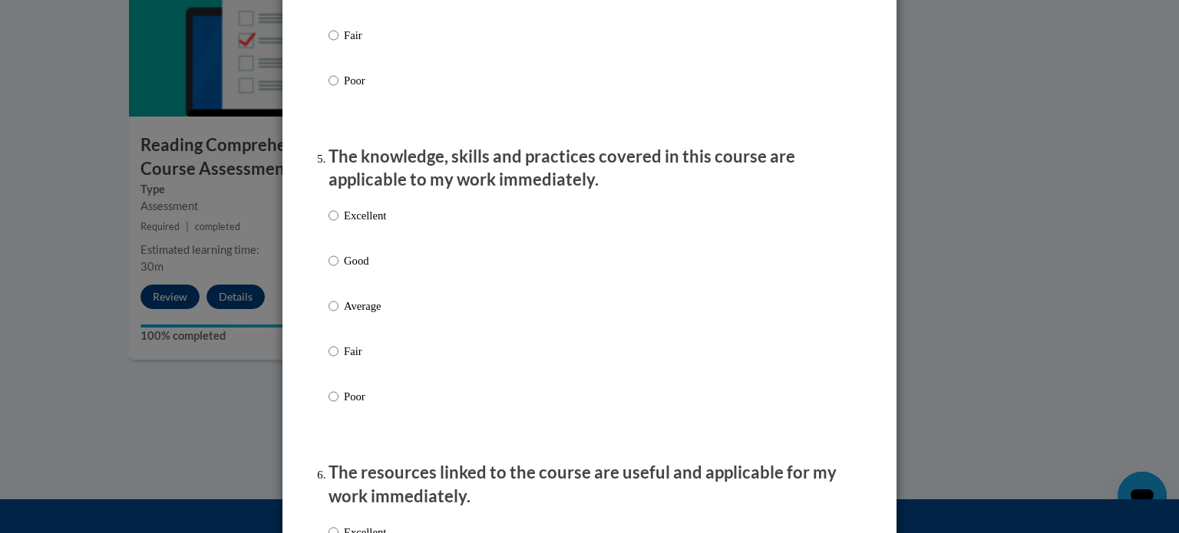
click at [371, 224] on p "Excellent" at bounding box center [365, 215] width 42 height 17
click at [338, 224] on input "Excellent" at bounding box center [333, 215] width 10 height 17
radio input "true"
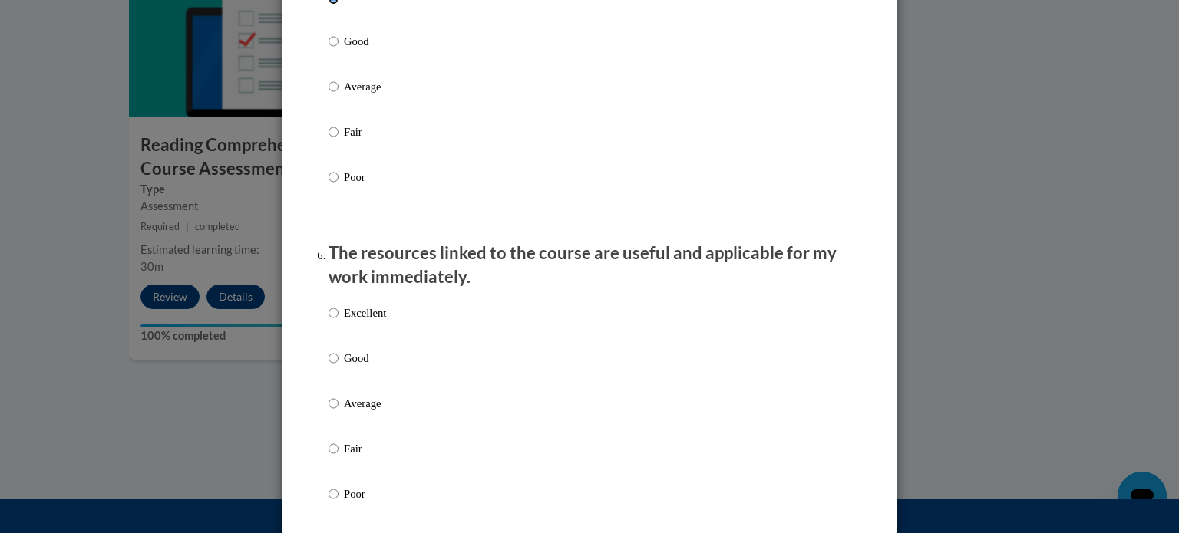
scroll to position [1512, 0]
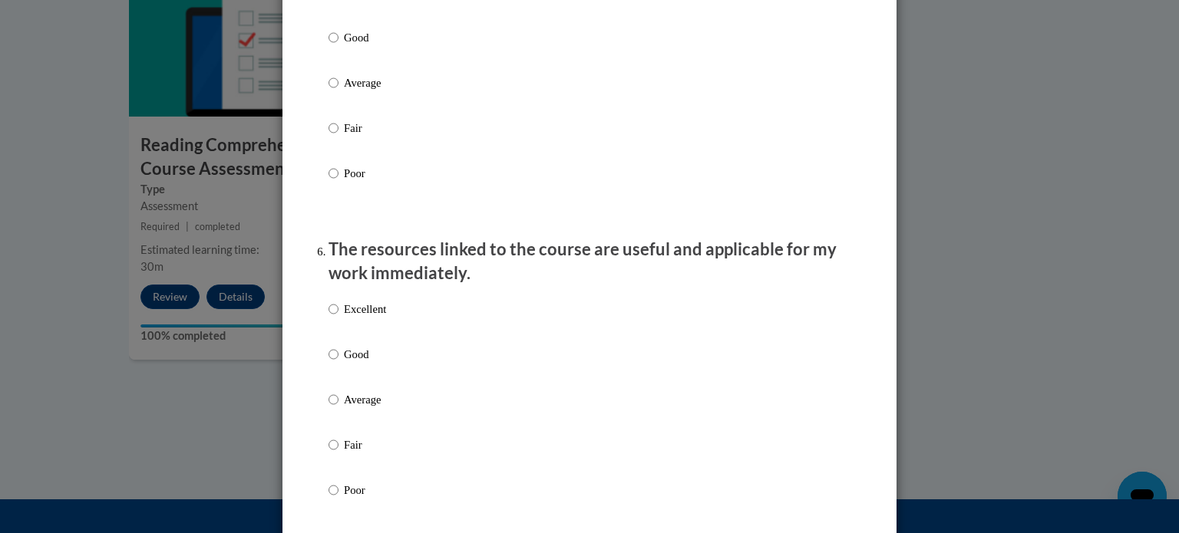
click at [375, 318] on p "Excellent" at bounding box center [365, 309] width 42 height 17
click at [338, 318] on input "Excellent" at bounding box center [333, 309] width 10 height 17
radio input "true"
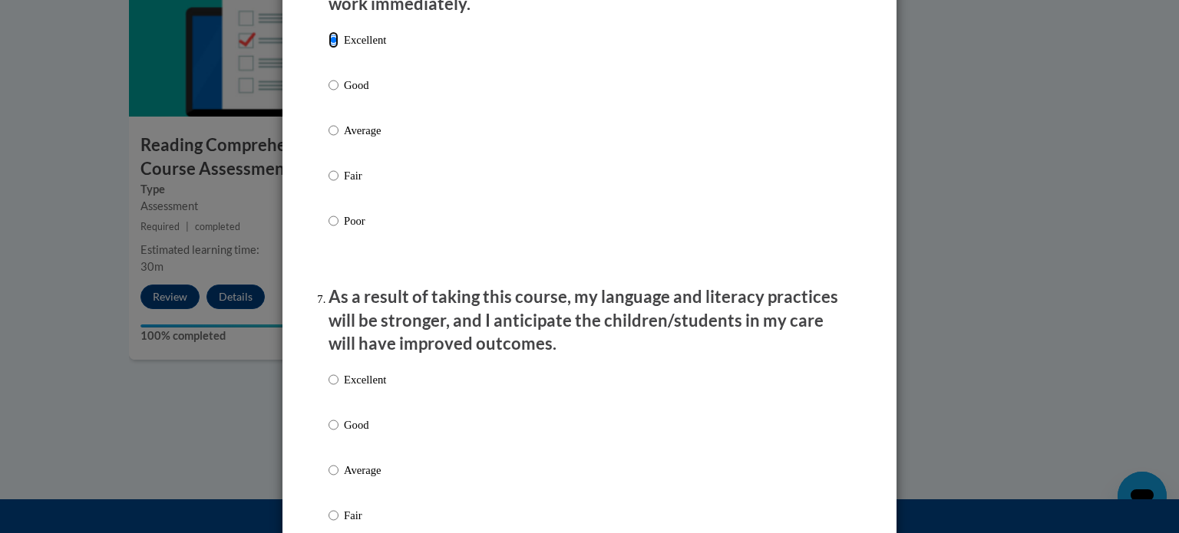
scroll to position [1792, 0]
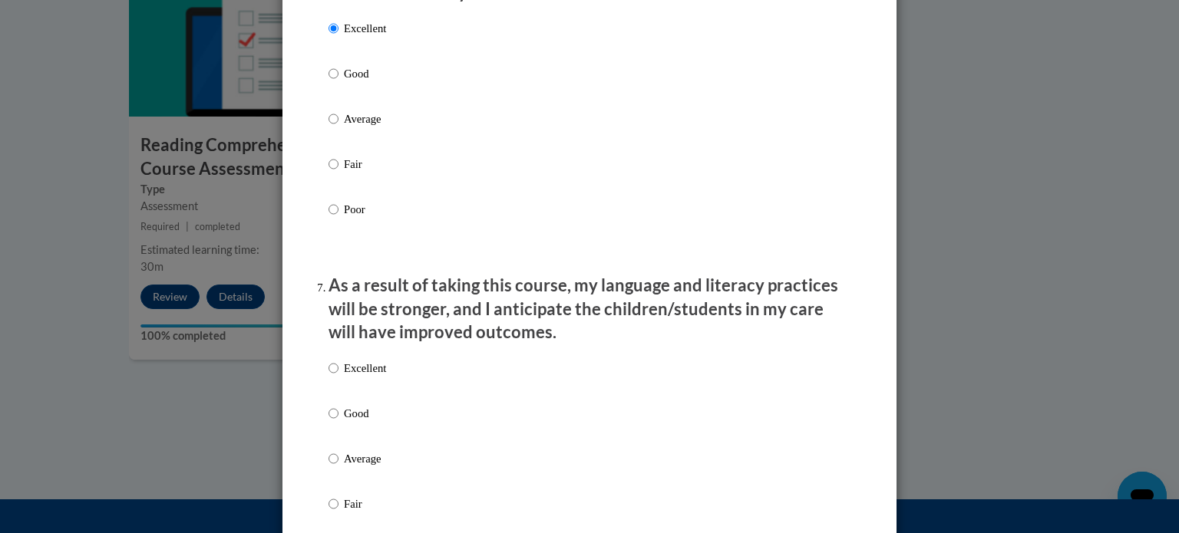
click at [373, 377] on p "Excellent" at bounding box center [365, 368] width 42 height 17
click at [338, 377] on input "Excellent" at bounding box center [333, 368] width 10 height 17
radio input "true"
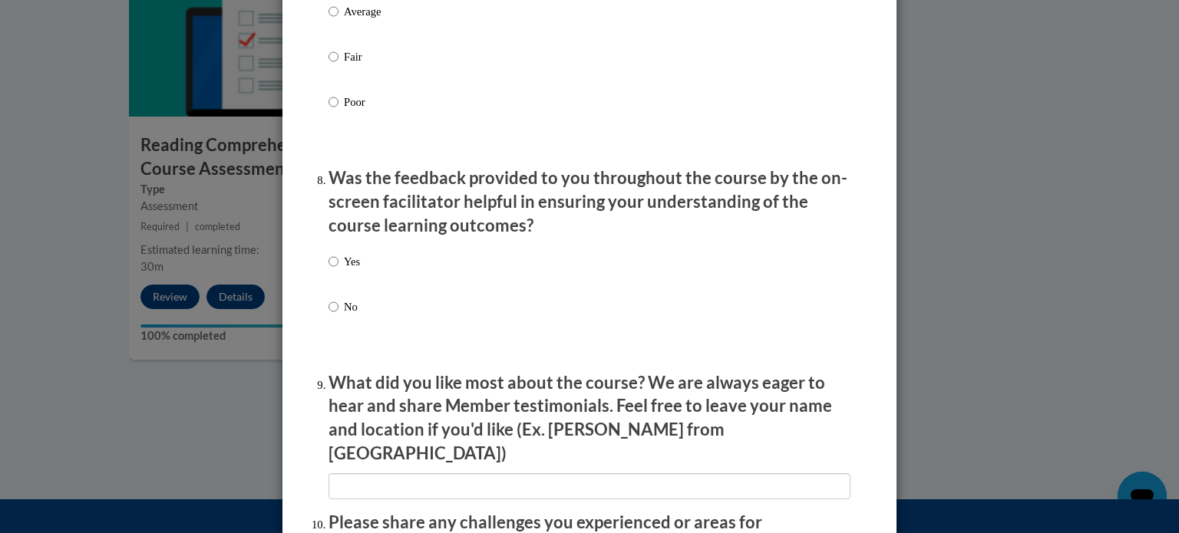
scroll to position [2232, 0]
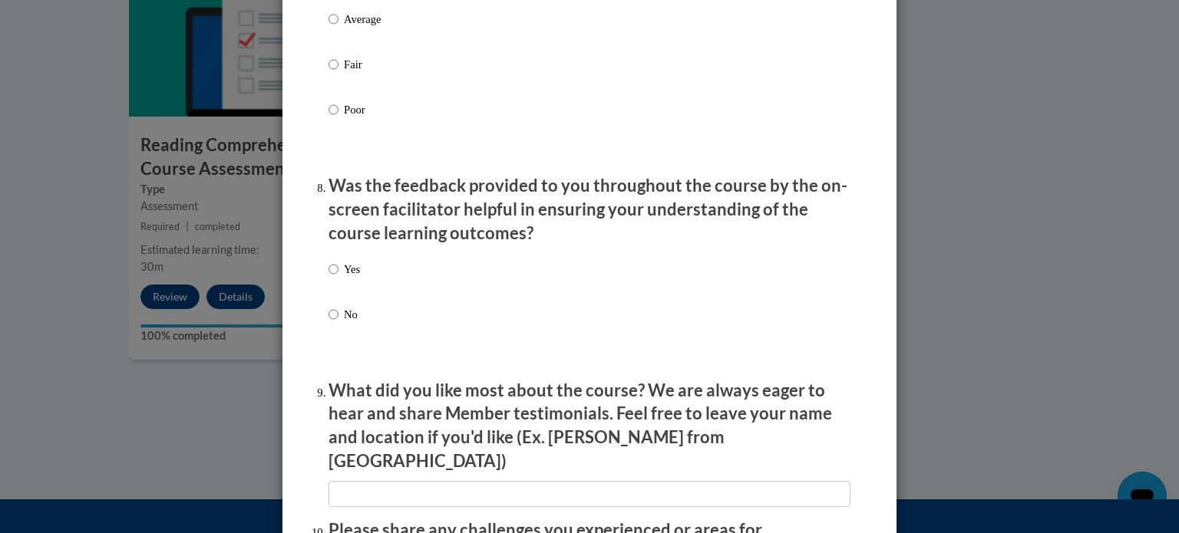
click at [380, 284] on div "Yes No" at bounding box center [589, 310] width 522 height 114
click at [351, 278] on p "Yes" at bounding box center [352, 269] width 16 height 17
click at [338, 278] on input "Yes" at bounding box center [333, 269] width 10 height 17
radio input "true"
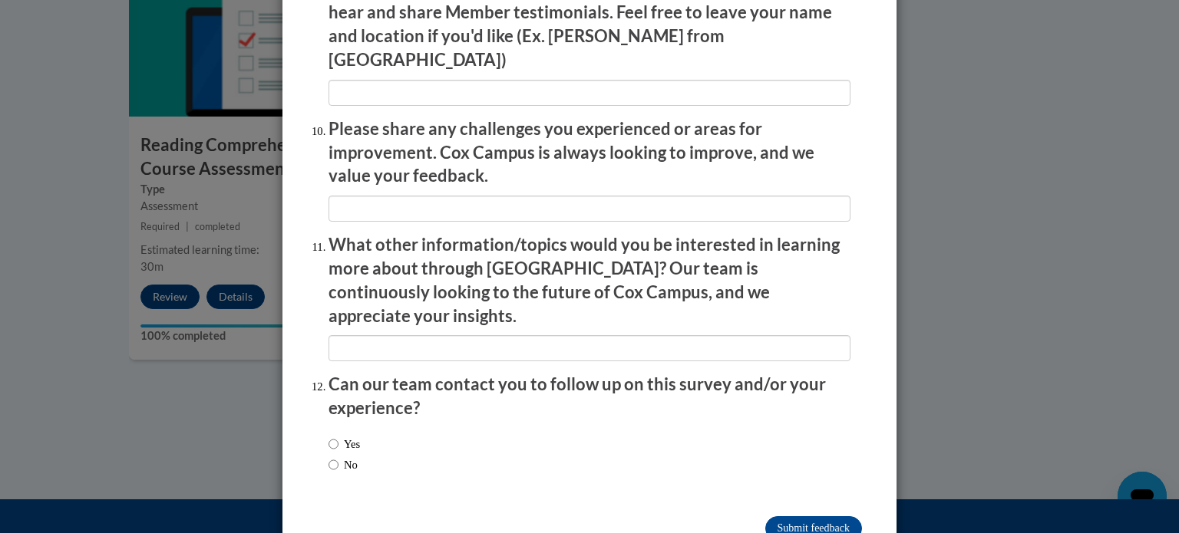
scroll to position [2662, 0]
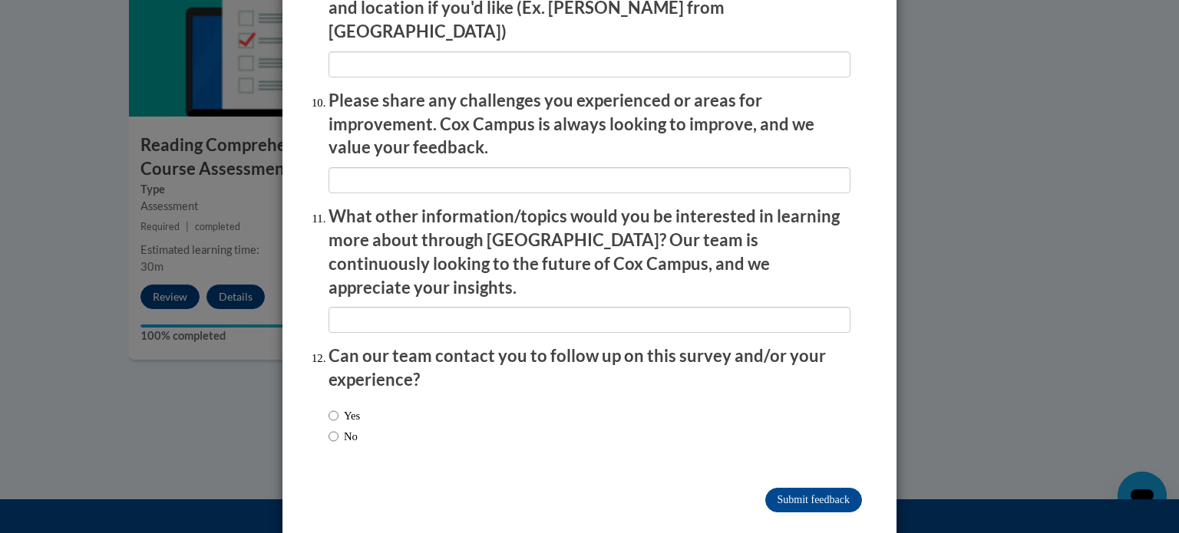
click at [339, 428] on label "No" at bounding box center [342, 436] width 29 height 17
click at [338, 428] on input "No" at bounding box center [333, 436] width 10 height 17
radio input "true"
click at [780, 488] on input "Submit feedback" at bounding box center [813, 500] width 97 height 25
